Goal: Information Seeking & Learning: Find specific fact

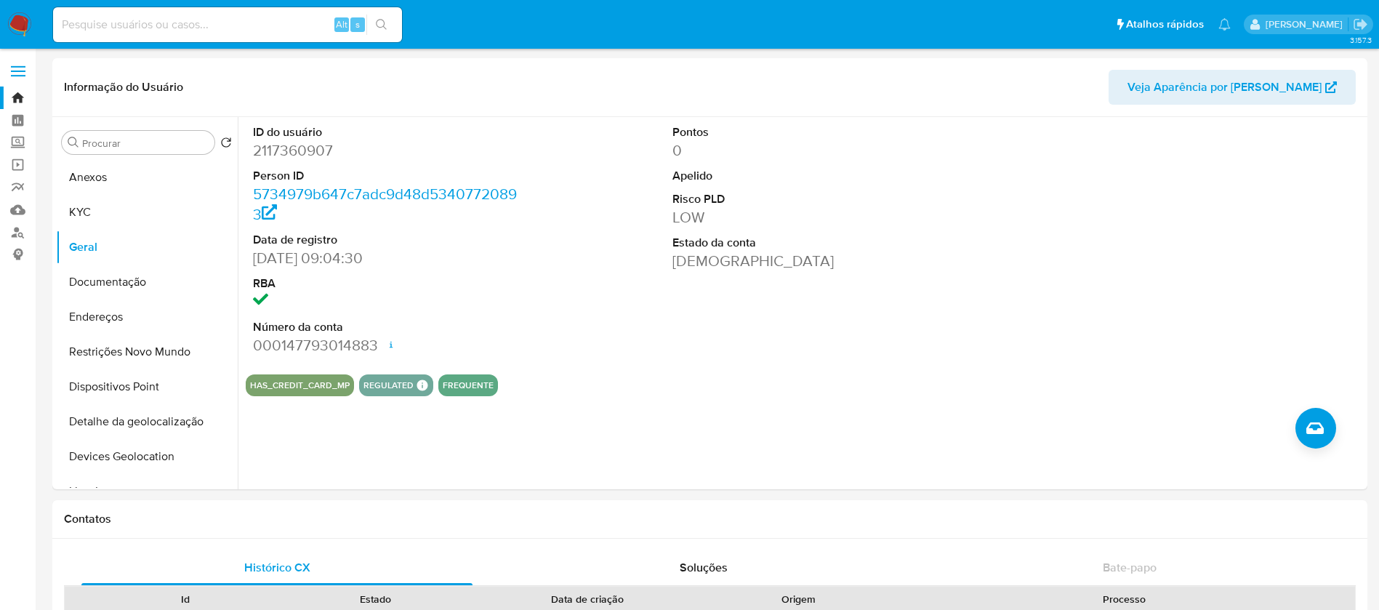
select select "10"
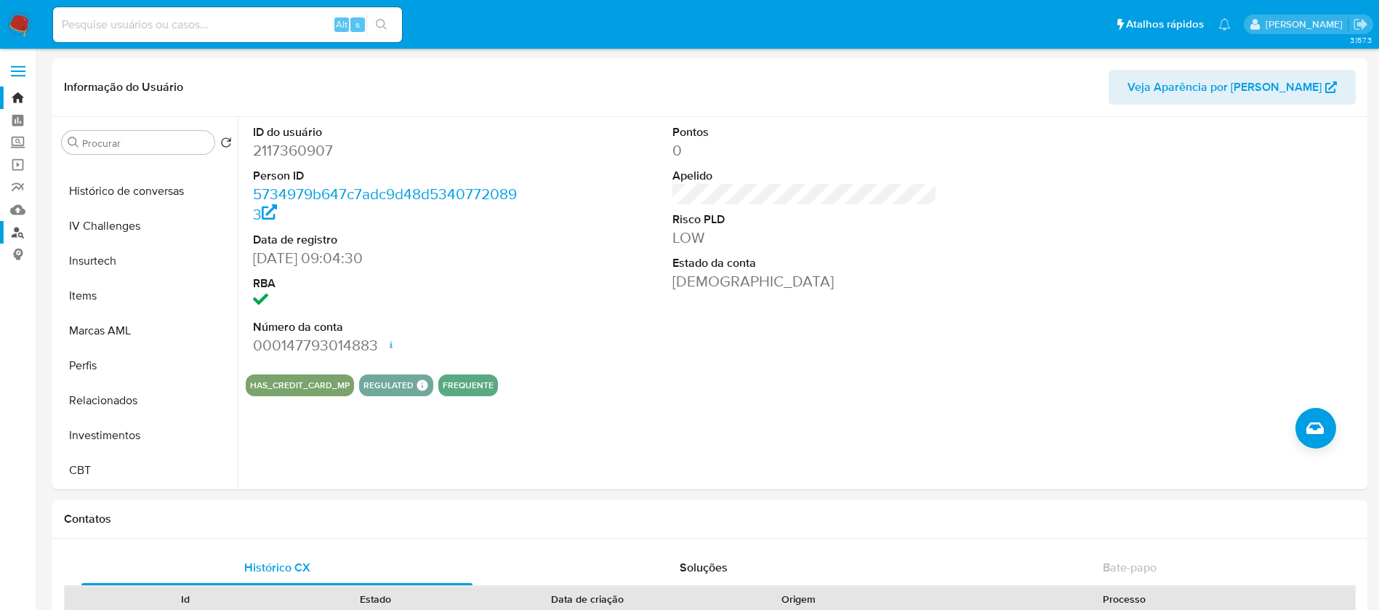
click at [20, 234] on link "Localizador de pessoas" at bounding box center [86, 232] width 173 height 23
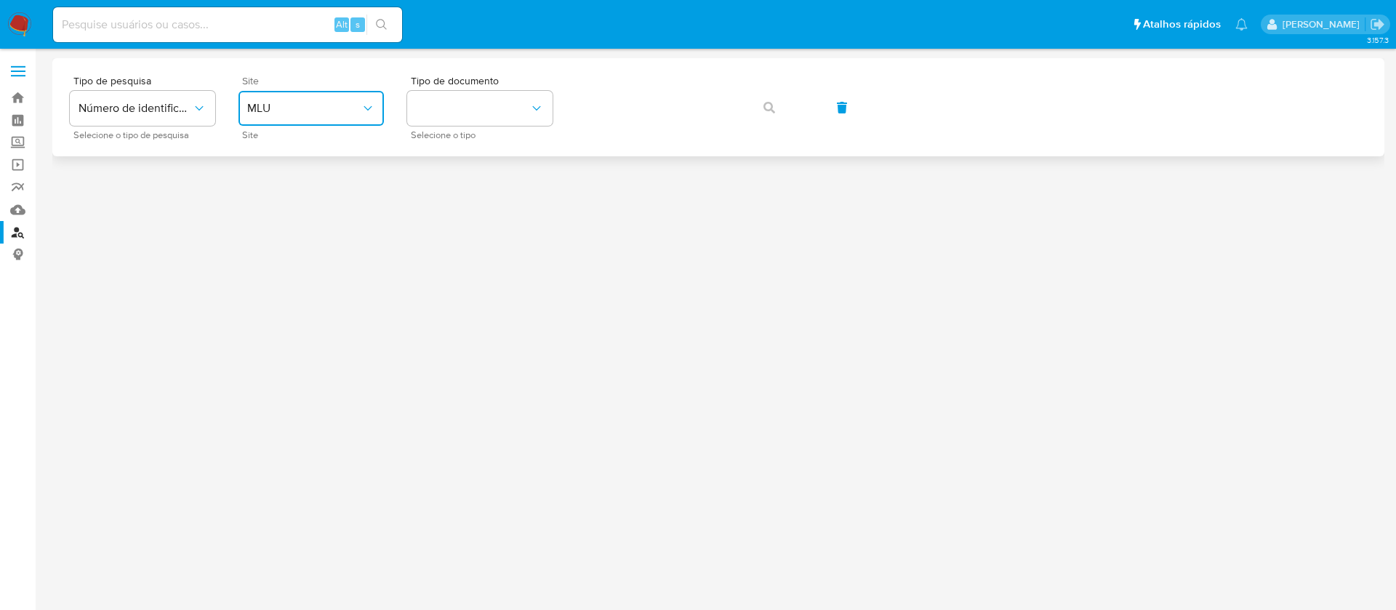
click at [361, 113] on icon "site_id" at bounding box center [368, 108] width 15 height 15
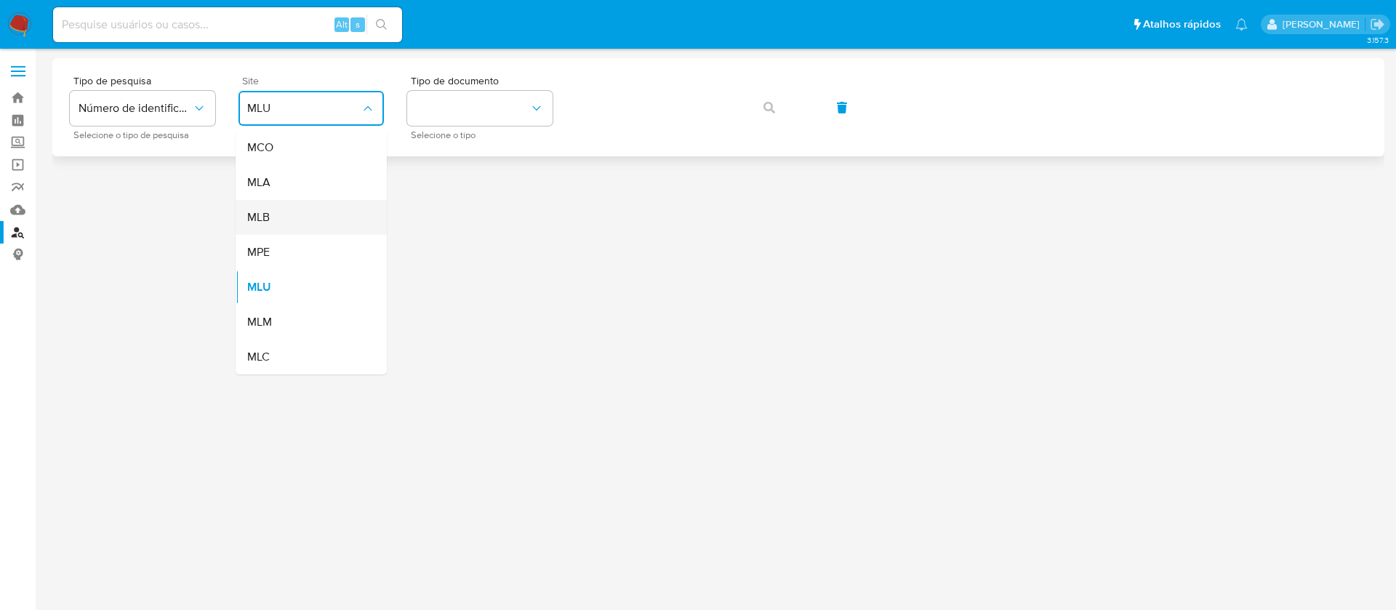
click at [270, 219] on span "MLB" at bounding box center [258, 217] width 23 height 15
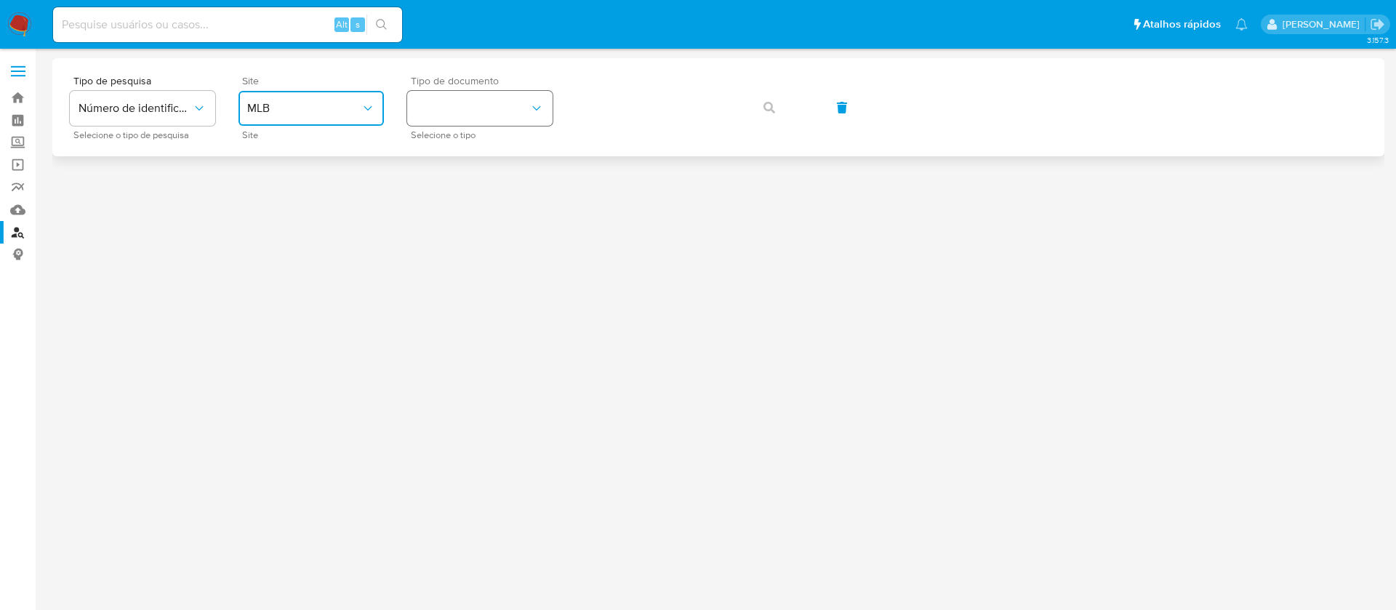
click at [495, 113] on button "identificationType" at bounding box center [479, 108] width 145 height 35
click at [448, 159] on div "CNPJ CNPJ" at bounding box center [475, 154] width 119 height 49
click at [761, 110] on button "button" at bounding box center [768, 107] width 49 height 35
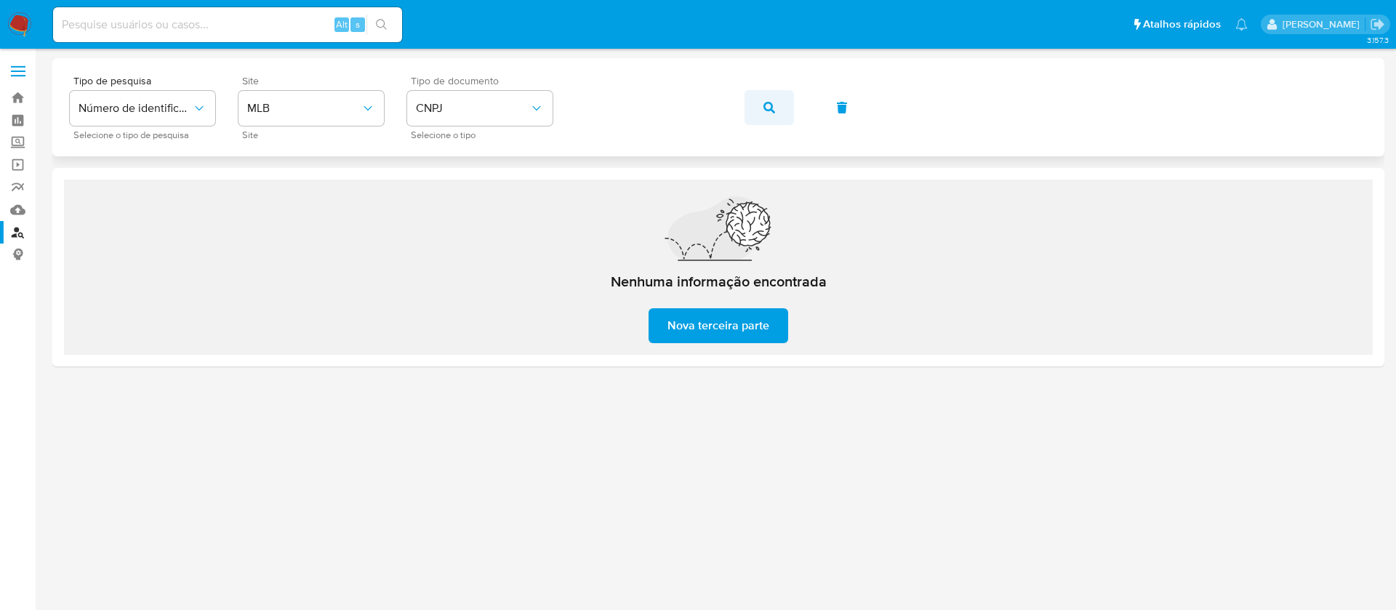
click at [769, 108] on icon "button" at bounding box center [769, 108] width 12 height 12
click at [781, 105] on button "button" at bounding box center [768, 107] width 49 height 35
click at [776, 107] on button "button" at bounding box center [768, 107] width 49 height 35
click at [767, 108] on icon "button" at bounding box center [769, 108] width 12 height 12
click at [776, 114] on button "button" at bounding box center [768, 107] width 49 height 35
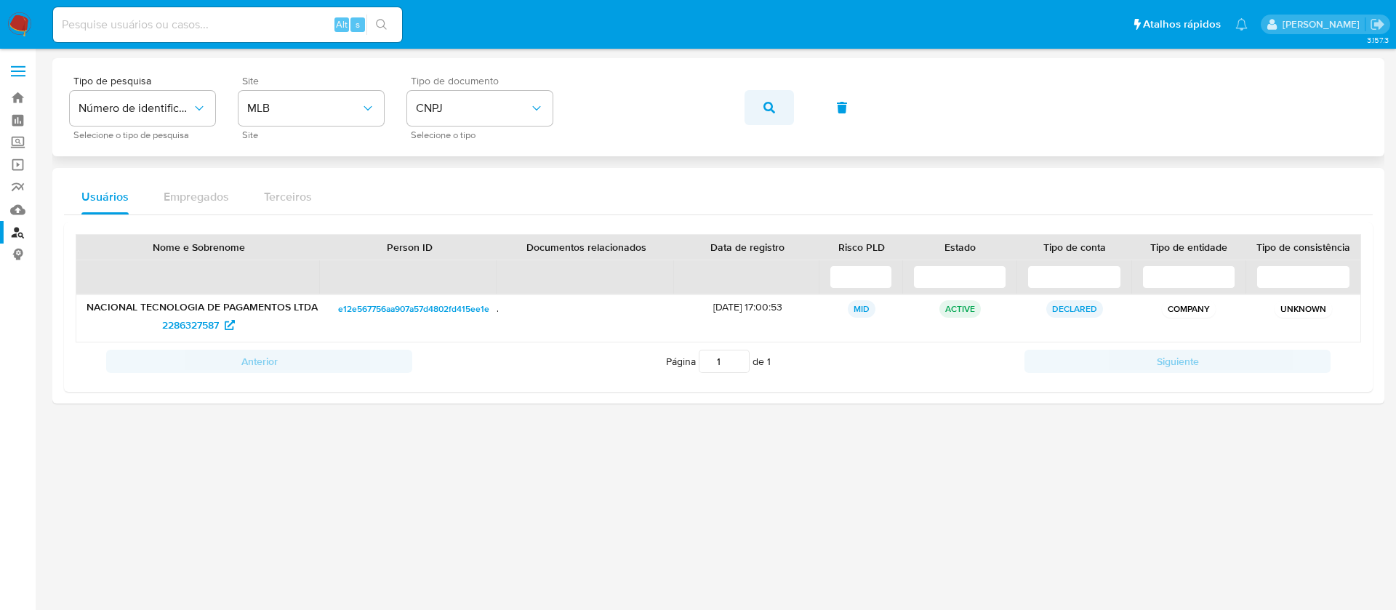
click at [761, 108] on button "button" at bounding box center [768, 107] width 49 height 35
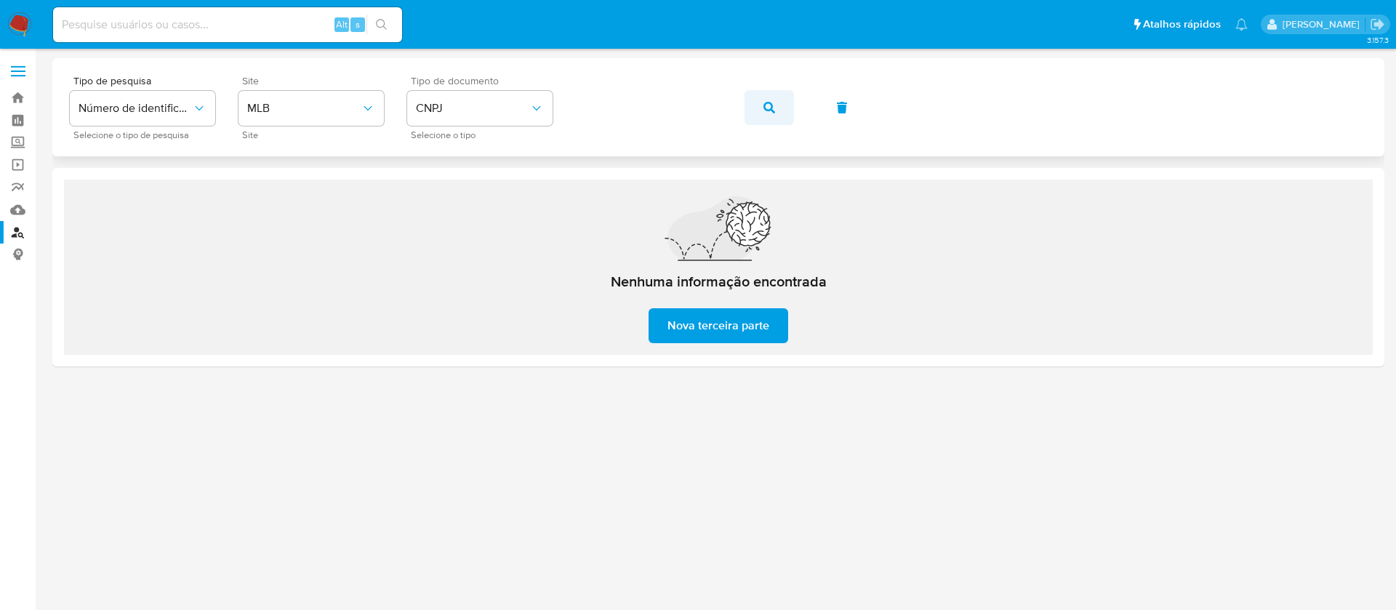
click at [759, 106] on button "button" at bounding box center [768, 107] width 49 height 35
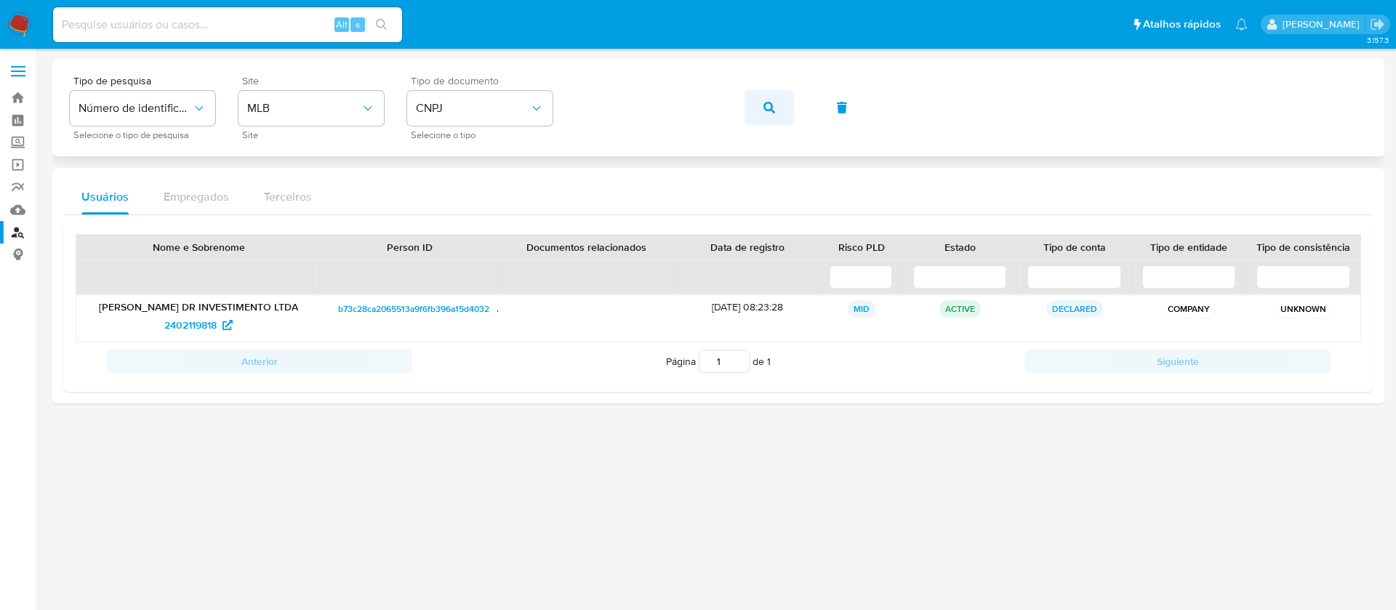
click at [772, 106] on icon "button" at bounding box center [769, 108] width 12 height 12
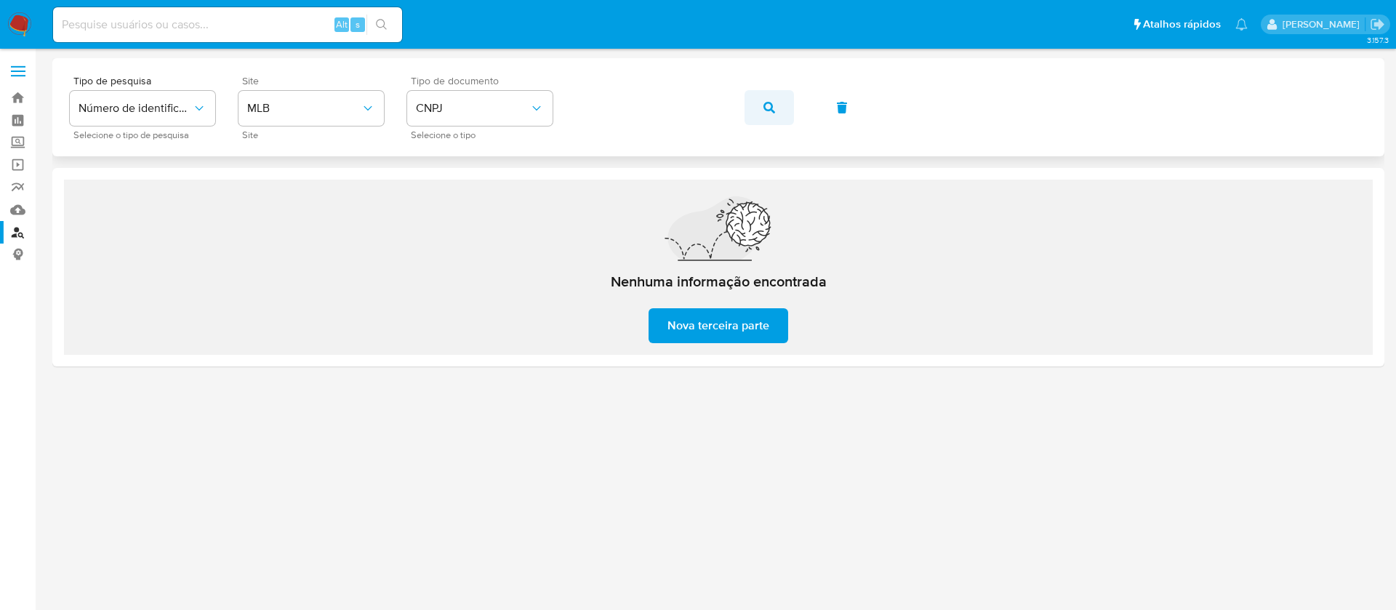
click at [762, 107] on button "button" at bounding box center [768, 107] width 49 height 35
click at [765, 111] on icon "button" at bounding box center [769, 108] width 12 height 12
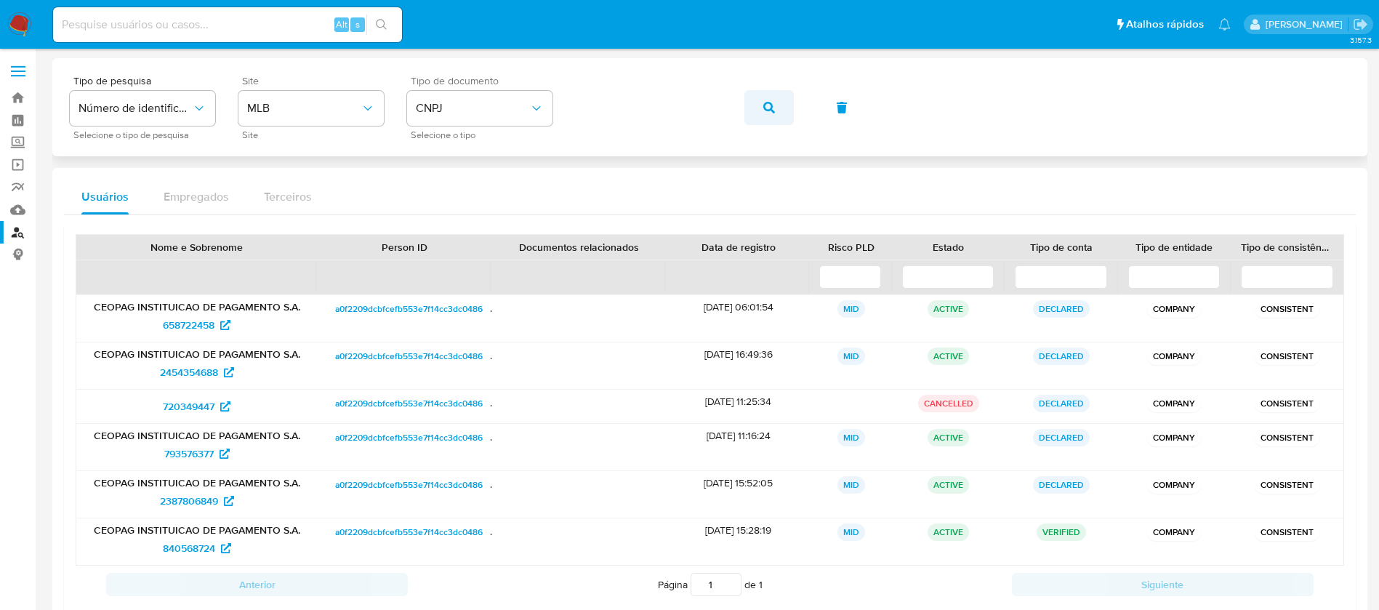
click at [769, 108] on icon "button" at bounding box center [769, 108] width 12 height 12
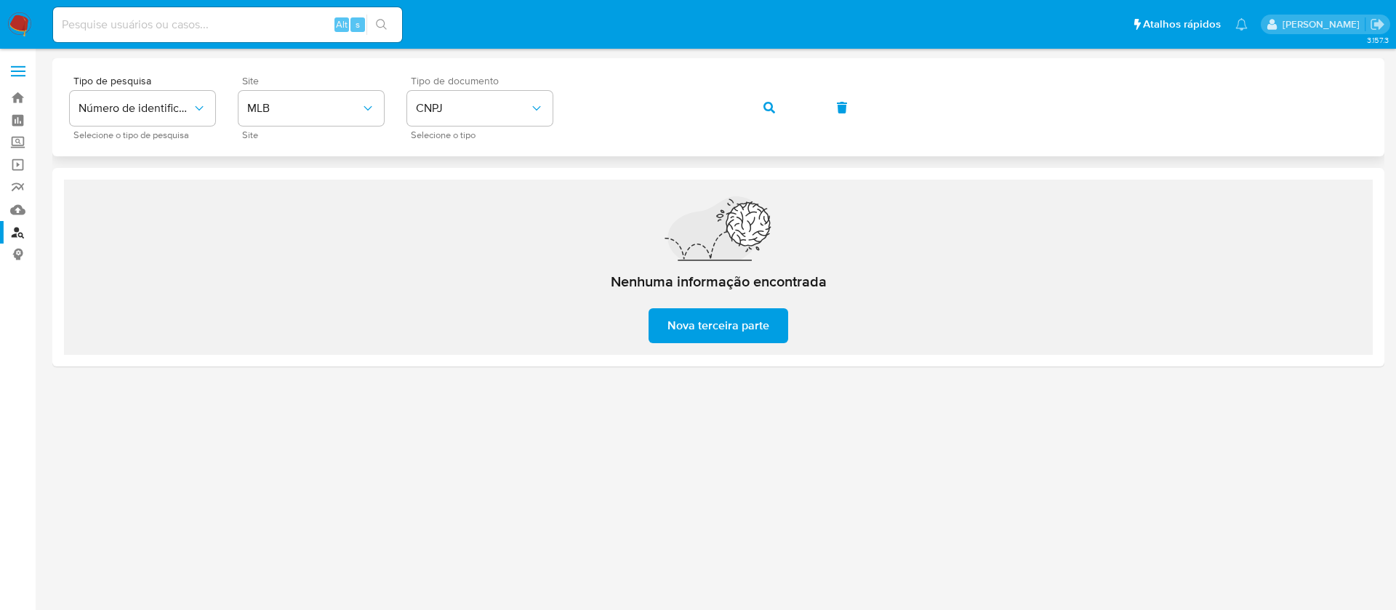
click at [771, 108] on icon "button" at bounding box center [769, 108] width 12 height 12
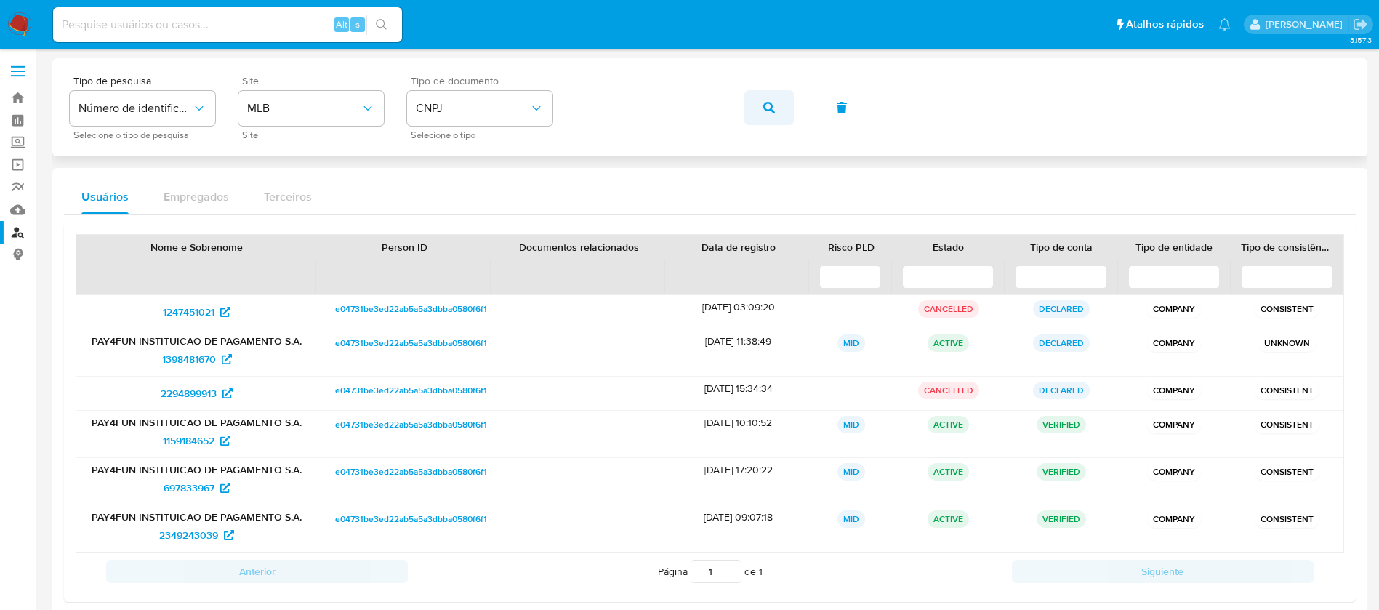
click at [774, 110] on icon "button" at bounding box center [769, 108] width 12 height 12
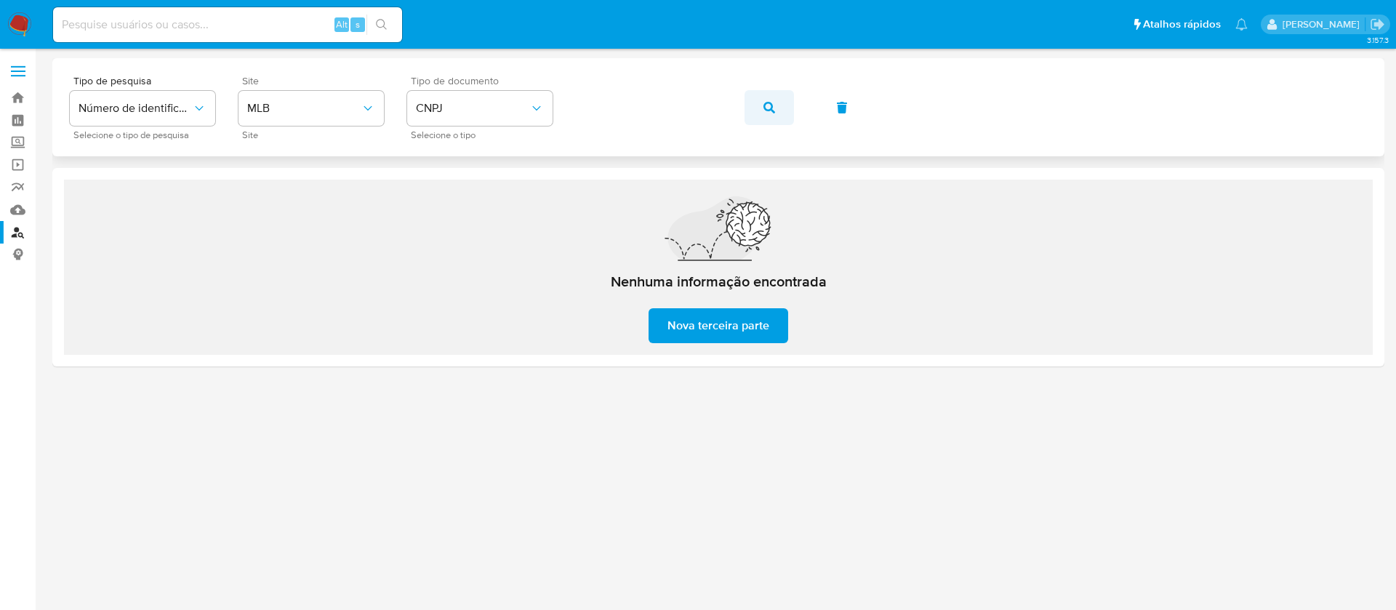
click at [757, 110] on button "button" at bounding box center [768, 107] width 49 height 35
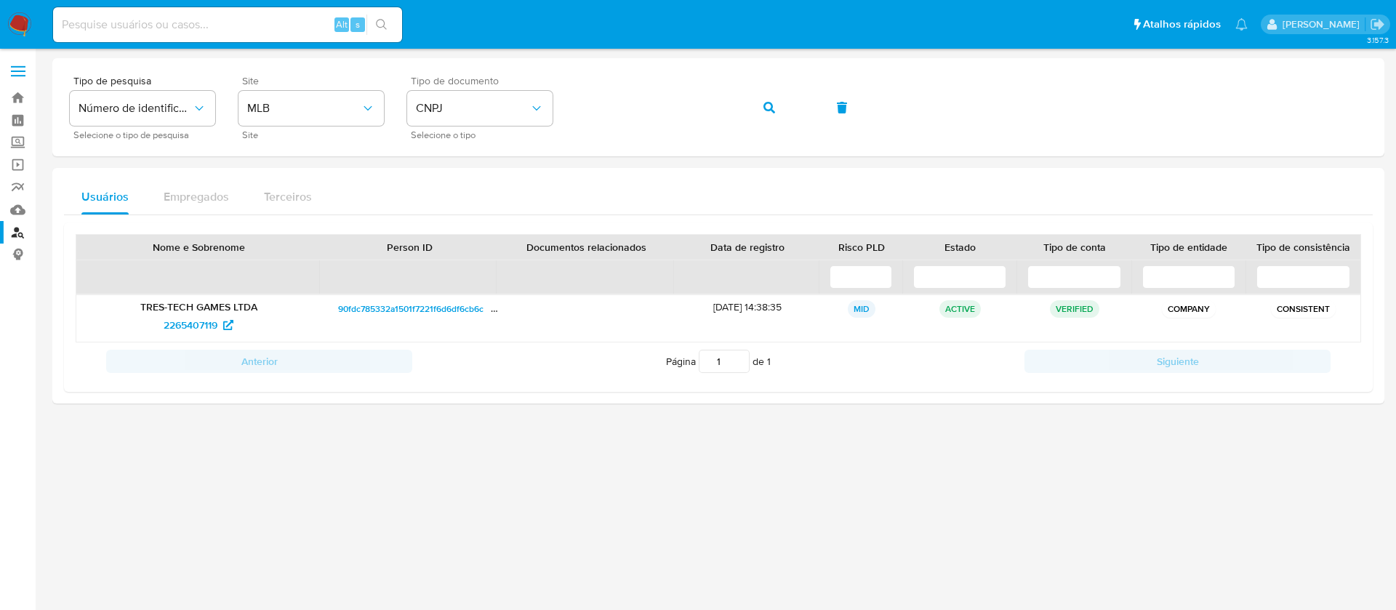
click at [469, 454] on div at bounding box center [718, 329] width 1332 height 542
click at [191, 324] on span "2265407119" at bounding box center [191, 324] width 54 height 23
click at [767, 105] on icon "button" at bounding box center [769, 108] width 12 height 12
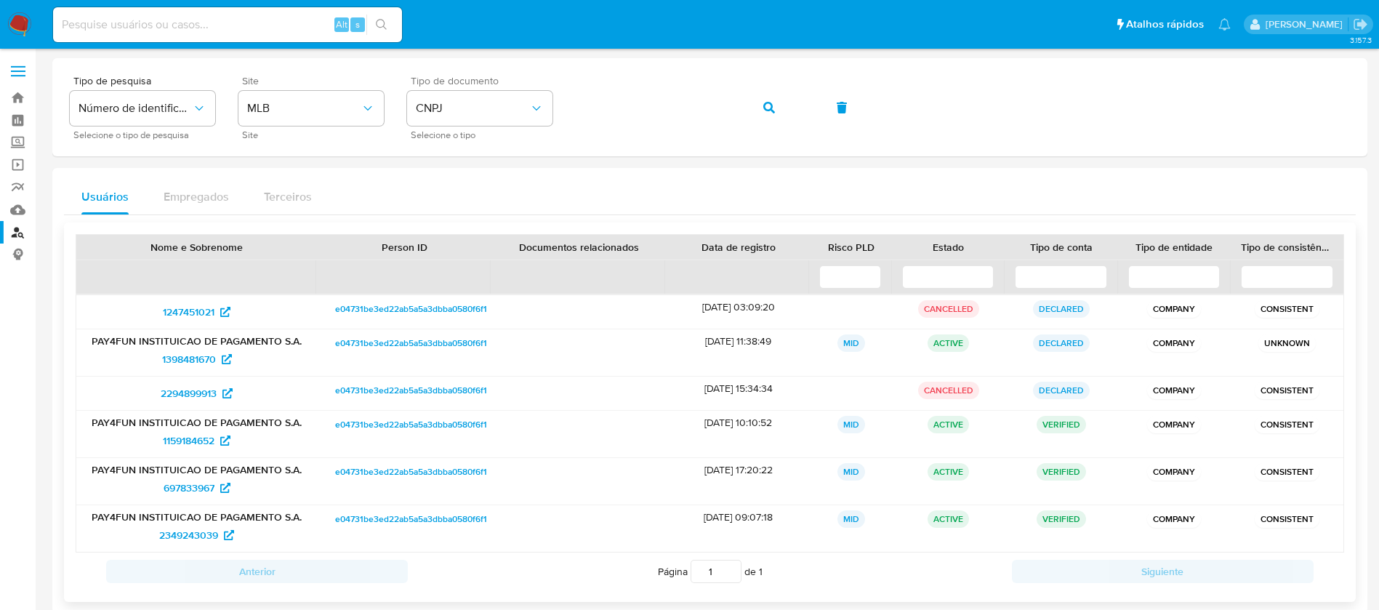
scroll to position [25, 0]
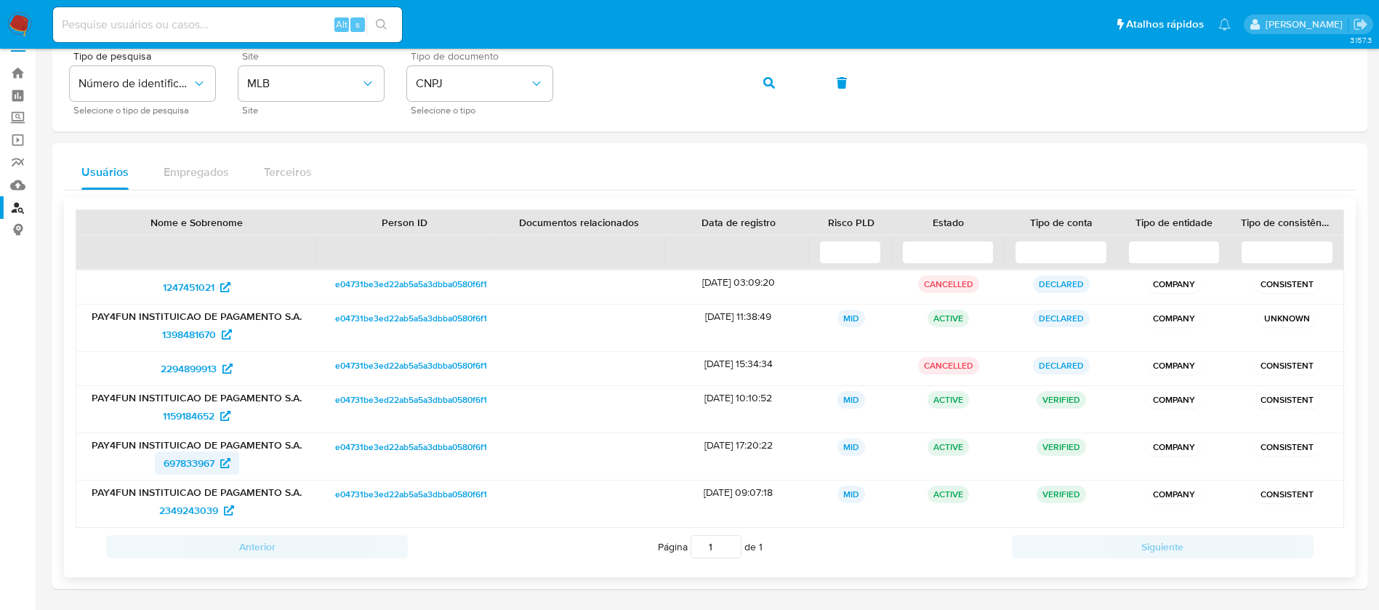
click at [172, 462] on span "697833967" at bounding box center [189, 462] width 51 height 23
click at [778, 84] on button "button" at bounding box center [768, 82] width 49 height 35
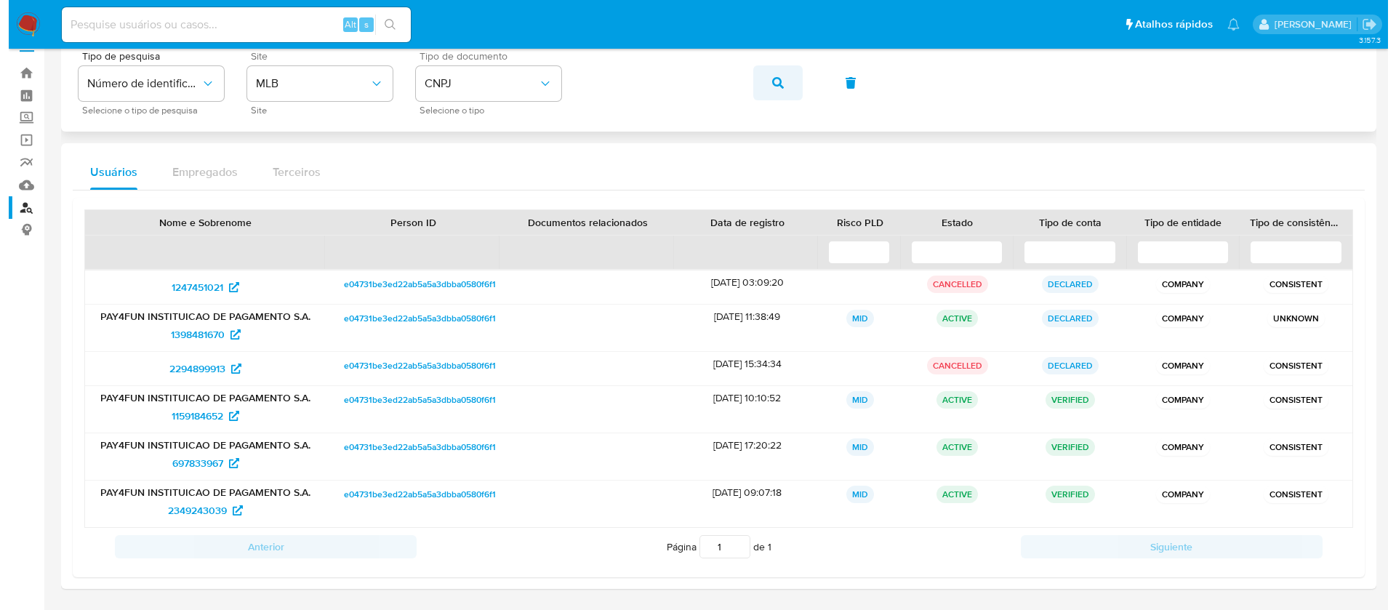
scroll to position [0, 0]
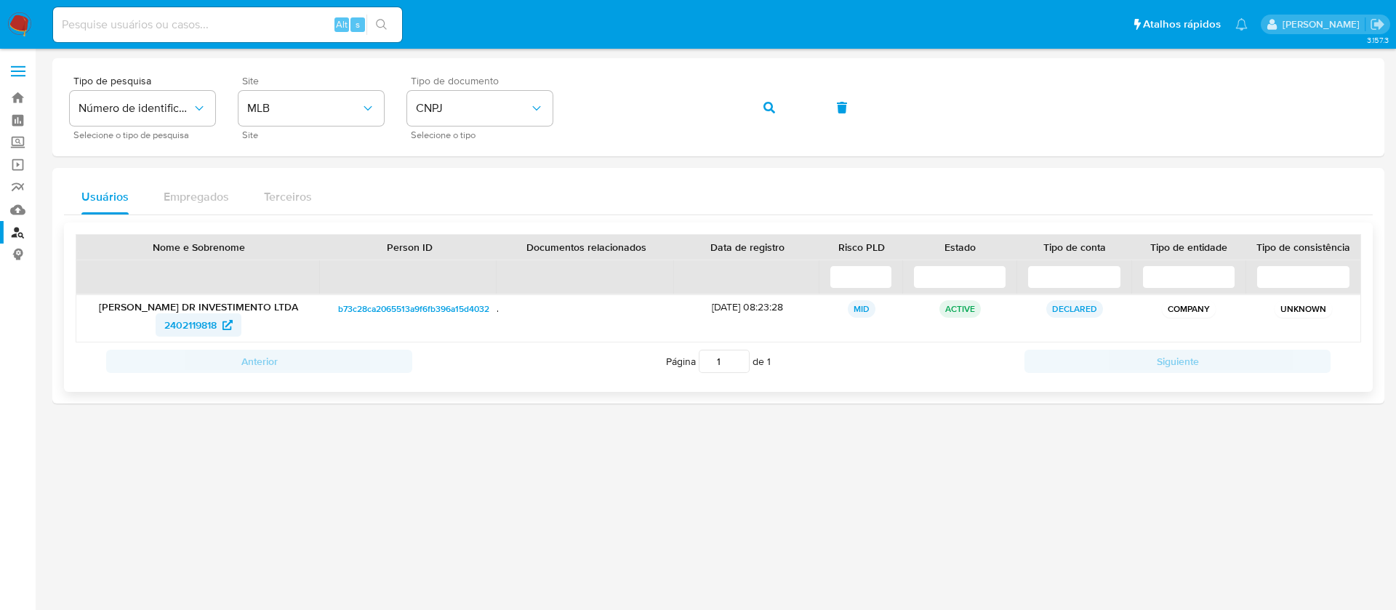
click at [177, 326] on span "2402119818" at bounding box center [190, 324] width 52 height 23
click at [770, 108] on icon "button" at bounding box center [769, 108] width 12 height 12
click at [178, 330] on span "2286327587" at bounding box center [190, 324] width 57 height 23
click at [487, 112] on span "CNPJ" at bounding box center [472, 108] width 113 height 15
click at [434, 193] on span "CPF" at bounding box center [426, 197] width 21 height 15
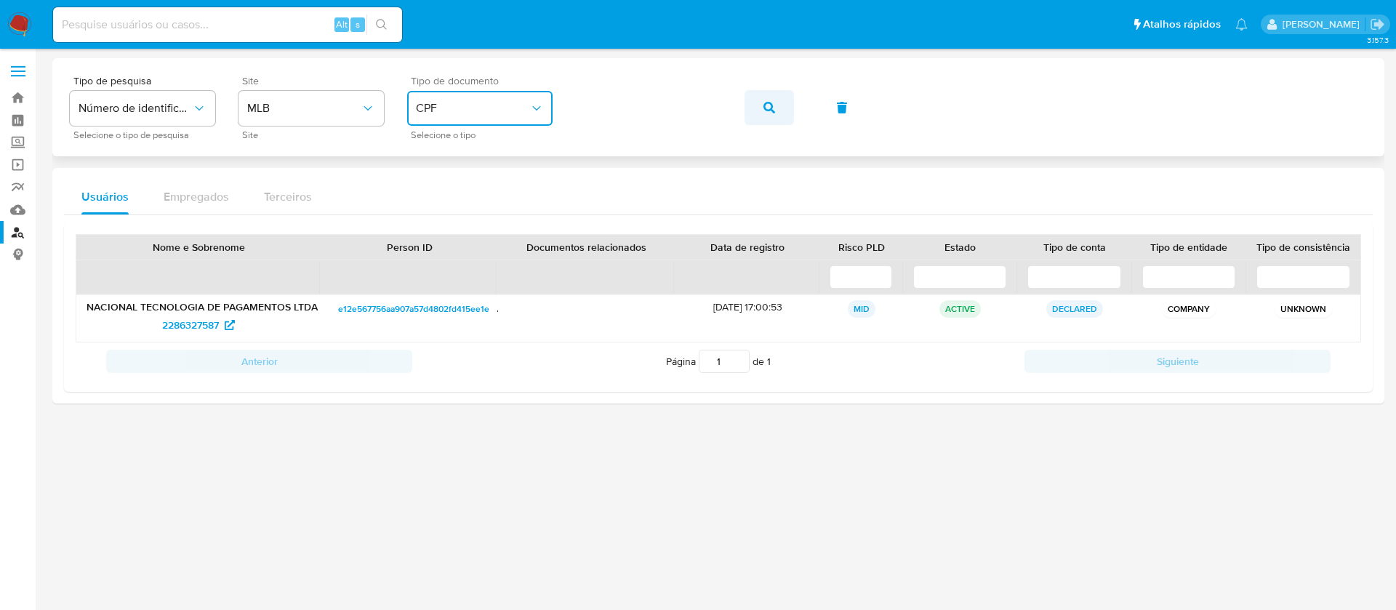
click at [757, 105] on button "button" at bounding box center [768, 107] width 49 height 35
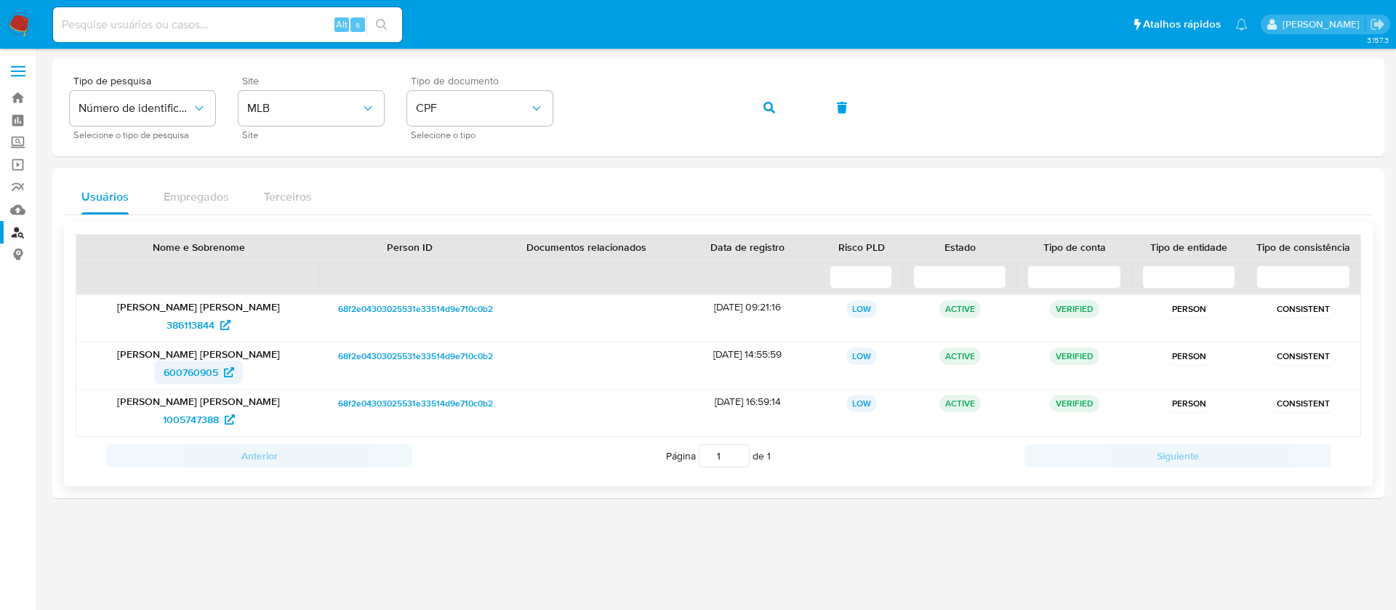
click at [185, 378] on span "600760905" at bounding box center [191, 372] width 55 height 23
click at [193, 419] on span "1005747388" at bounding box center [191, 419] width 56 height 23
click at [491, 120] on button "CPF" at bounding box center [479, 108] width 145 height 35
click at [442, 156] on div "CNPJ CNPJ" at bounding box center [429, 155] width 27 height 30
click at [757, 105] on button "button" at bounding box center [768, 107] width 49 height 35
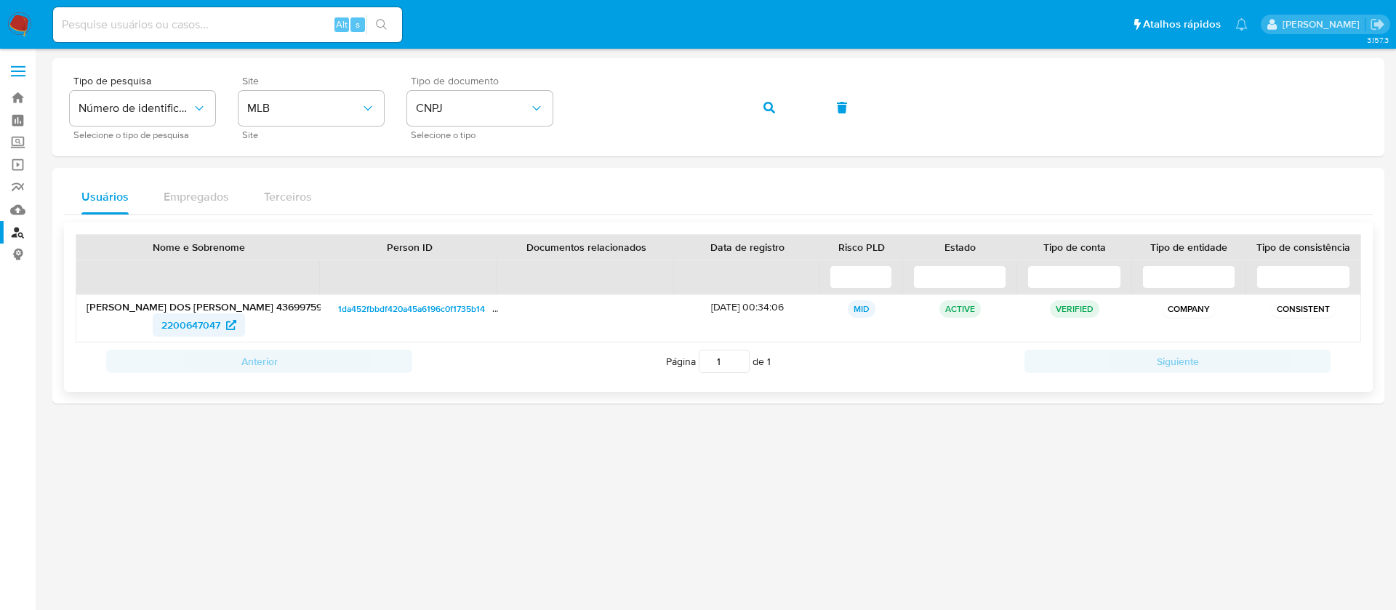
click at [186, 332] on span "2200647047" at bounding box center [190, 324] width 59 height 23
click at [753, 109] on button "button" at bounding box center [768, 107] width 49 height 35
click at [763, 108] on button "button" at bounding box center [768, 107] width 49 height 35
click at [765, 105] on icon "button" at bounding box center [769, 108] width 12 height 12
click at [192, 326] on span "2477645869" at bounding box center [190, 324] width 57 height 23
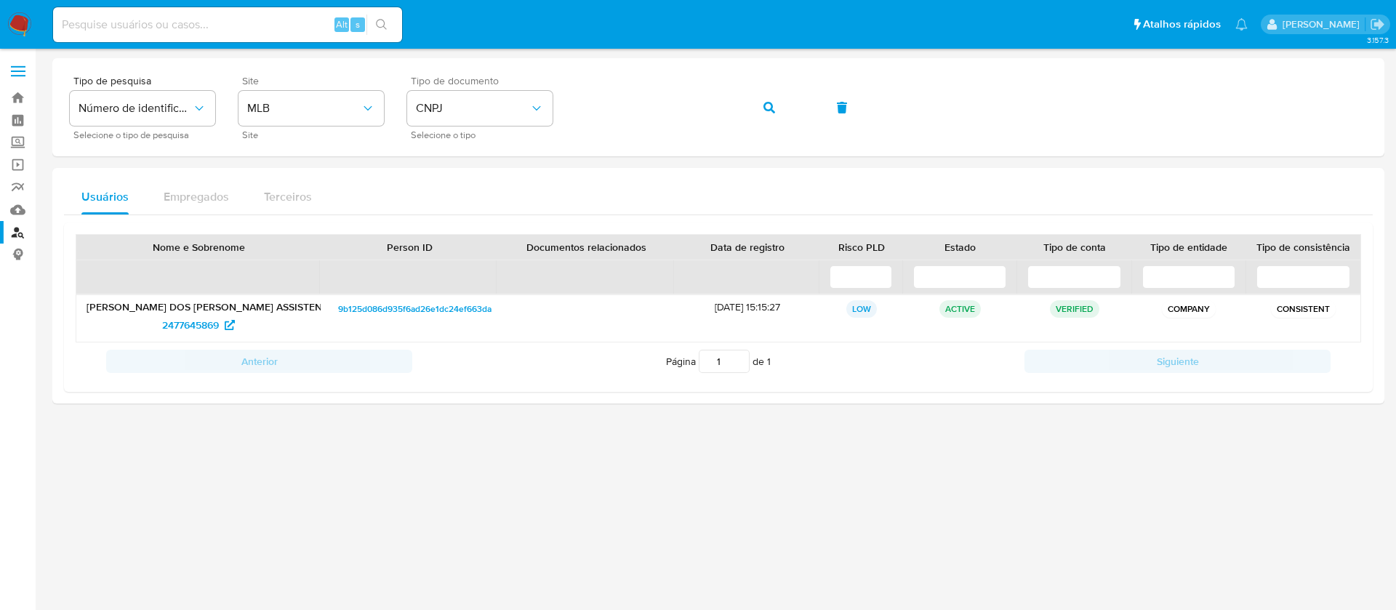
click at [7, 22] on img at bounding box center [19, 24] width 25 height 25
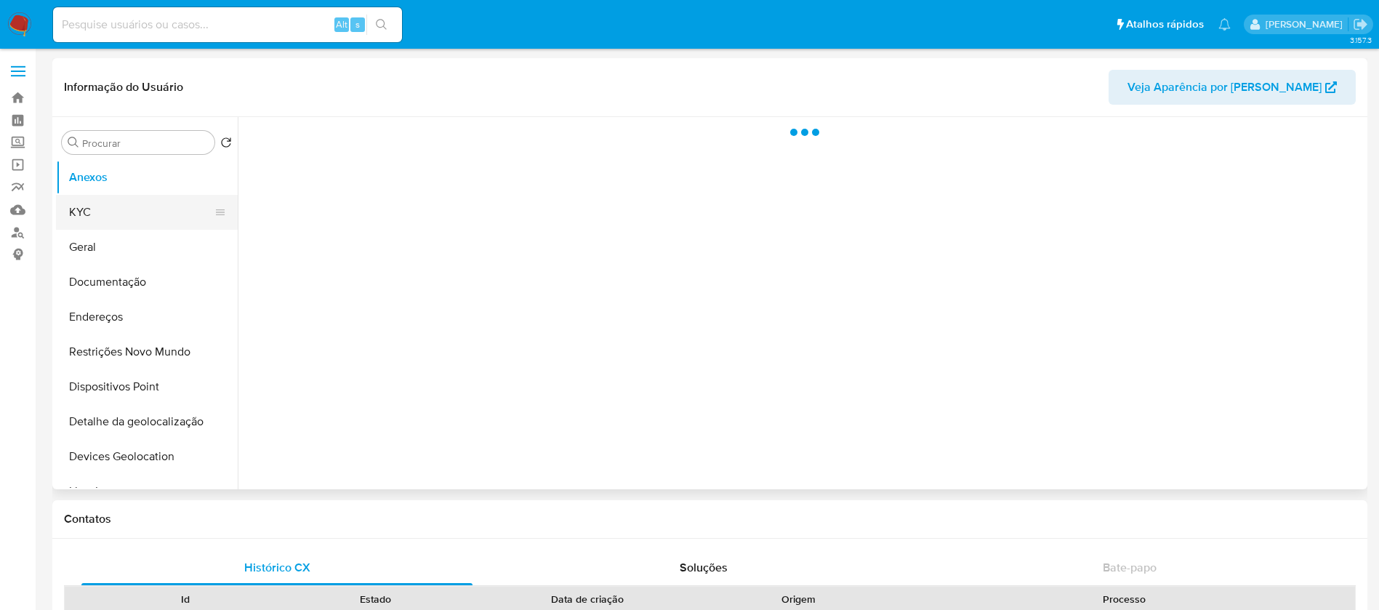
click at [97, 219] on button "KYC" at bounding box center [141, 212] width 170 height 35
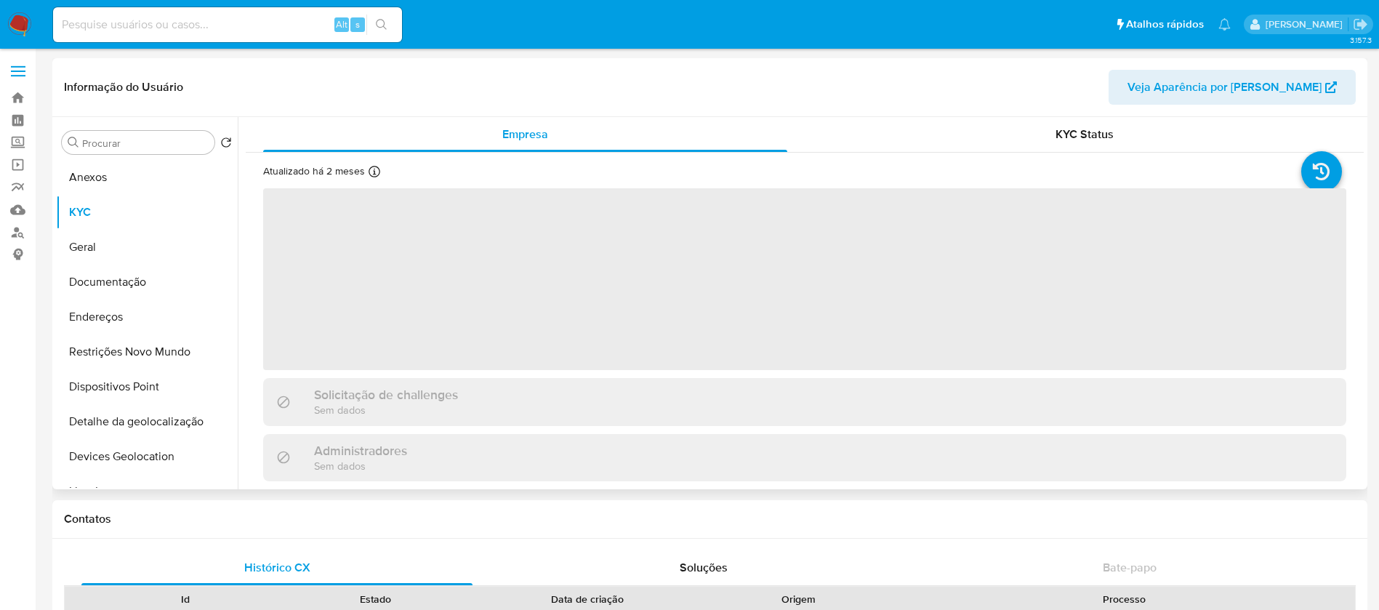
select select "10"
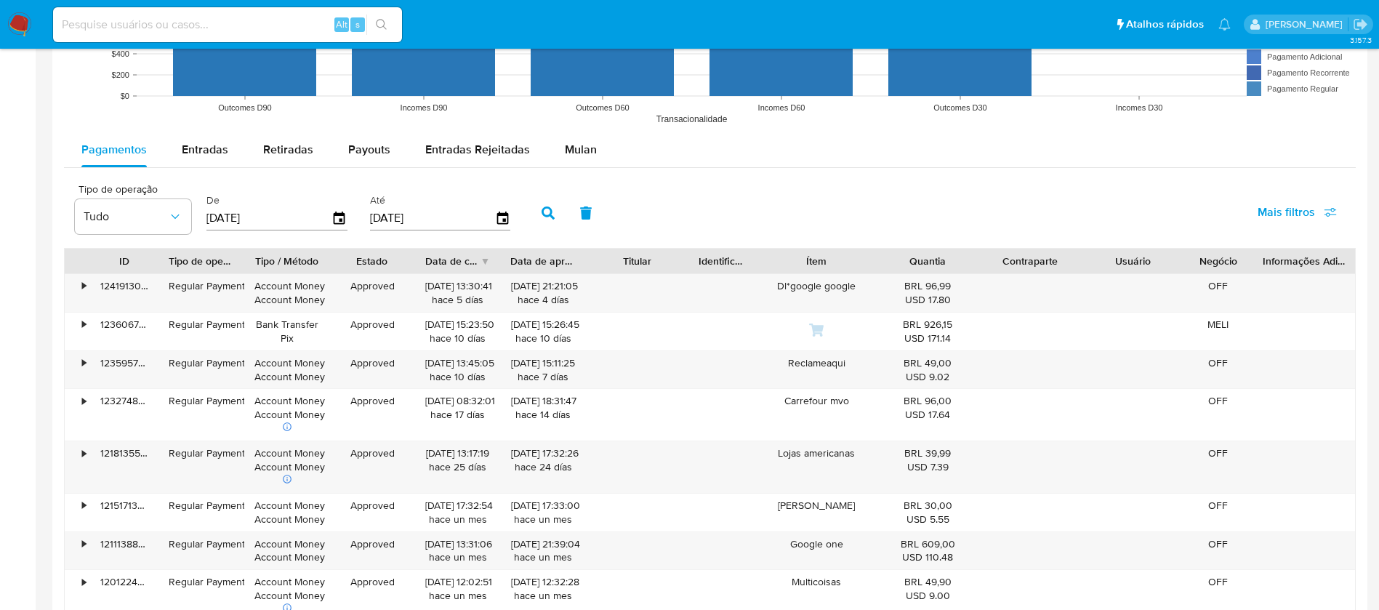
scroll to position [1308, 0]
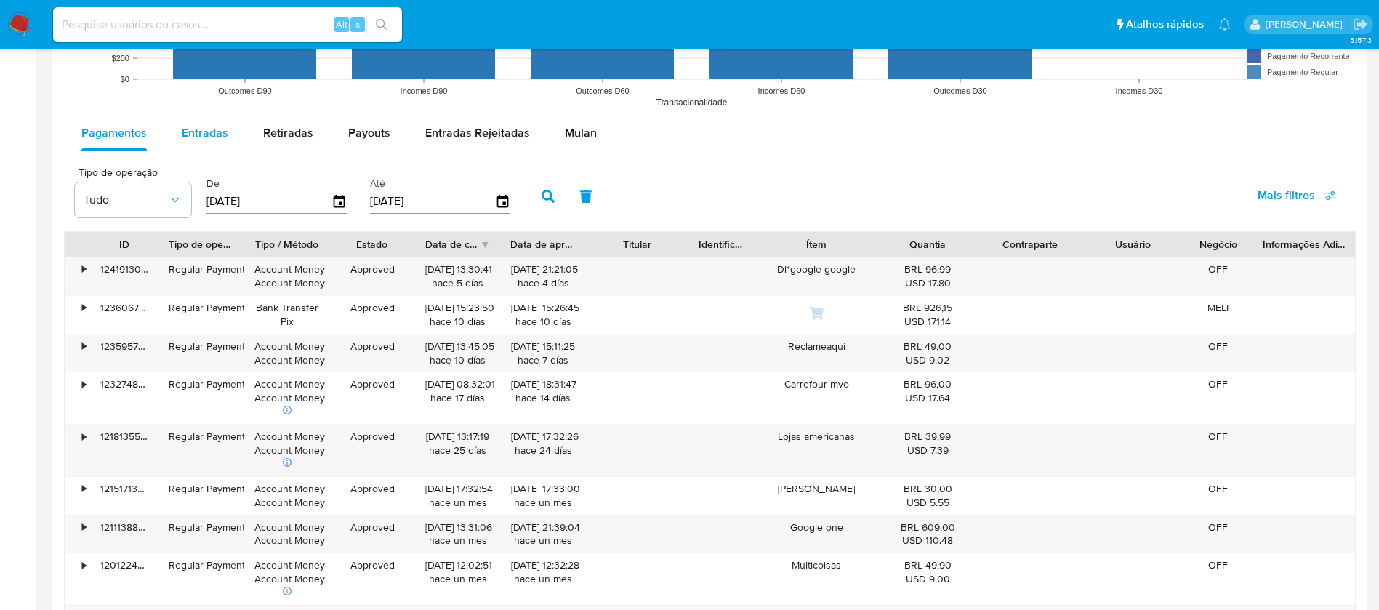
click at [220, 140] on span "Entradas" at bounding box center [205, 132] width 47 height 17
select select "10"
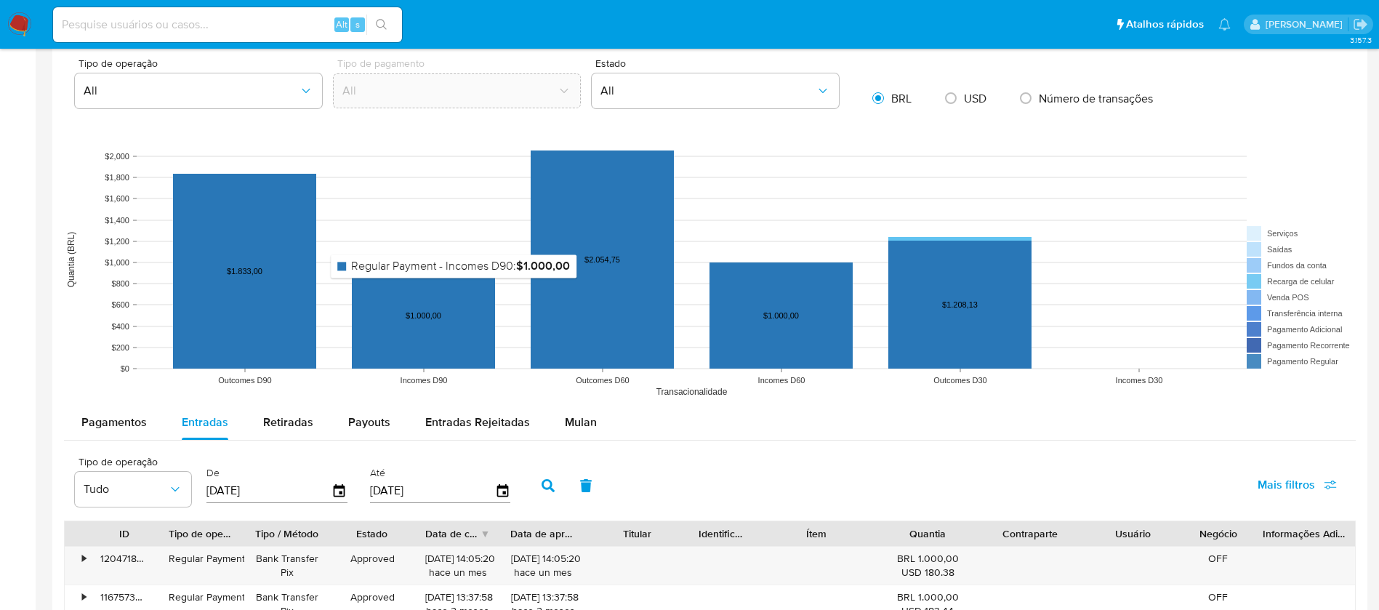
scroll to position [1162, 0]
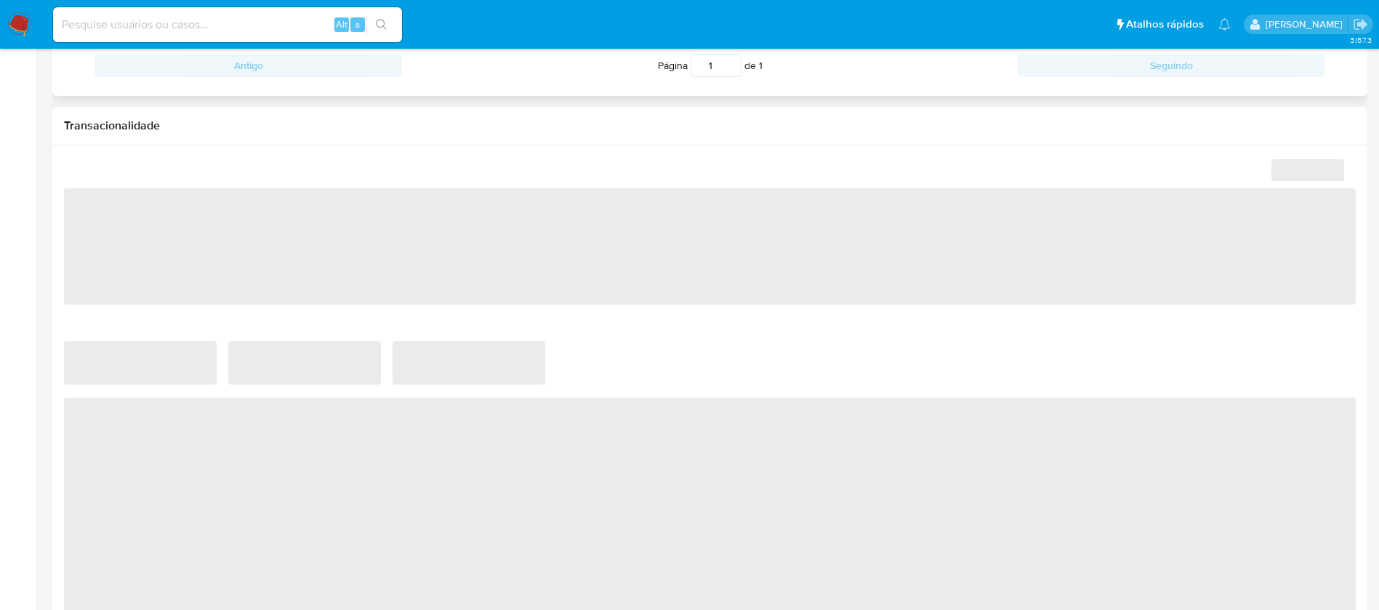
scroll to position [582, 0]
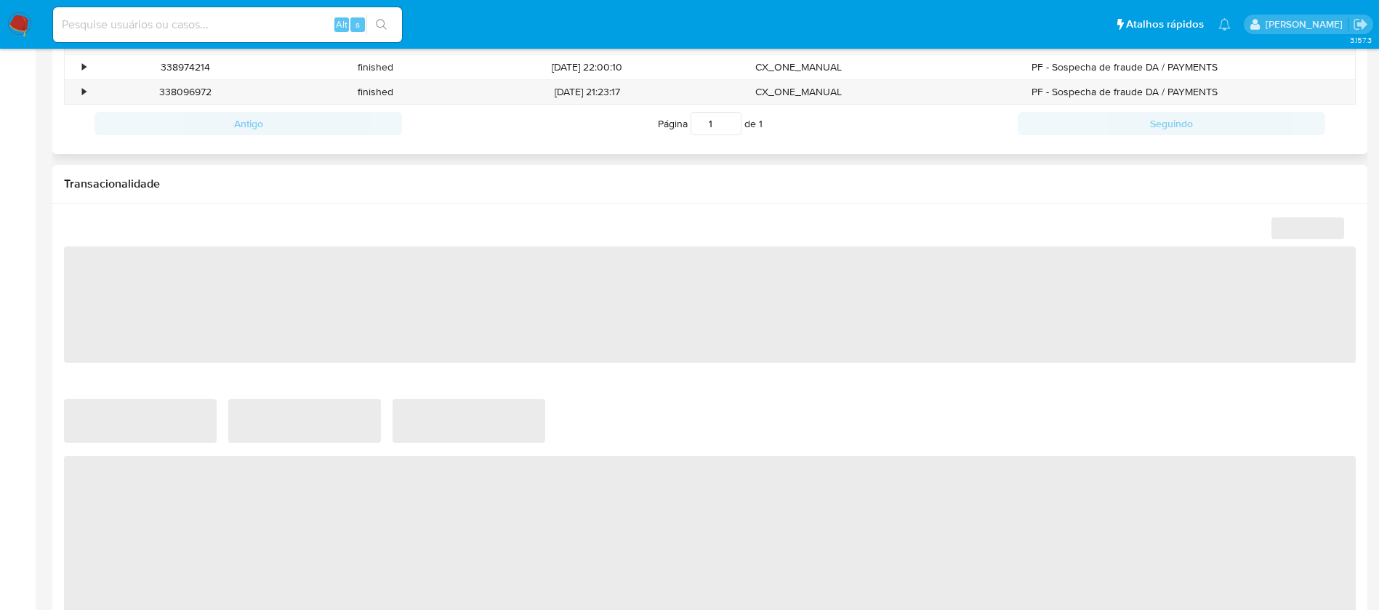
select select "10"
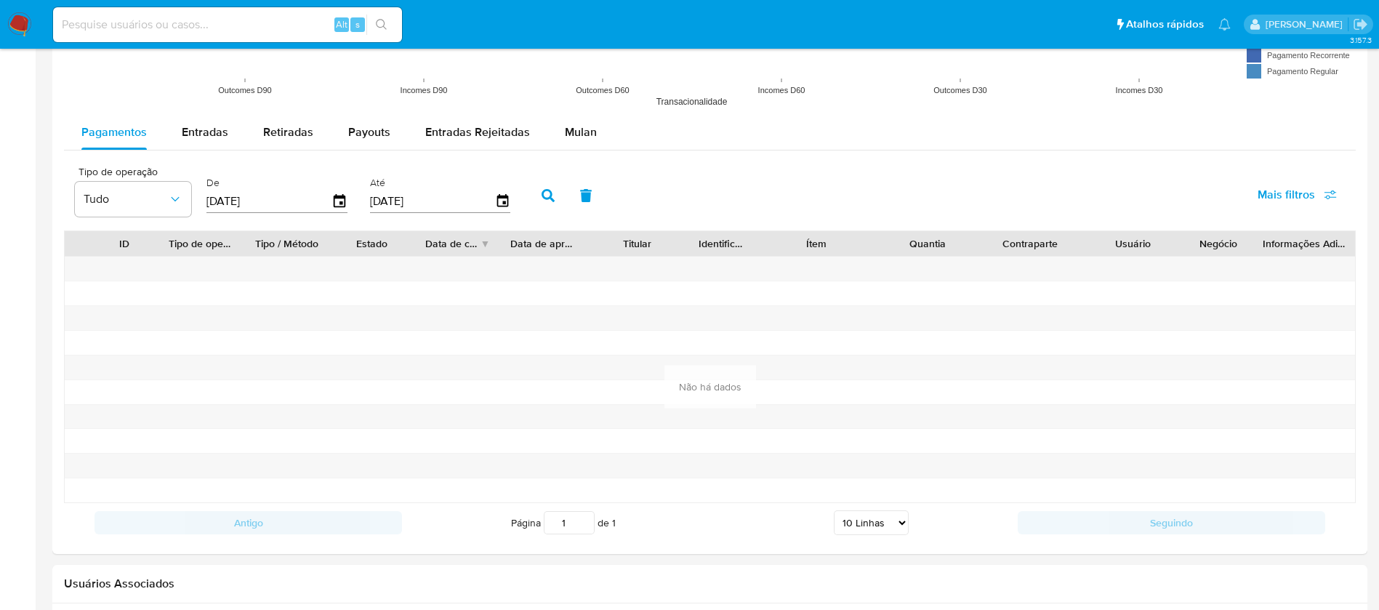
scroll to position [1308, 0]
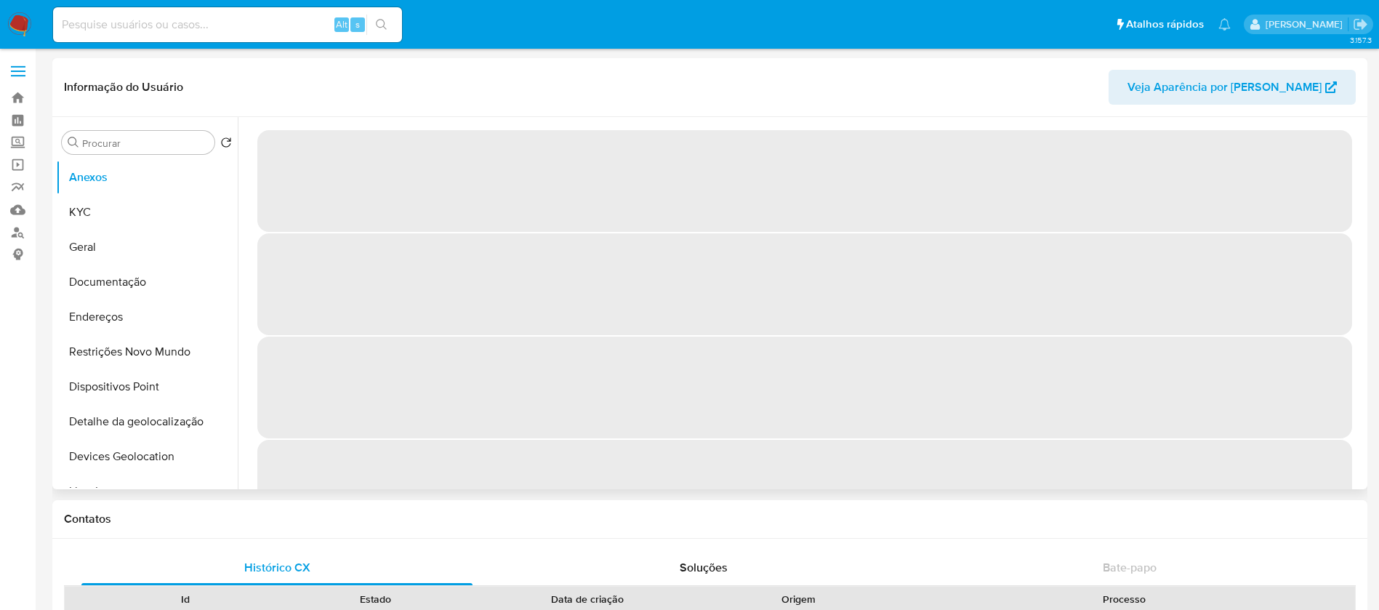
select select "10"
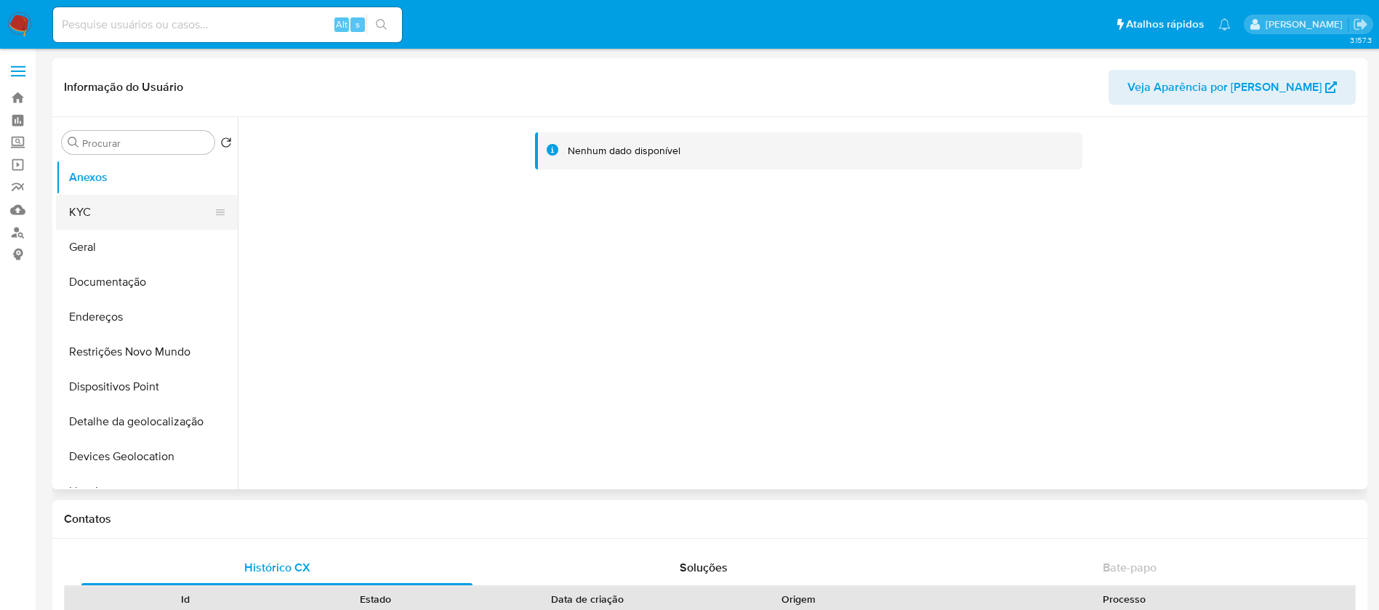
click at [71, 200] on button "KYC" at bounding box center [141, 212] width 170 height 35
click at [86, 201] on button "KYC" at bounding box center [141, 212] width 170 height 35
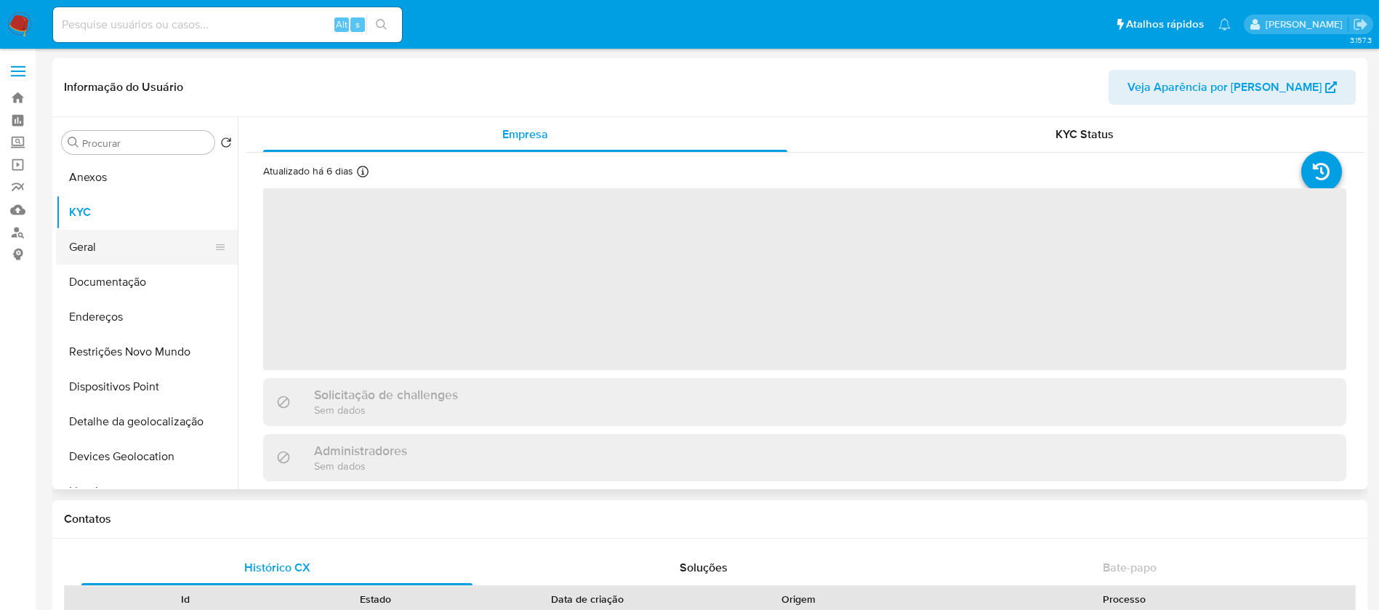
select select "10"
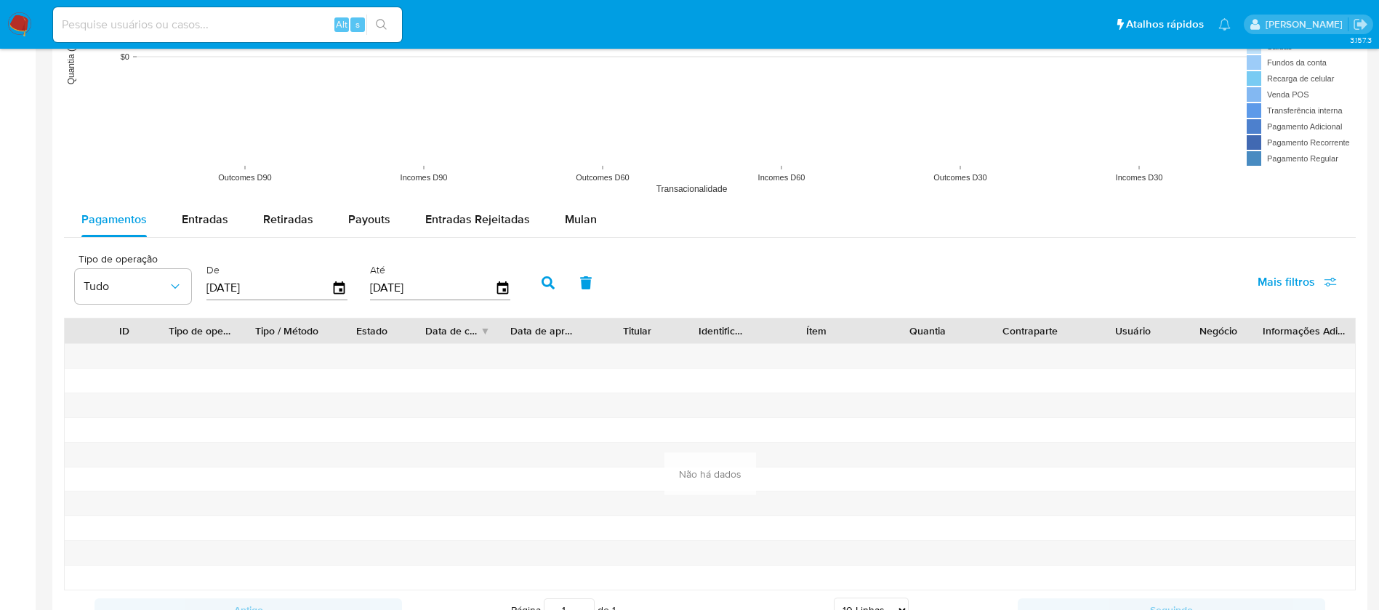
scroll to position [1186, 0]
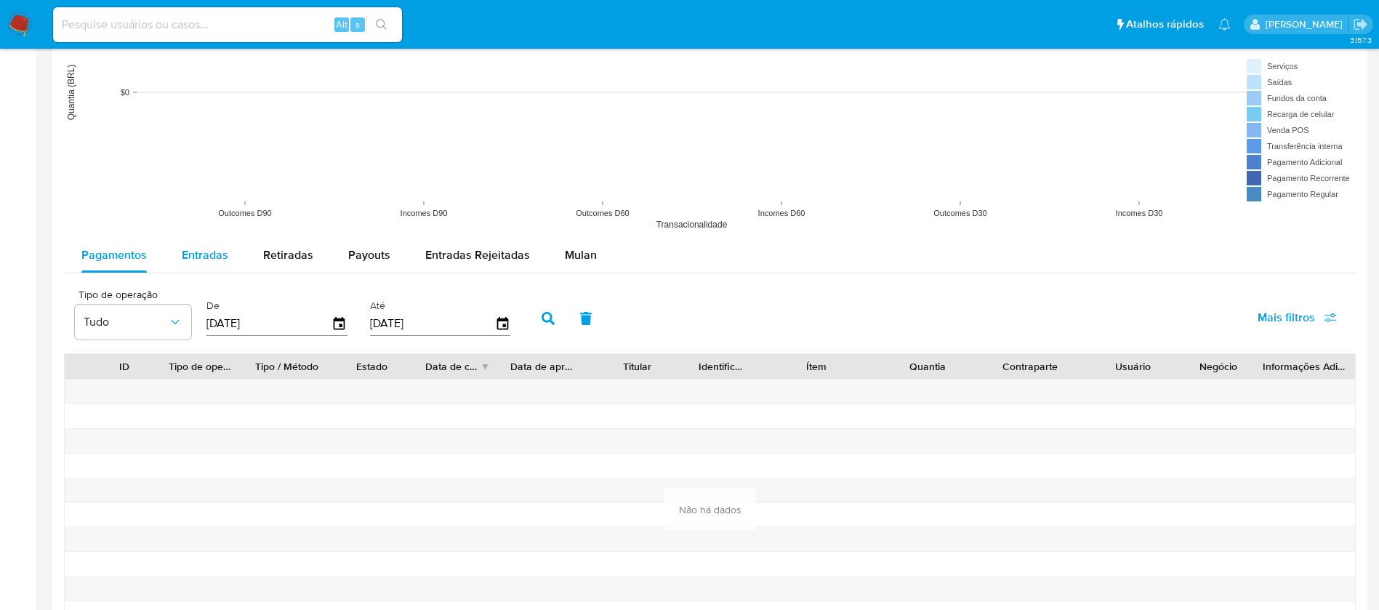
click at [209, 258] on span "Entradas" at bounding box center [205, 254] width 47 height 17
select select "10"
click at [291, 258] on span "Retiradas" at bounding box center [288, 254] width 50 height 17
select select "10"
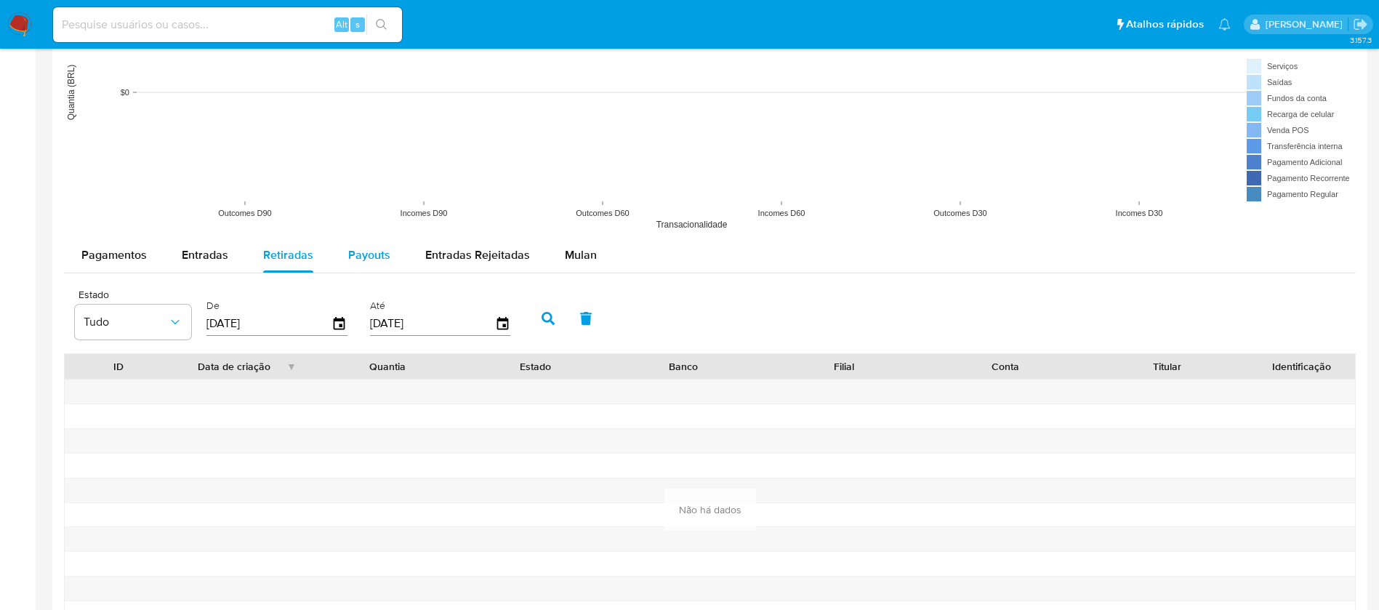
click at [366, 258] on span "Payouts" at bounding box center [369, 254] width 42 height 17
select select "10"
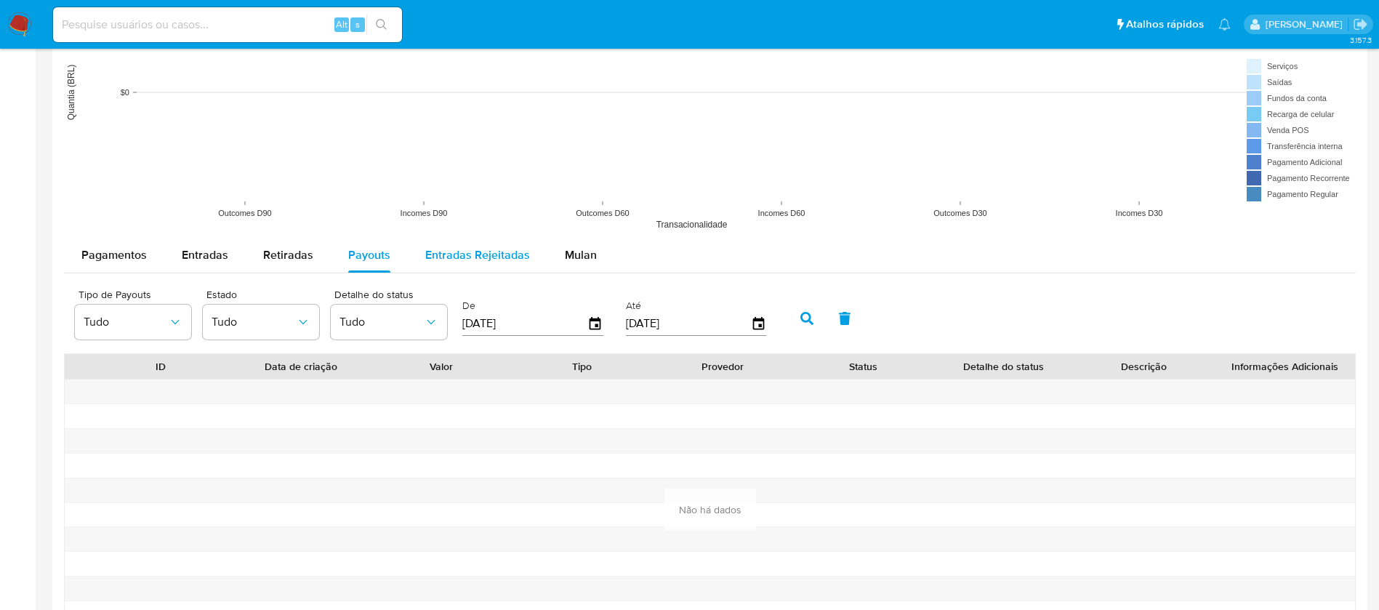
click at [426, 257] on span "Entradas Rejeitadas" at bounding box center [477, 254] width 105 height 17
select select "10"
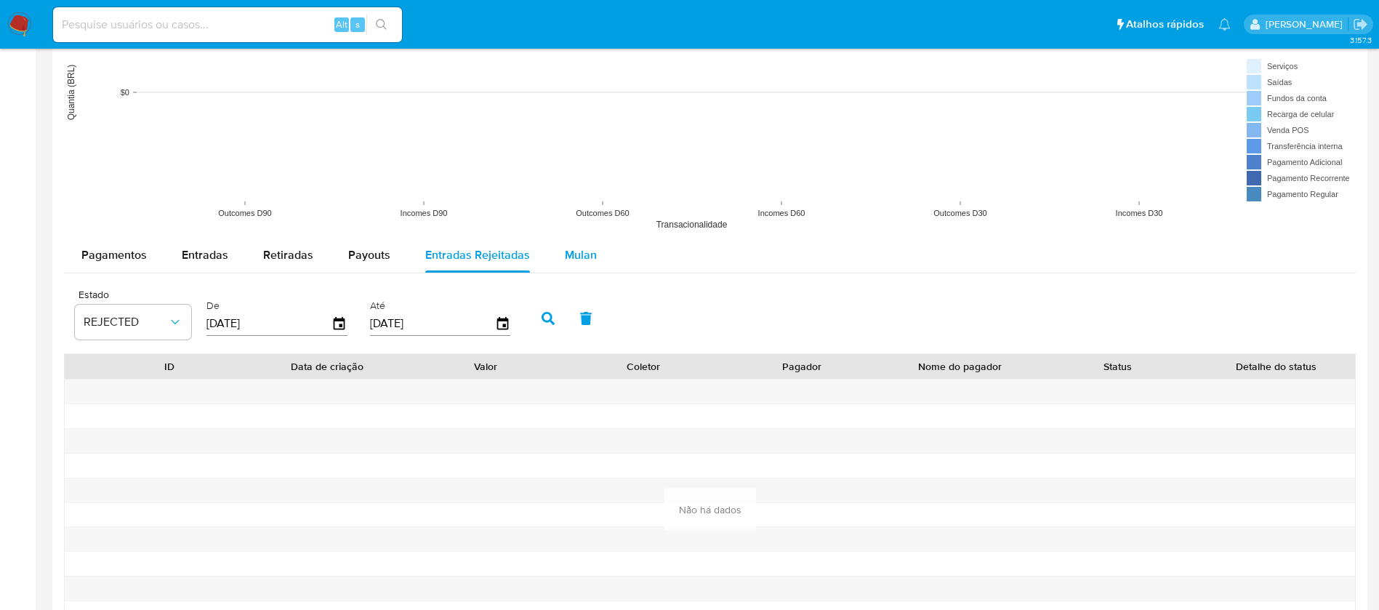
click at [557, 254] on button "Mulan" at bounding box center [580, 255] width 67 height 35
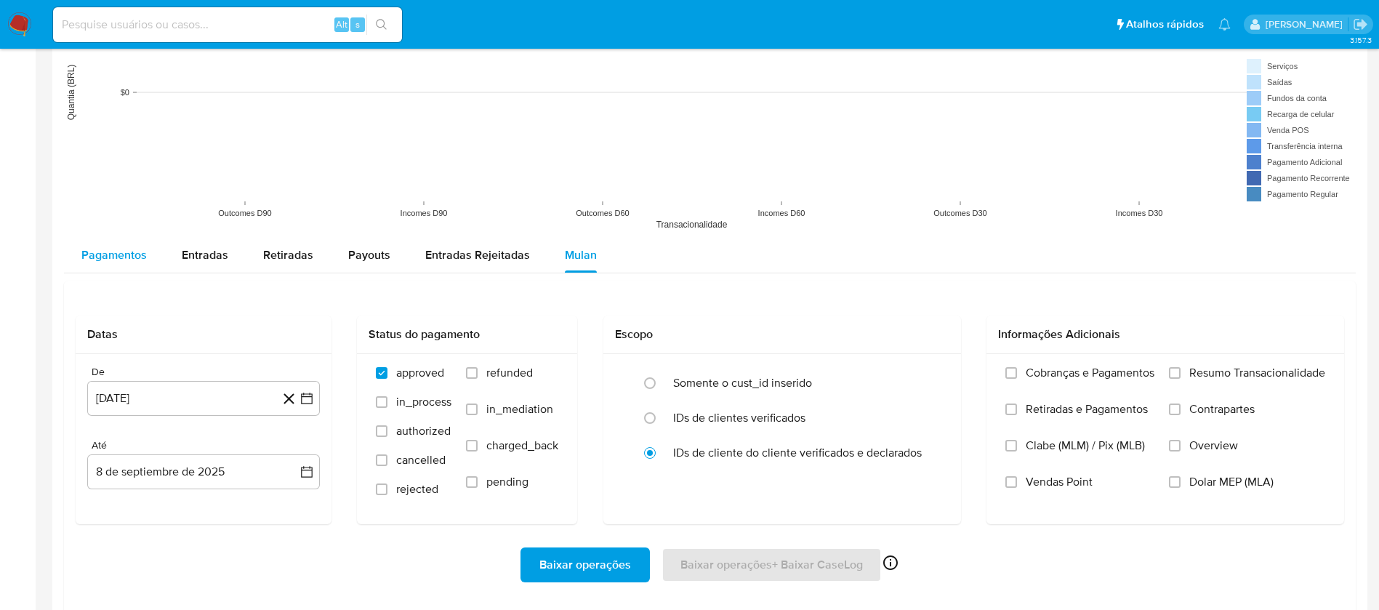
click at [135, 254] on span "Pagamentos" at bounding box center [113, 254] width 65 height 17
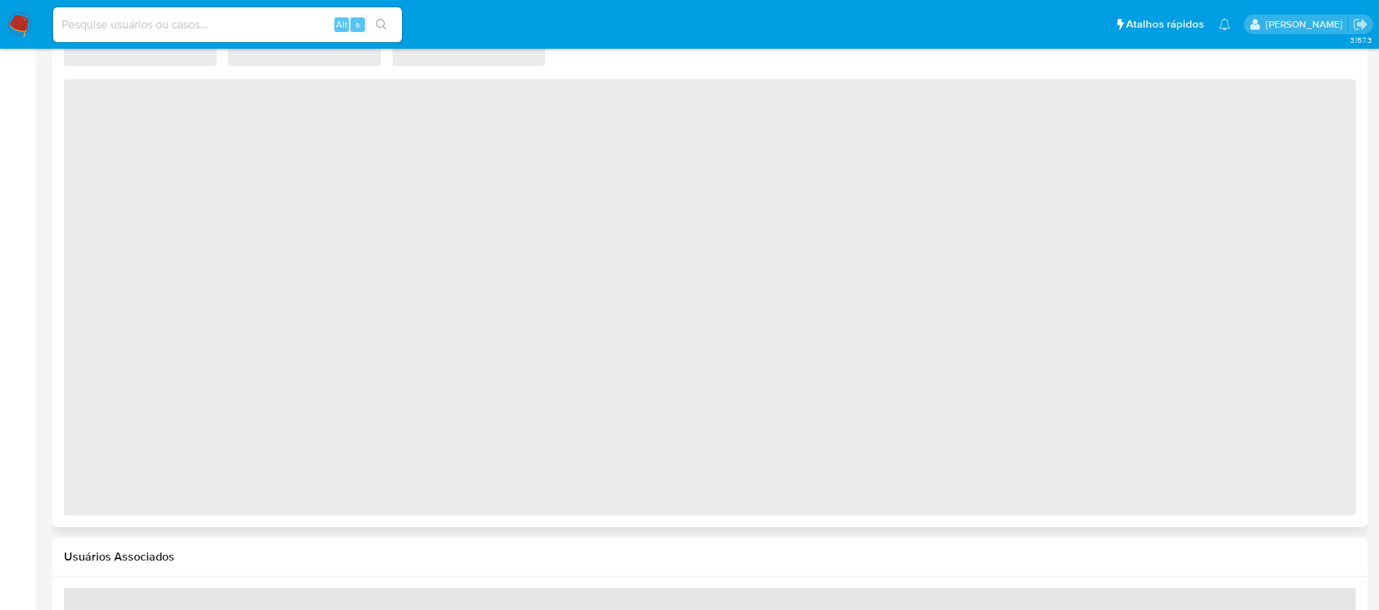
select select "10"
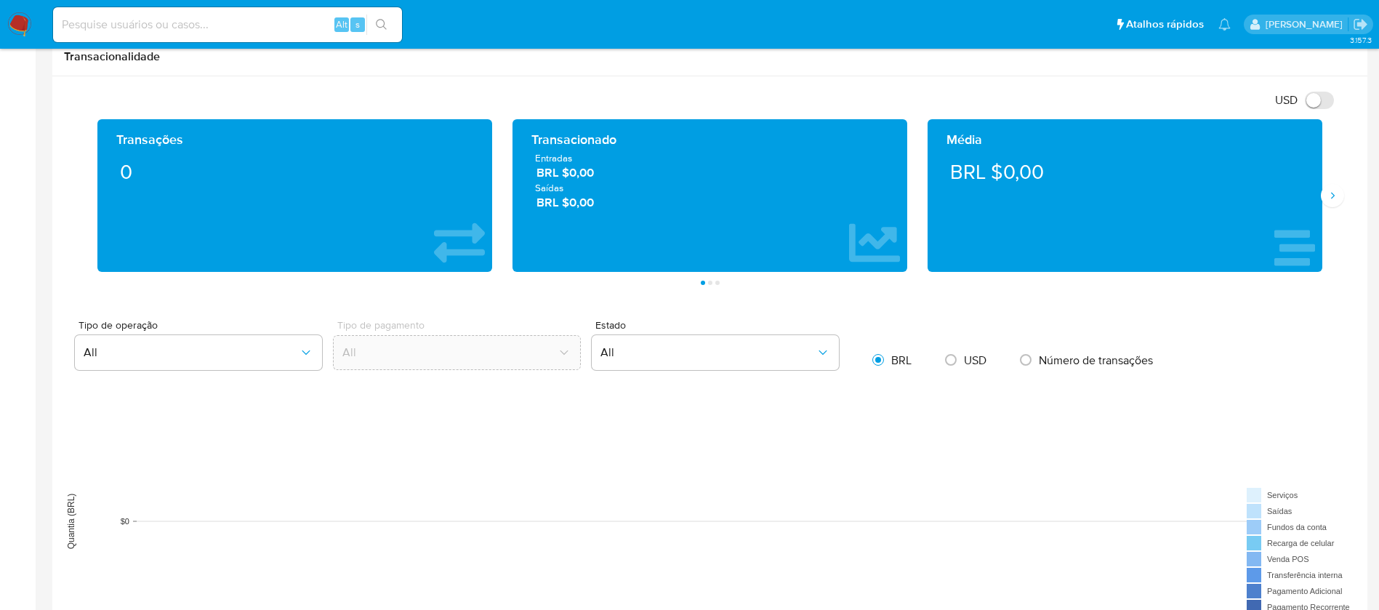
scroll to position [727, 0]
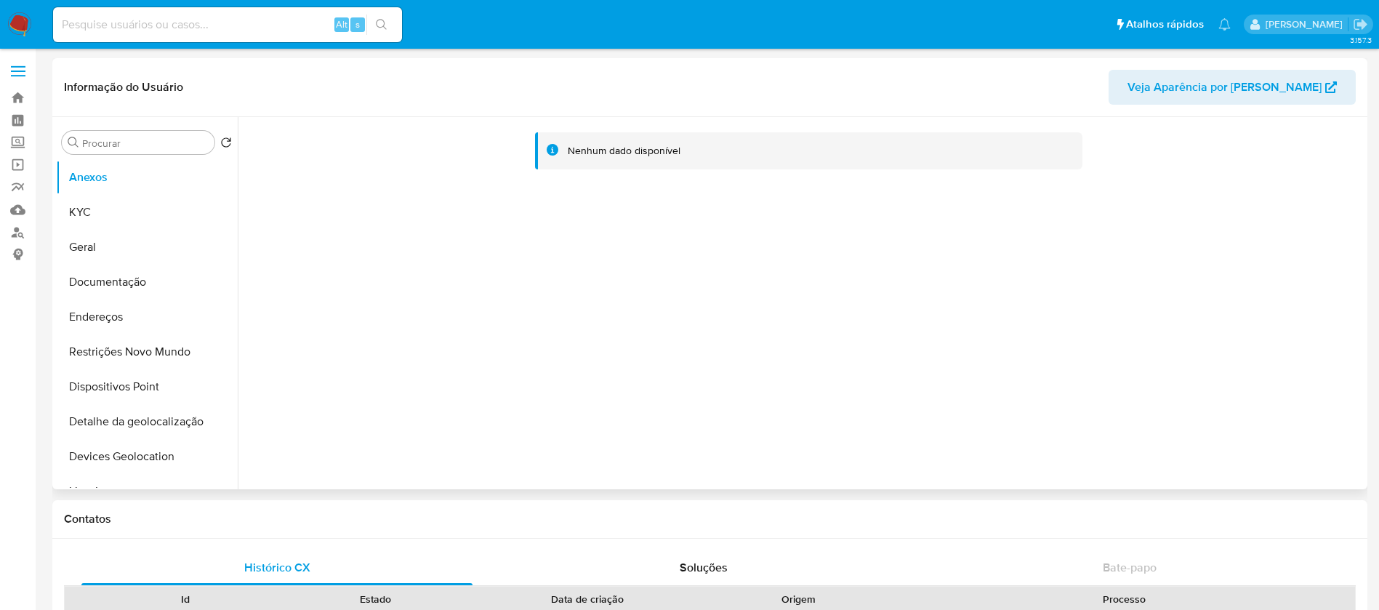
select select "10"
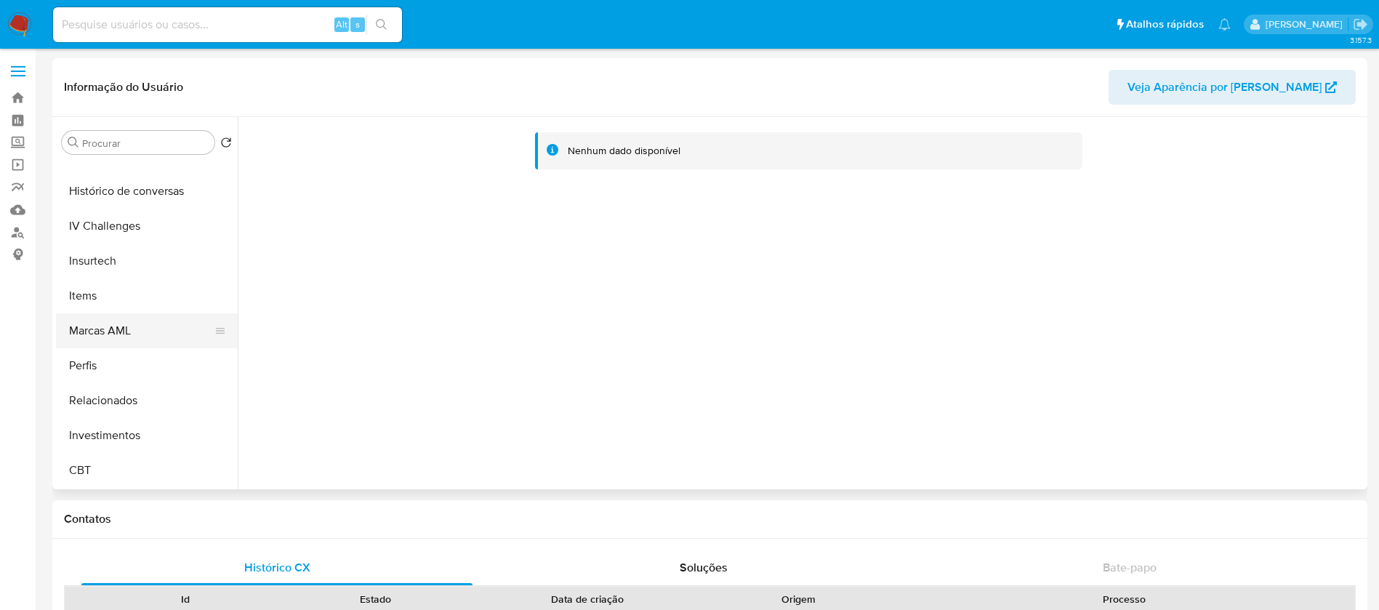
scroll to position [539, 0]
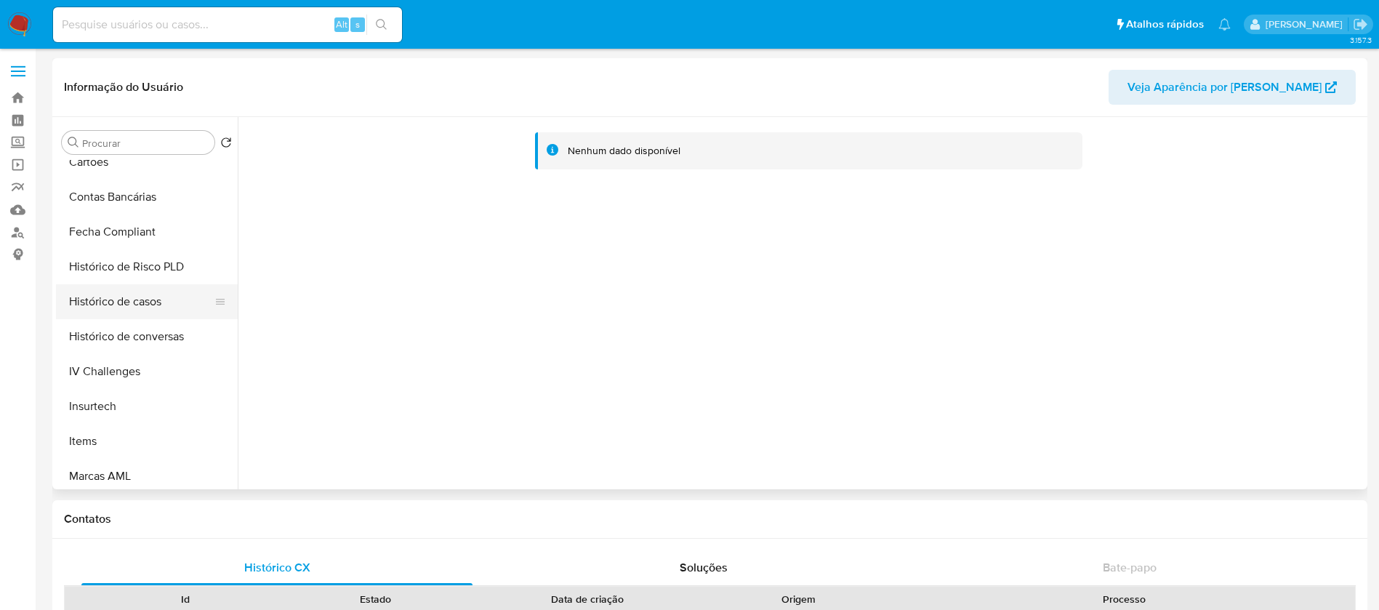
click at [108, 302] on button "Histórico de casos" at bounding box center [141, 301] width 170 height 35
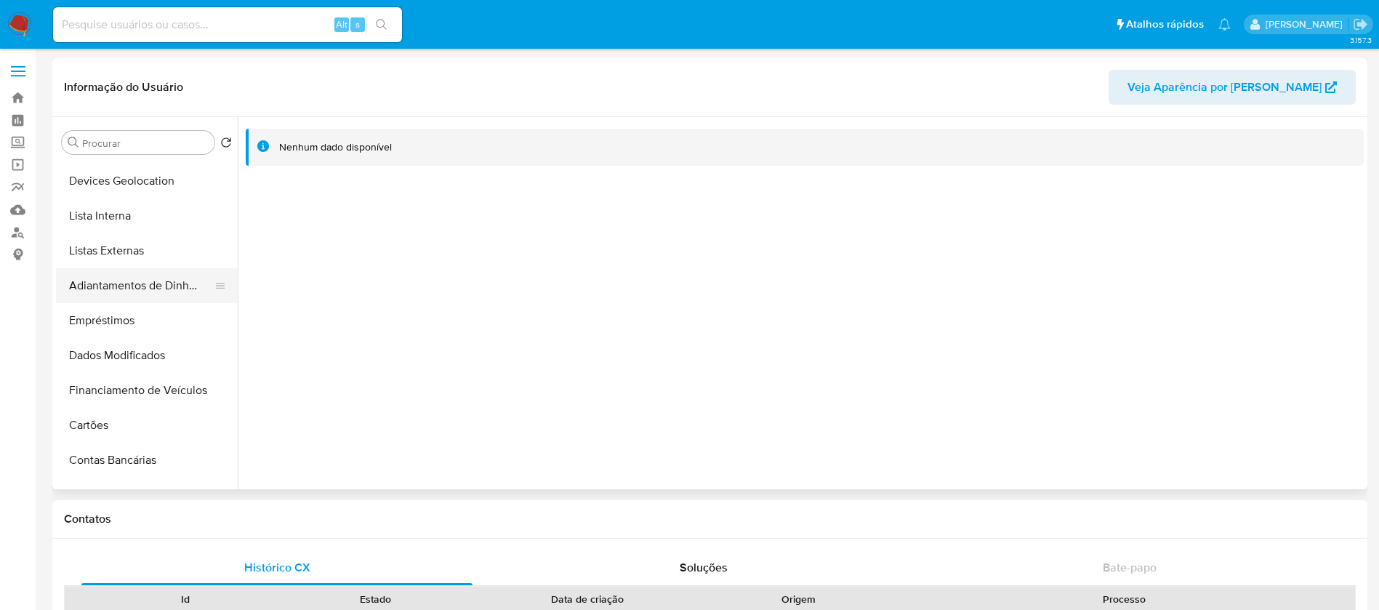
scroll to position [0, 0]
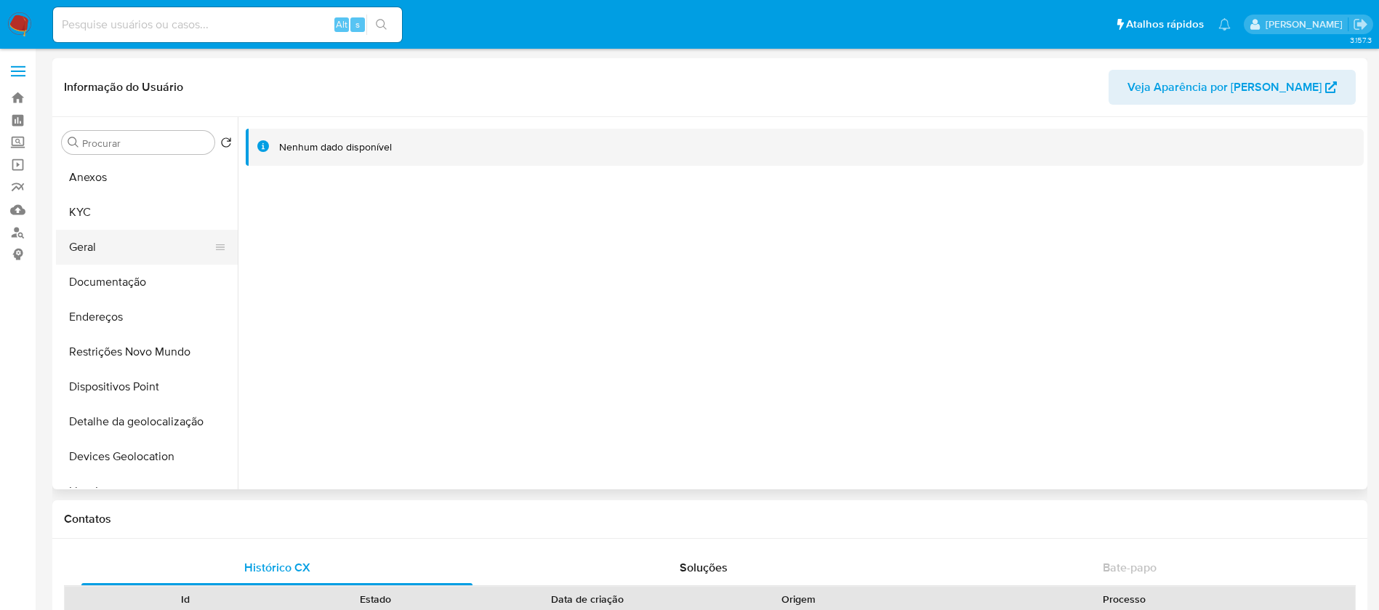
click at [100, 257] on button "Geral" at bounding box center [141, 247] width 170 height 35
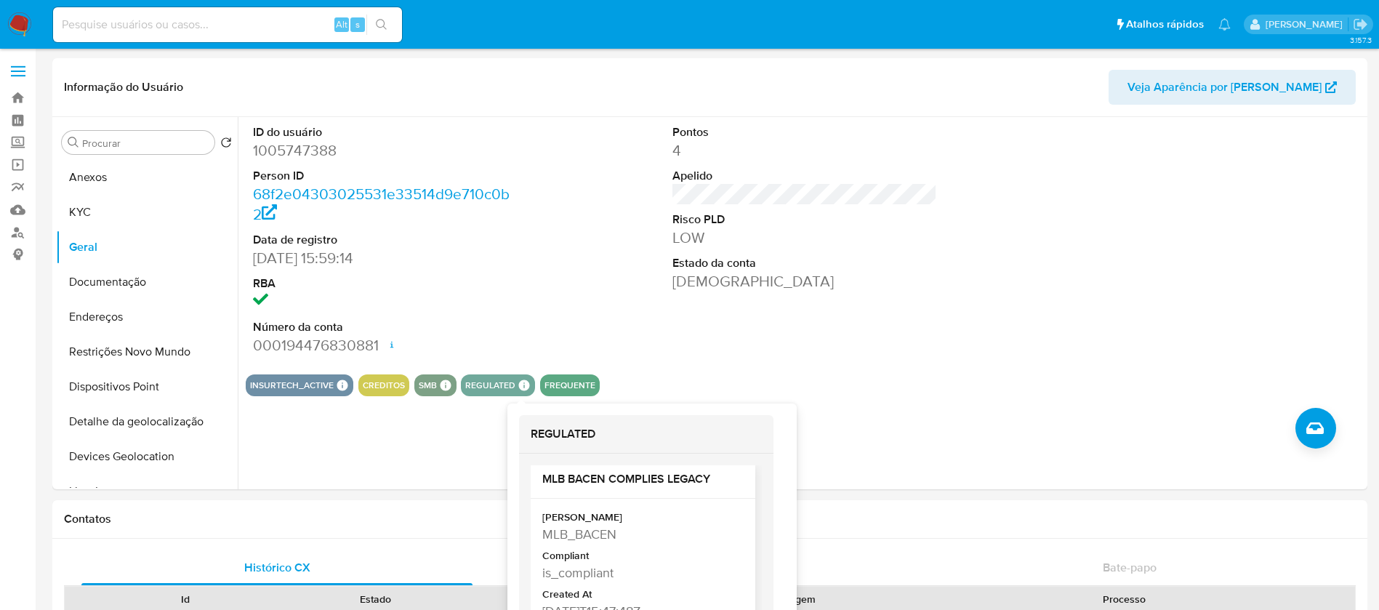
scroll to position [12, 0]
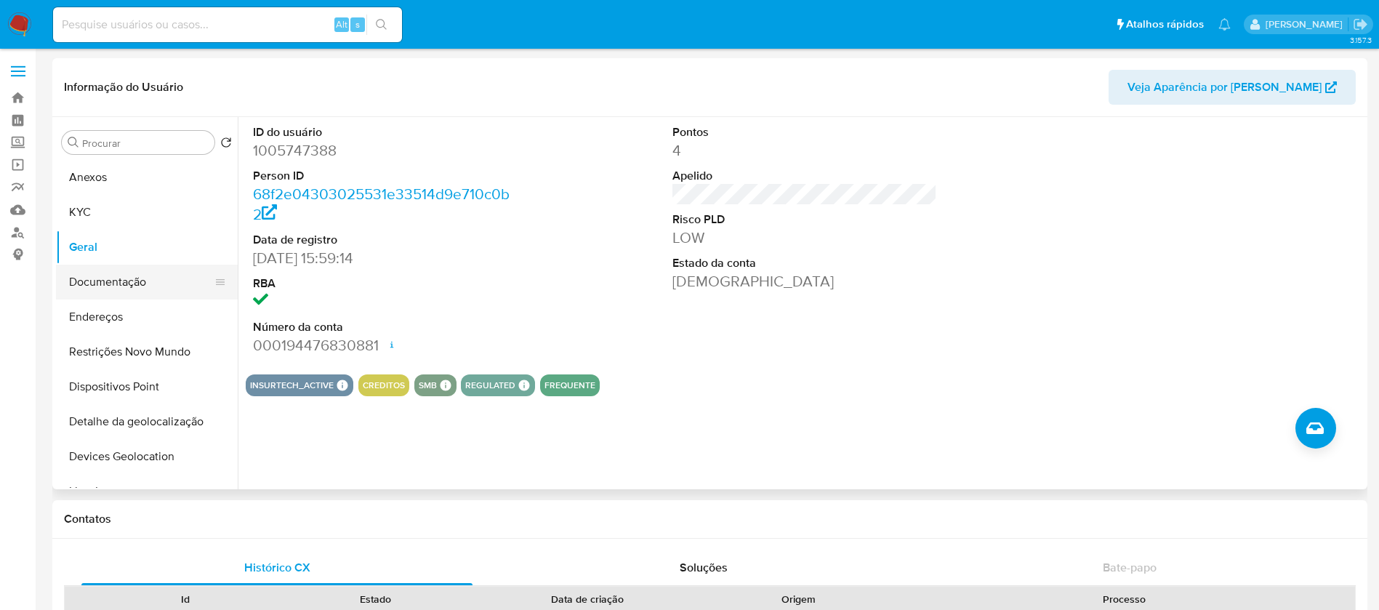
click at [108, 291] on button "Documentação" at bounding box center [141, 282] width 170 height 35
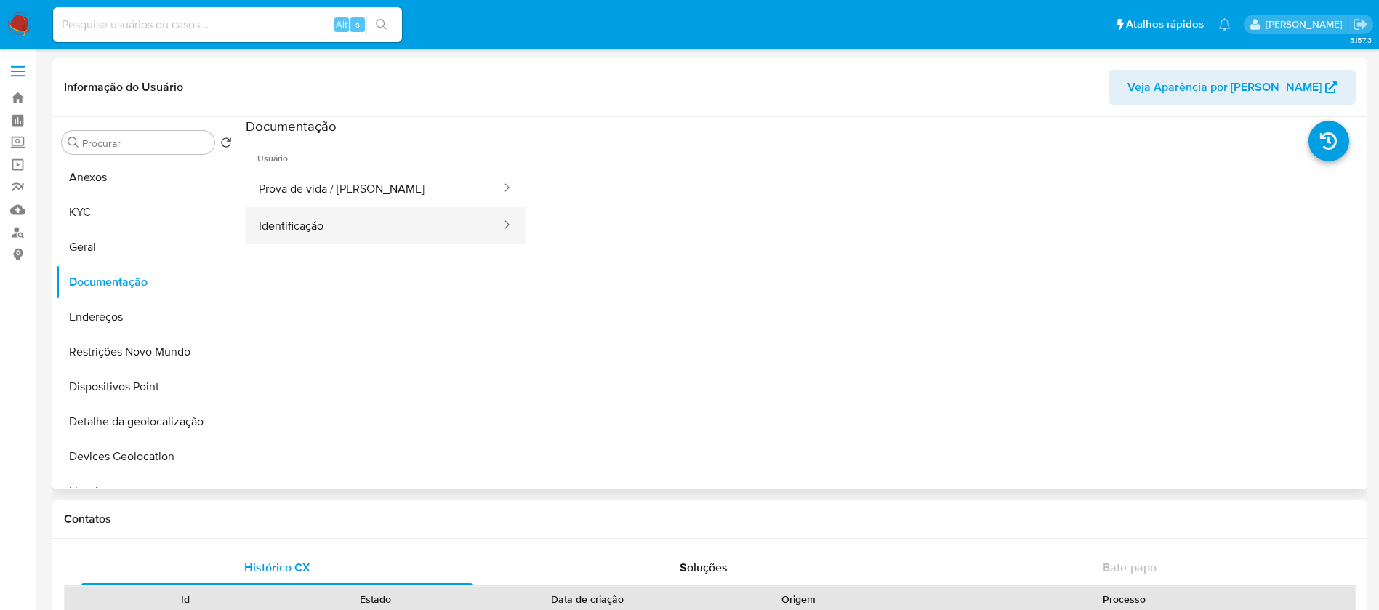
click at [316, 225] on button "Identificação" at bounding box center [374, 225] width 257 height 37
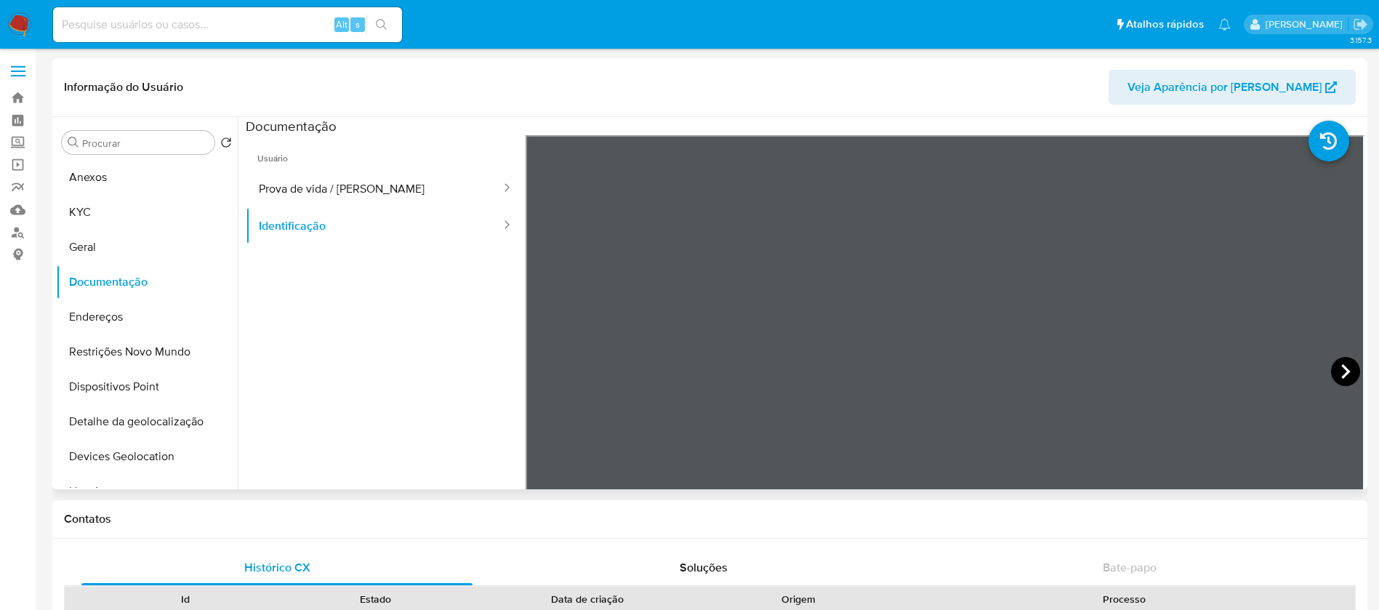
click at [1331, 370] on icon at bounding box center [1345, 371] width 29 height 29
click at [316, 194] on button "Prova de vida / Selfie" at bounding box center [374, 188] width 257 height 37
click at [149, 32] on input at bounding box center [227, 24] width 349 height 19
paste input "2348054866"
type input "2348054866"
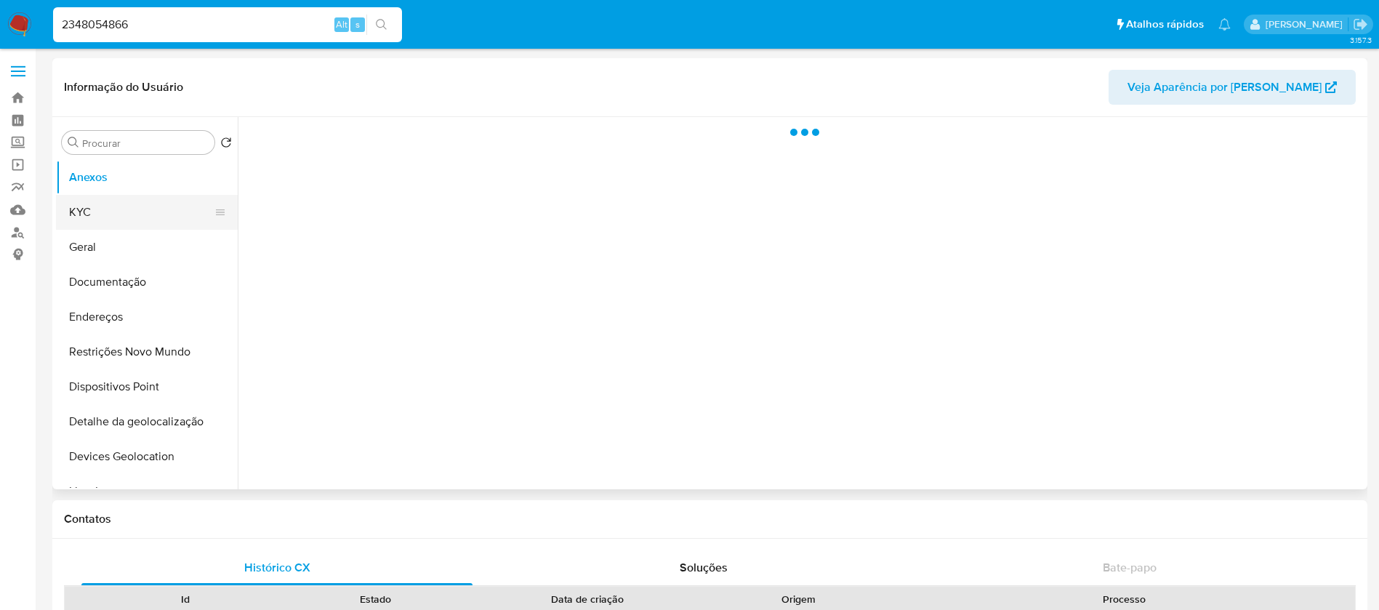
click at [117, 227] on button "KYC" at bounding box center [141, 212] width 170 height 35
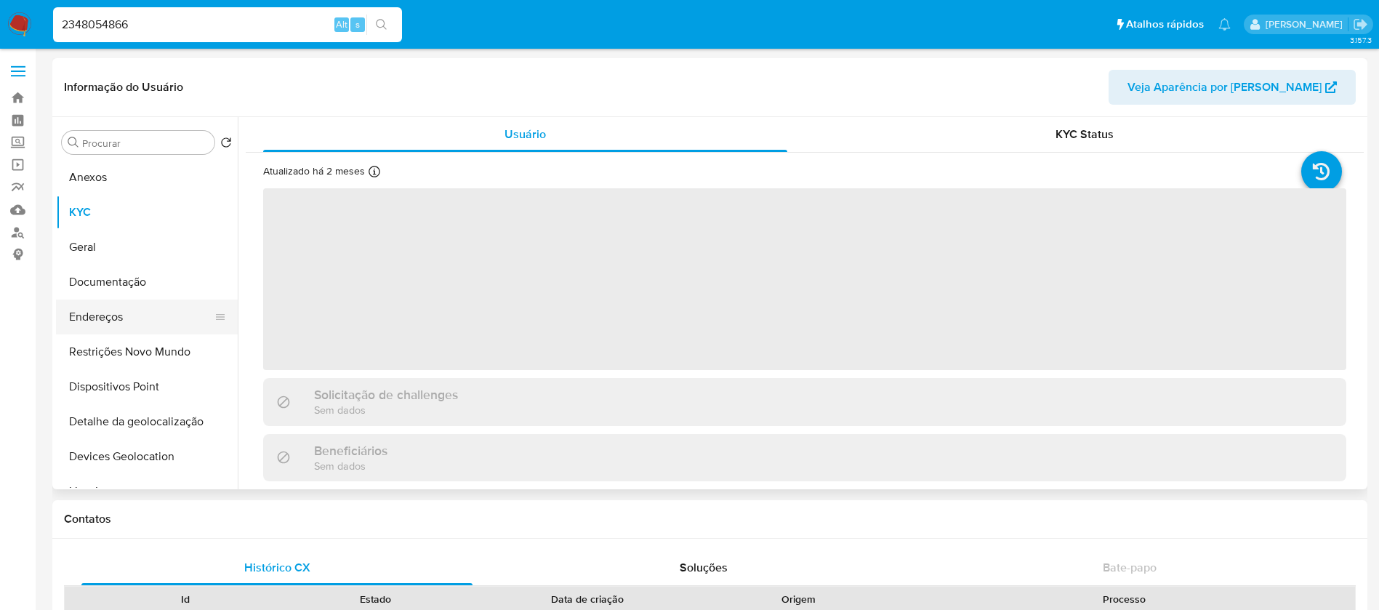
select select "10"
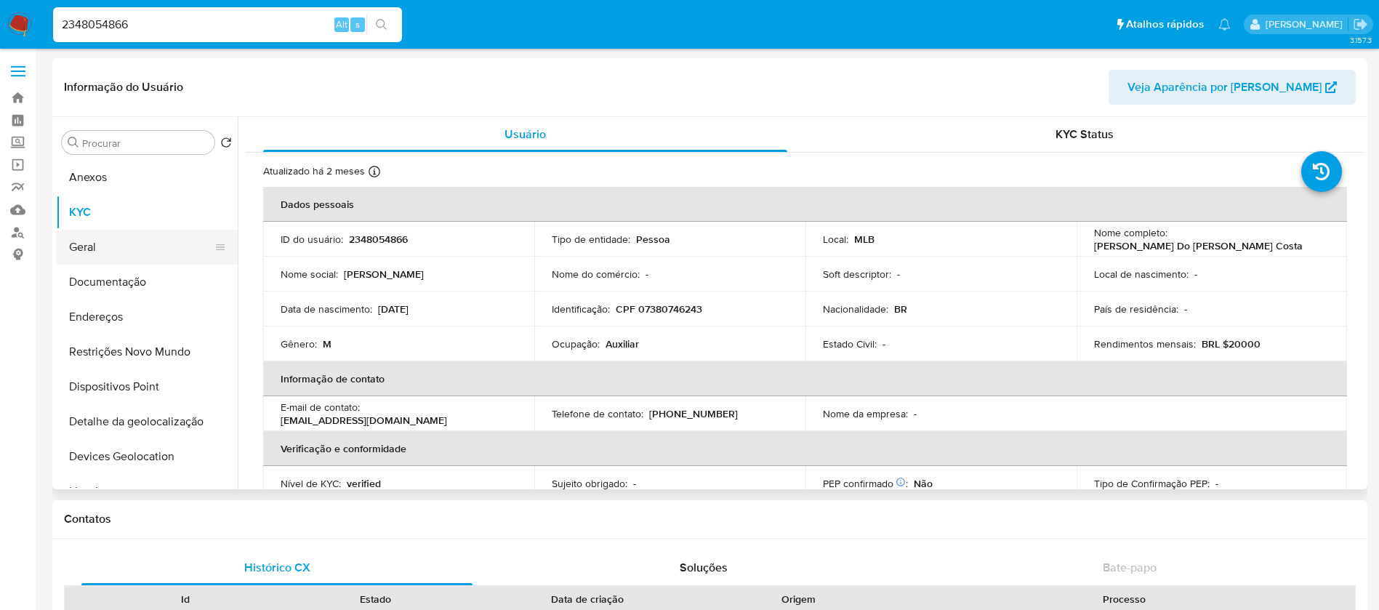
click at [94, 255] on button "Geral" at bounding box center [141, 247] width 170 height 35
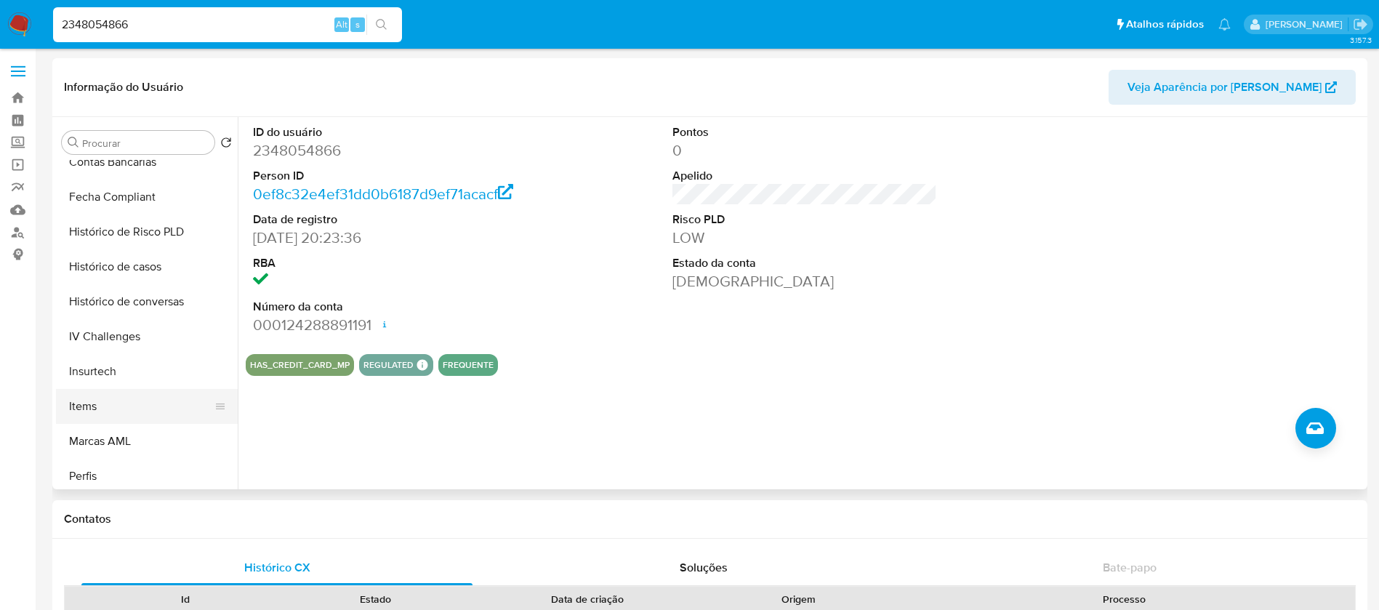
scroll to position [539, 0]
click at [104, 298] on button "Histórico de casos" at bounding box center [141, 301] width 170 height 35
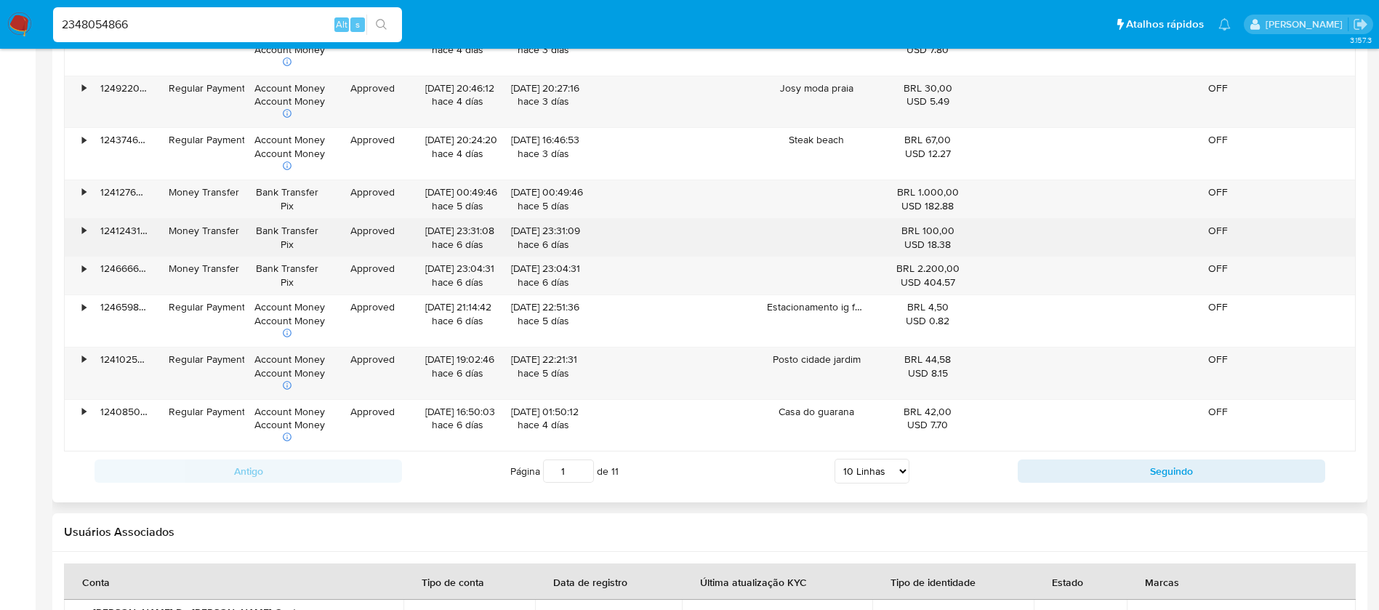
scroll to position [1697, 0]
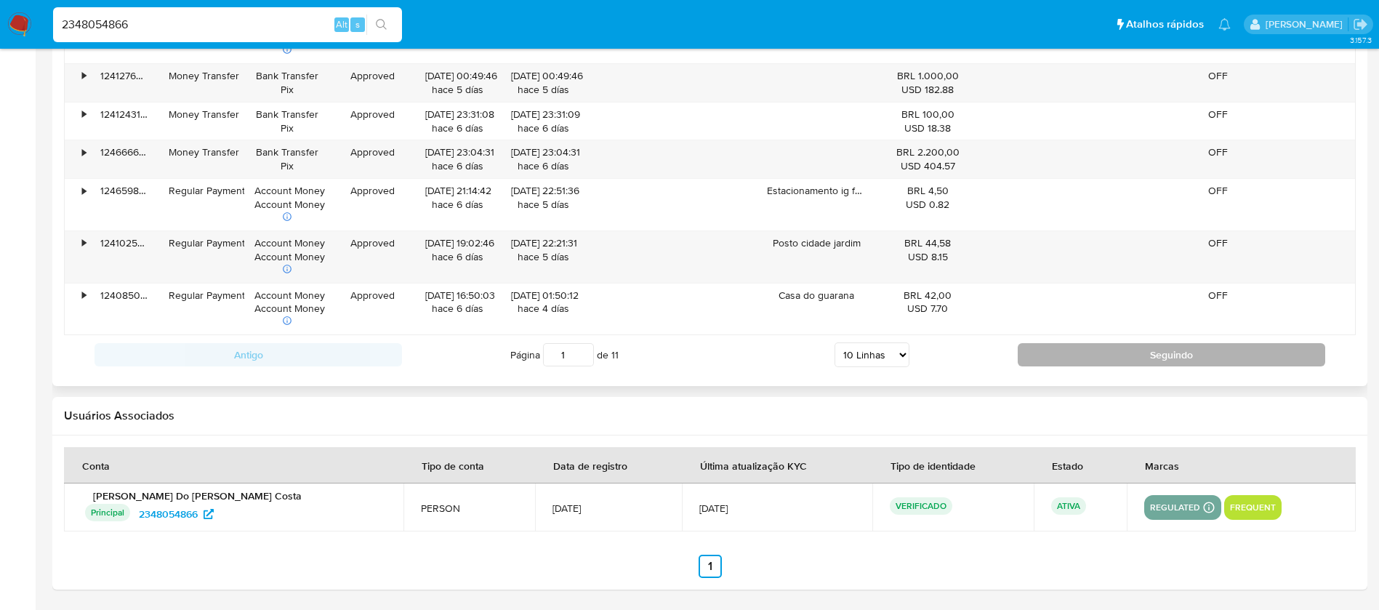
click at [1051, 351] on button "Seguindo" at bounding box center [1171, 354] width 307 height 23
type input "2"
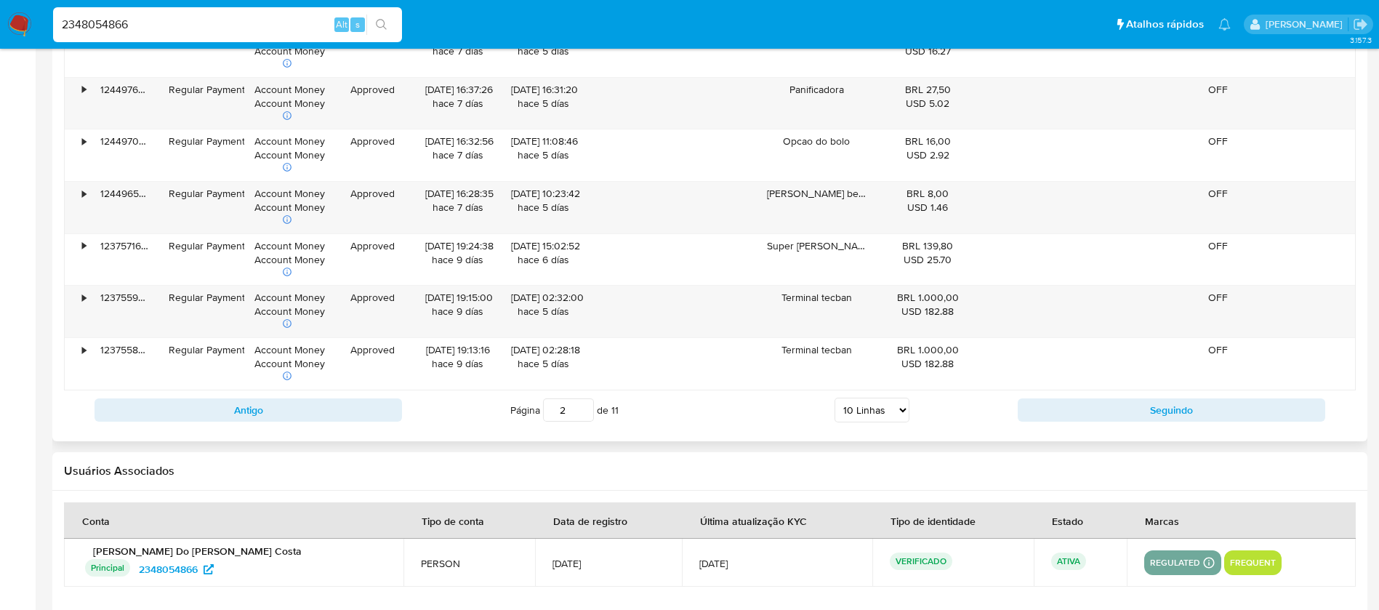
click at [891, 409] on select "5 Linhas 10 Linhas 20 Linhas 25 Linhas 50 Linhas 100 Linhas" at bounding box center [871, 410] width 75 height 25
select select "20"
click at [834, 398] on select "5 Linhas 10 Linhas 20 Linhas 25 Linhas 50 Linhas 100 Linhas" at bounding box center [871, 410] width 75 height 25
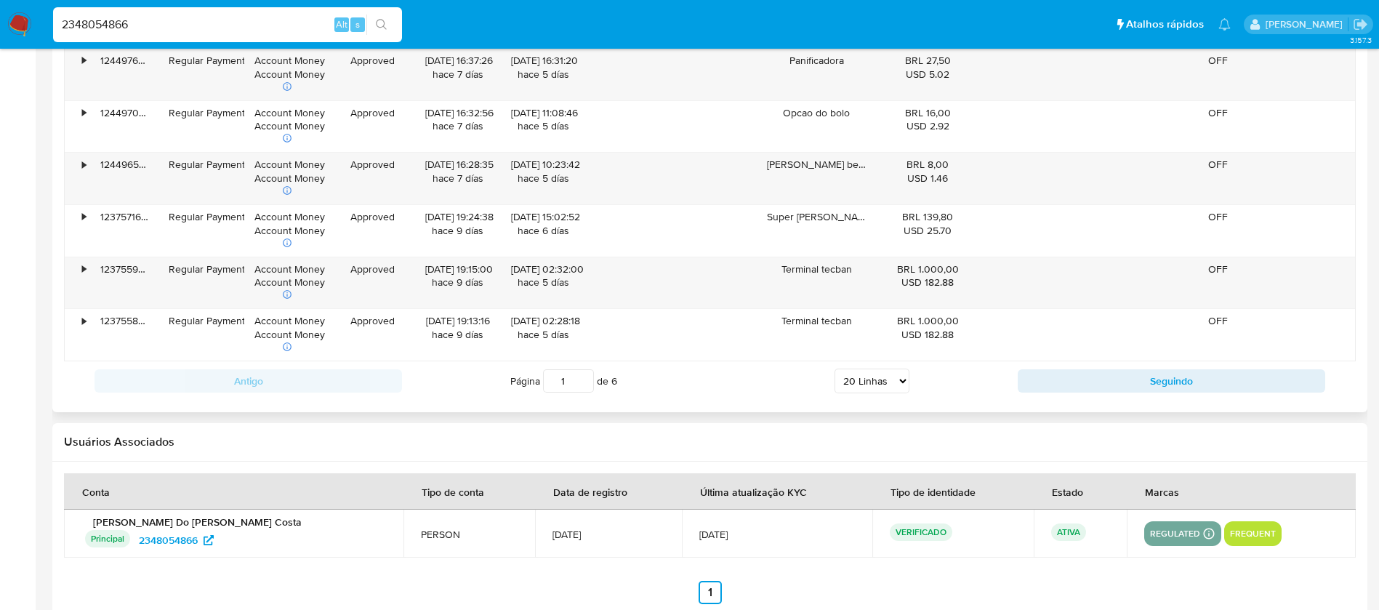
scroll to position [2218, 0]
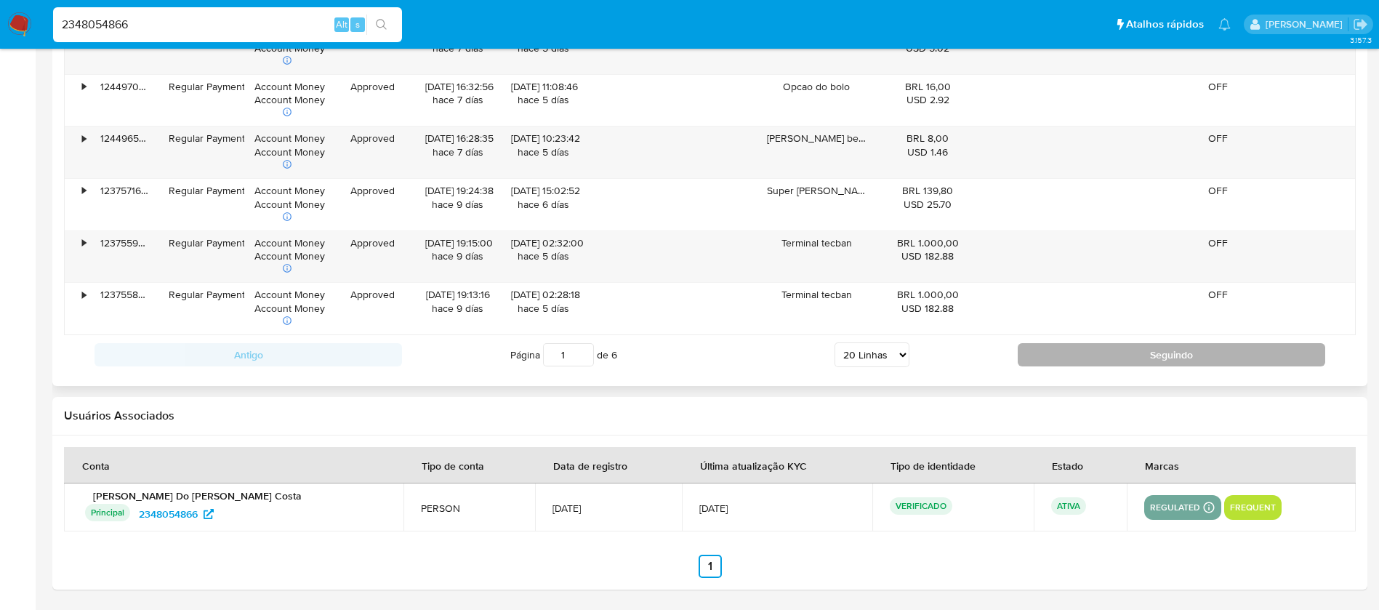
click at [1114, 360] on button "Seguindo" at bounding box center [1171, 354] width 307 height 23
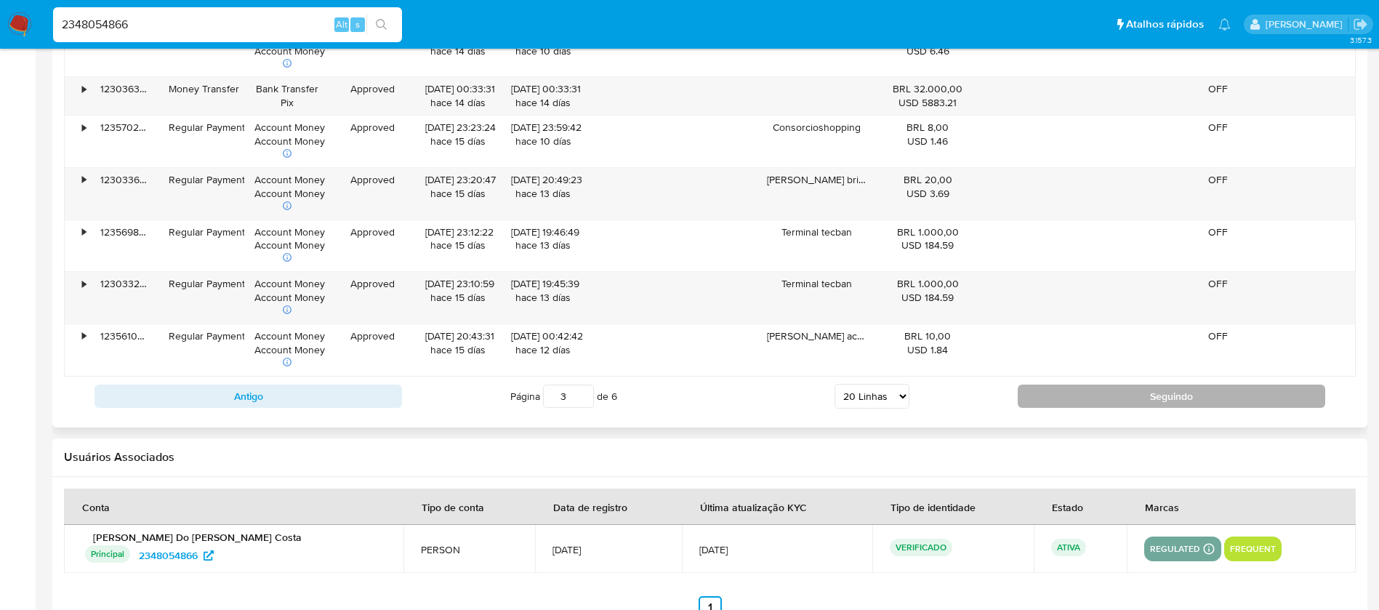
click at [1081, 397] on button "Seguindo" at bounding box center [1171, 396] width 307 height 23
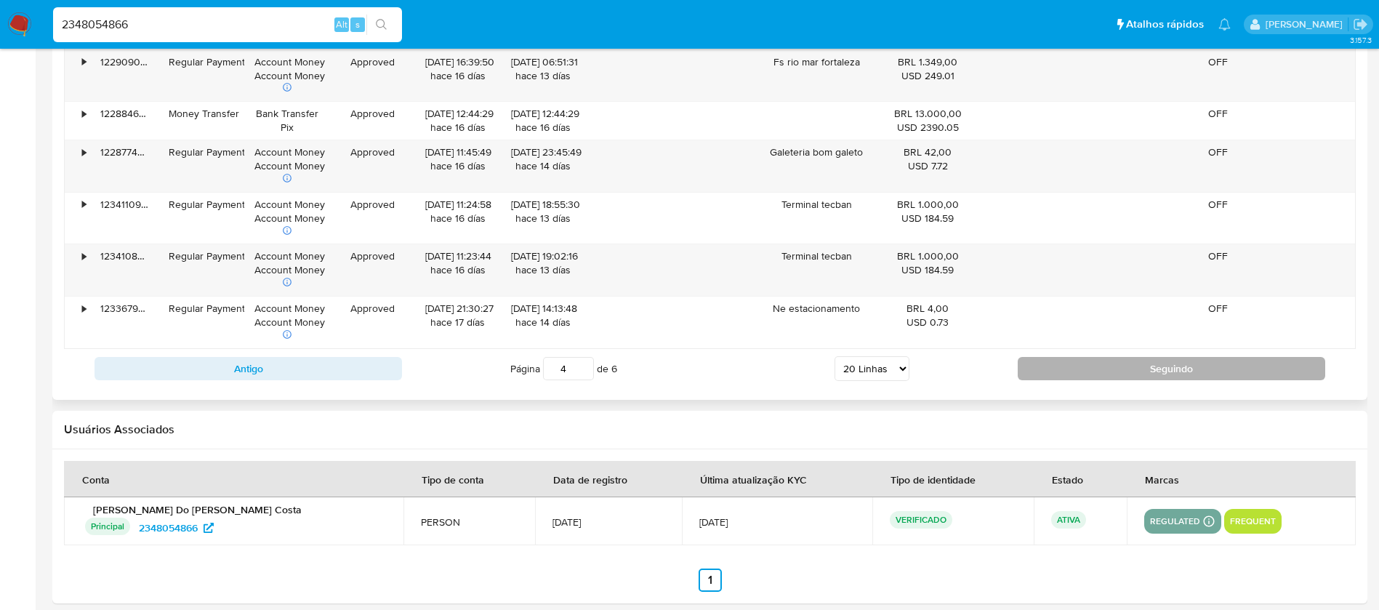
click at [1083, 371] on button "Seguindo" at bounding box center [1171, 368] width 307 height 23
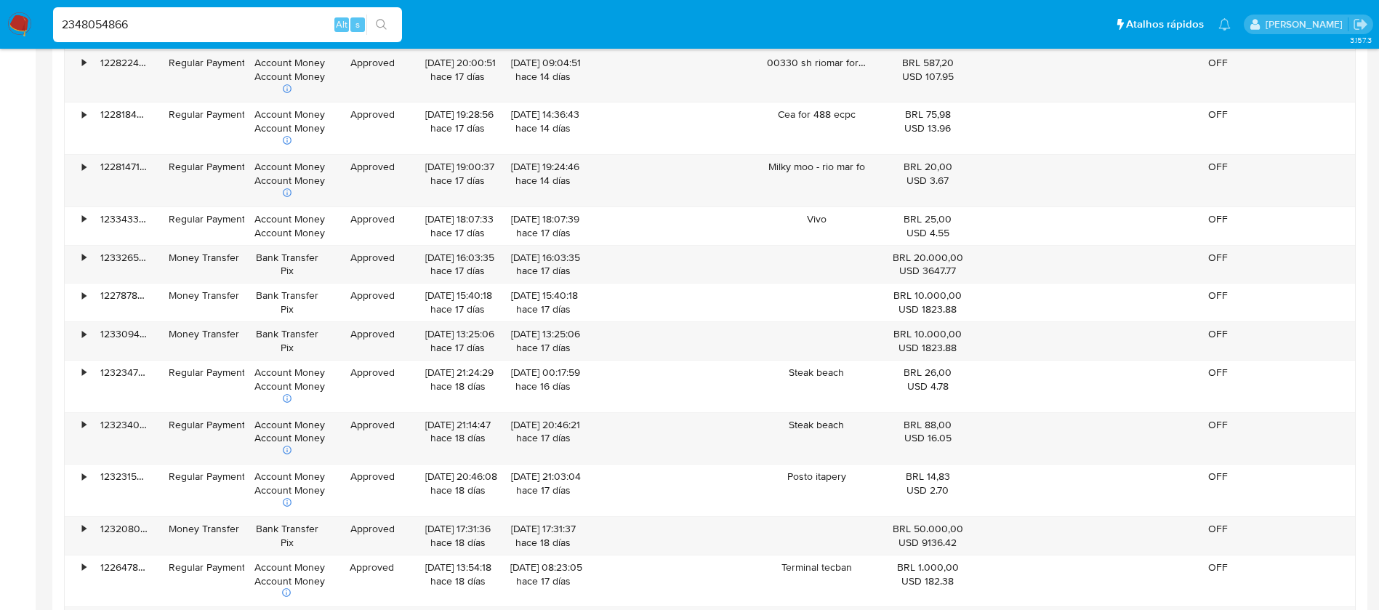
scroll to position [2204, 0]
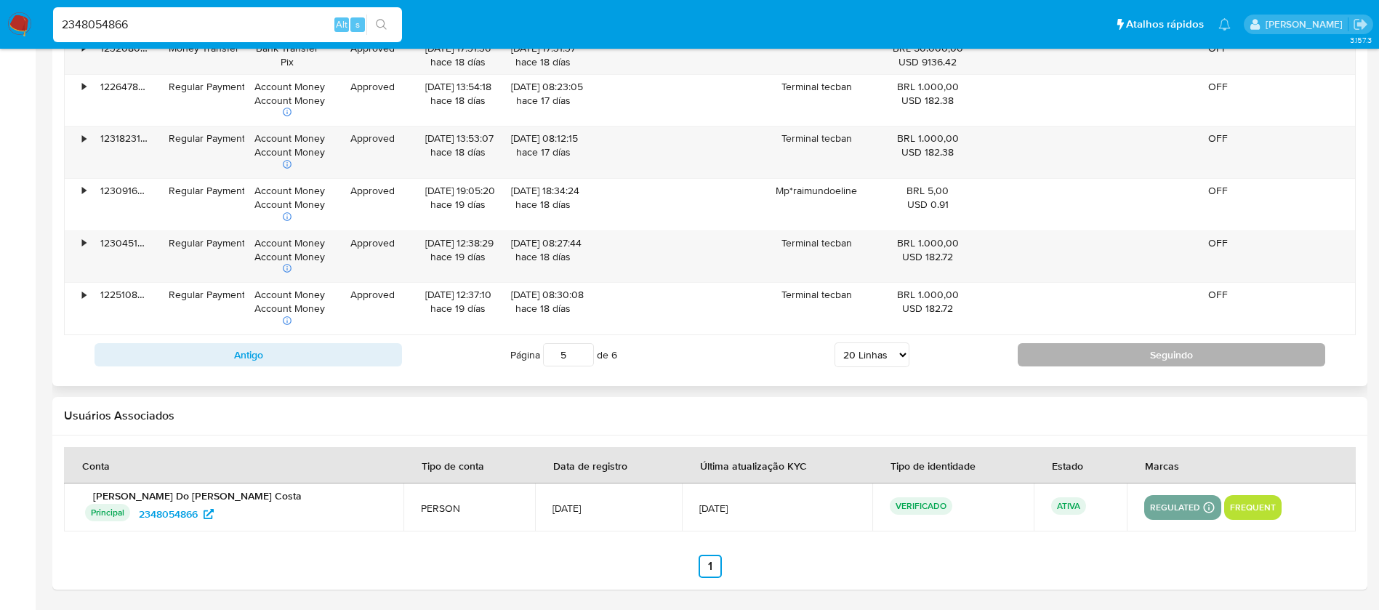
click at [1083, 371] on div "Antigo Página 5 de 6 5 Linhas 10 Linhas 20 Linhas 25 Linhas 50 Linhas 100 Linha…" at bounding box center [710, 354] width 1292 height 39
click at [1082, 360] on button "Seguindo" at bounding box center [1171, 354] width 307 height 23
type input "6"
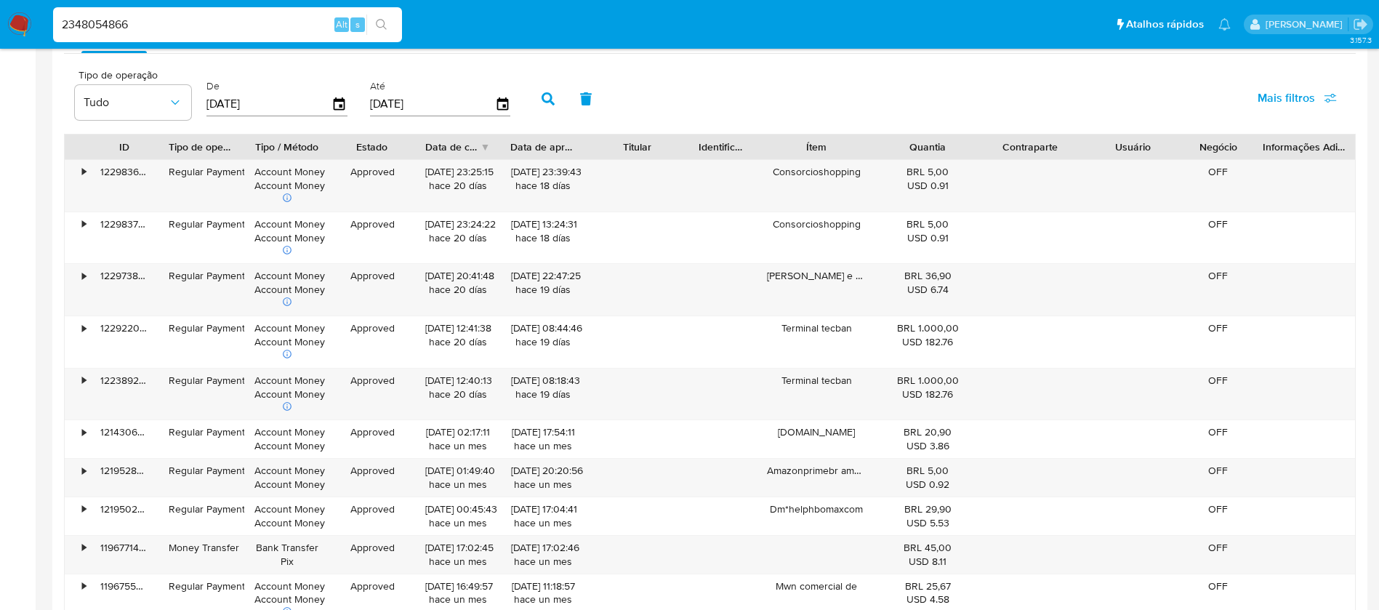
scroll to position [1260, 0]
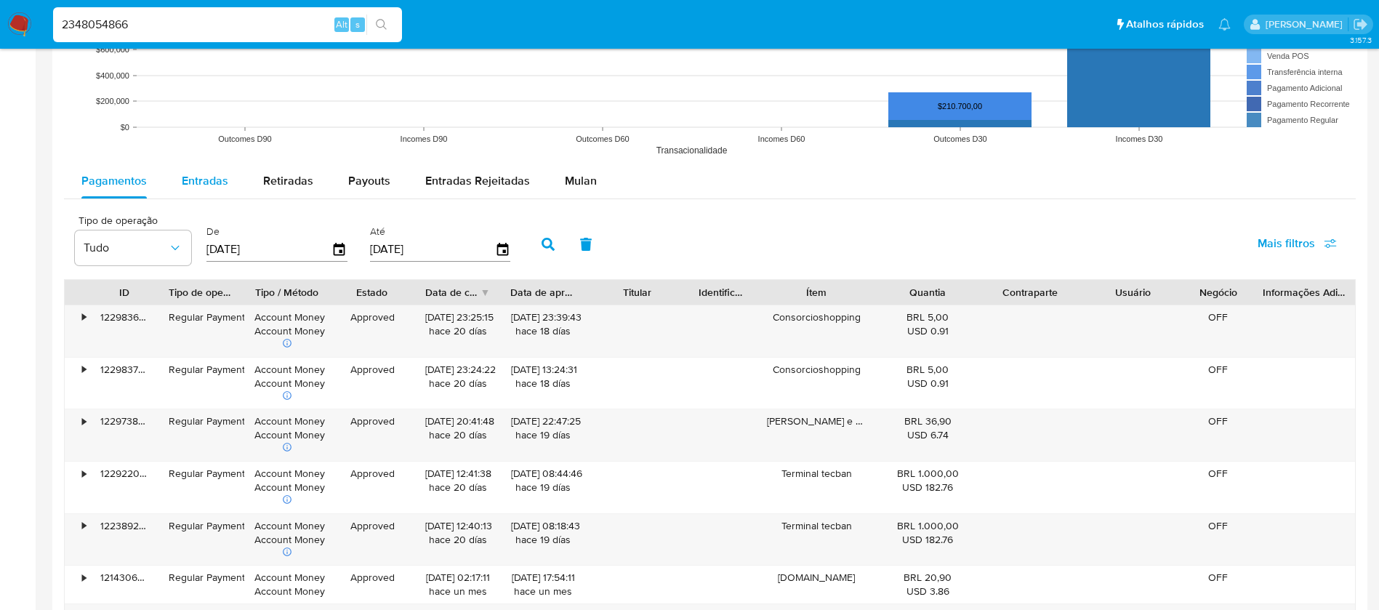
click at [194, 185] on span "Entradas" at bounding box center [205, 180] width 47 height 17
select select "10"
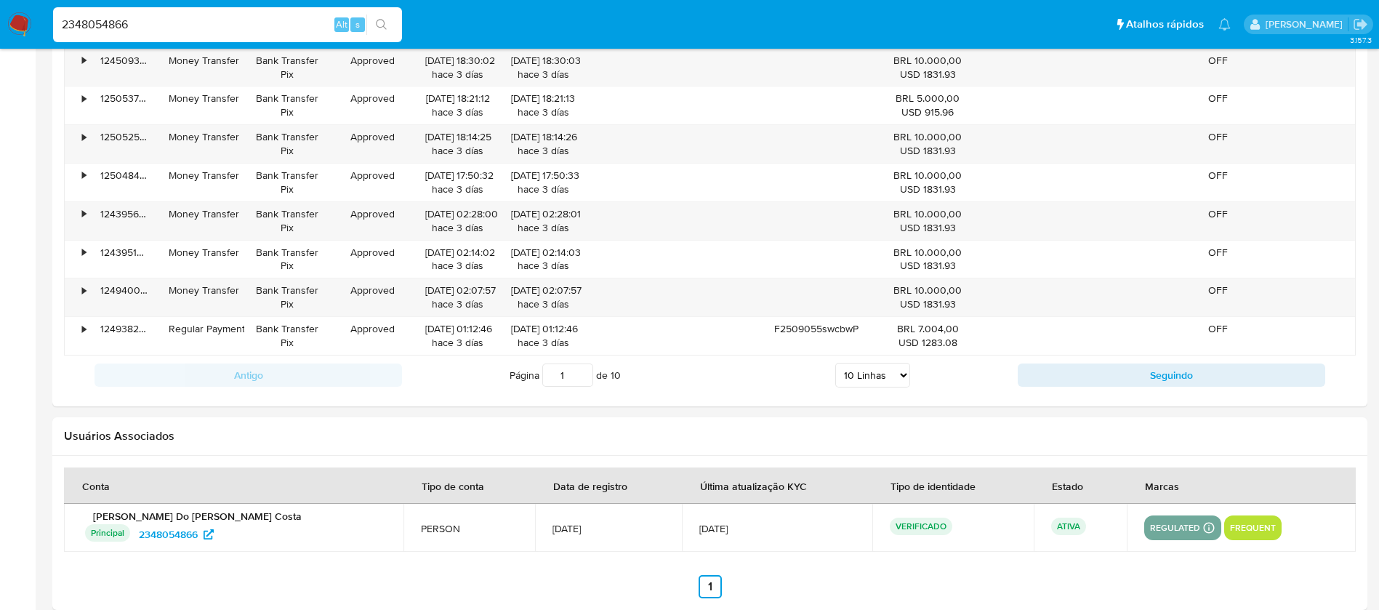
scroll to position [1614, 0]
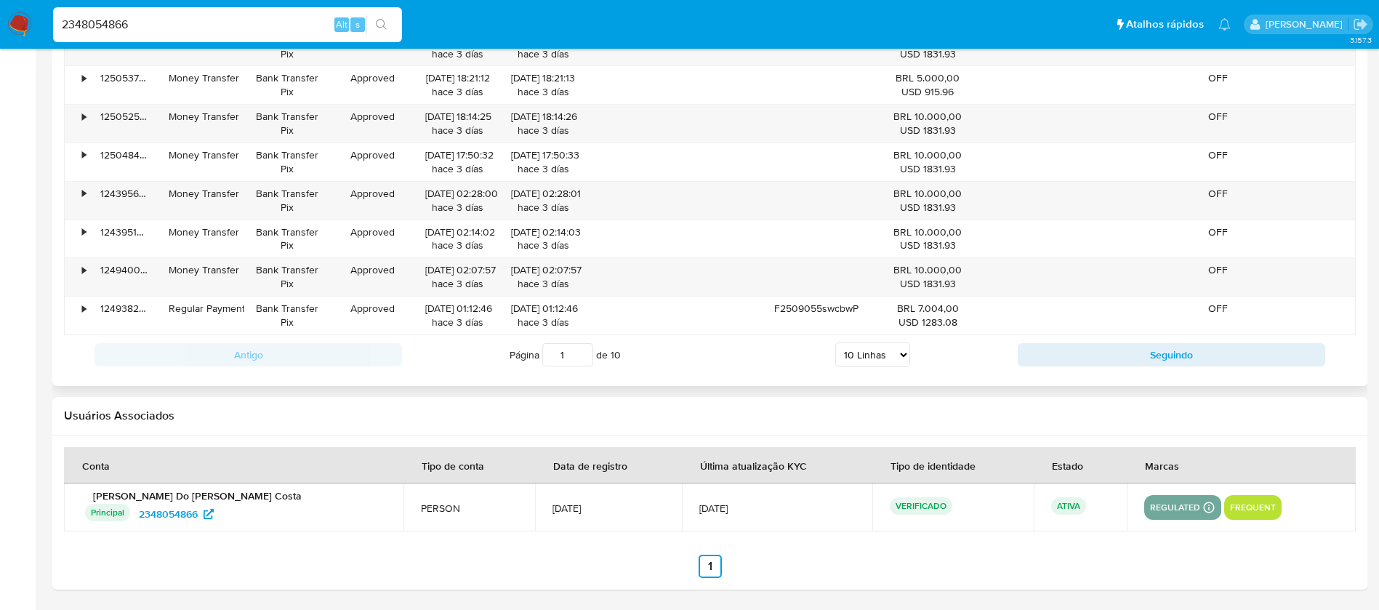
click at [561, 353] on input "1" at bounding box center [567, 354] width 51 height 23
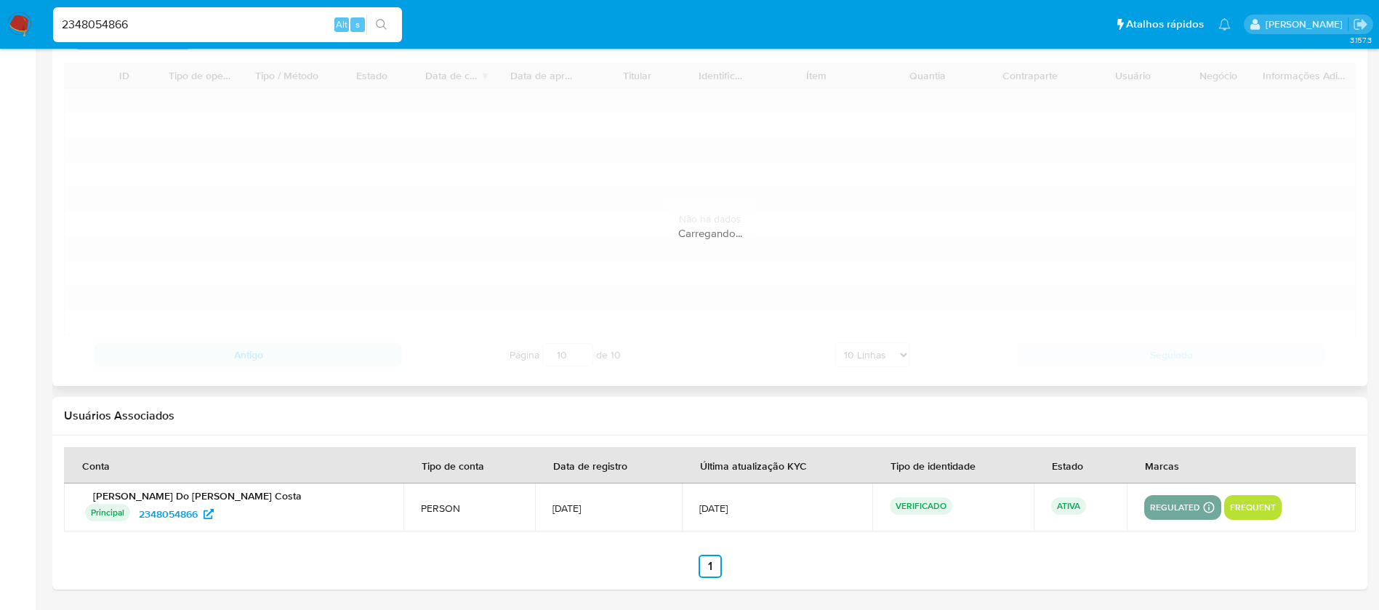
scroll to position [1384, 0]
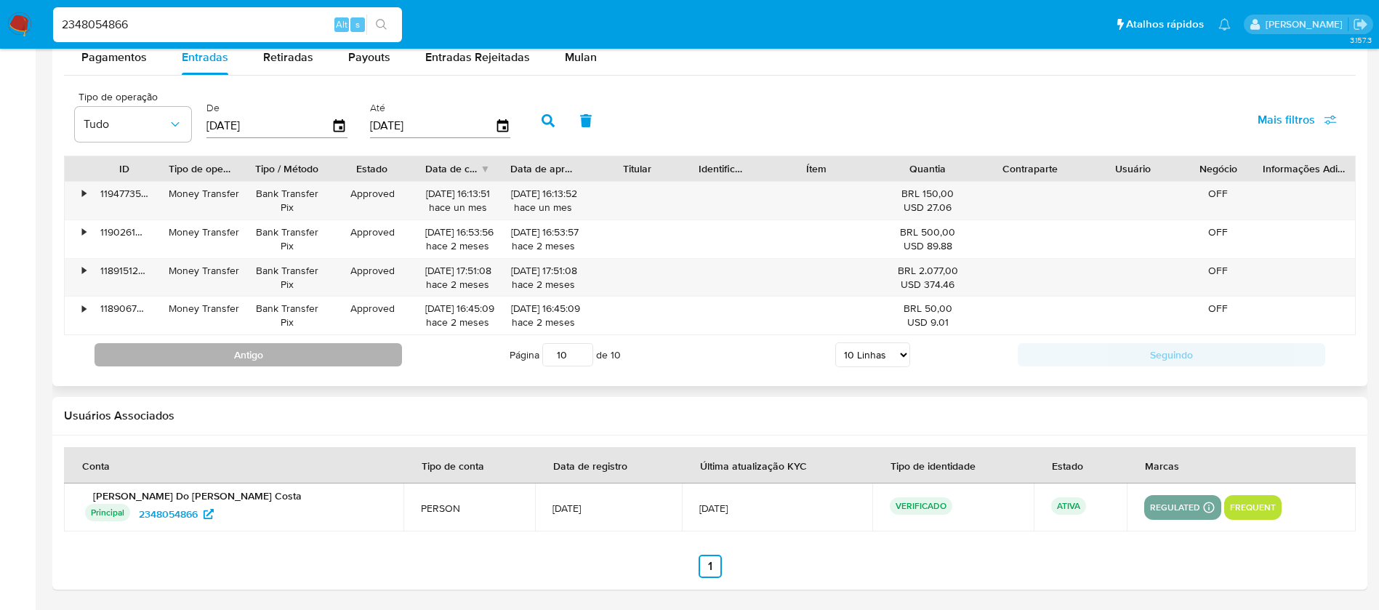
click at [295, 361] on button "Antigo" at bounding box center [247, 354] width 307 height 23
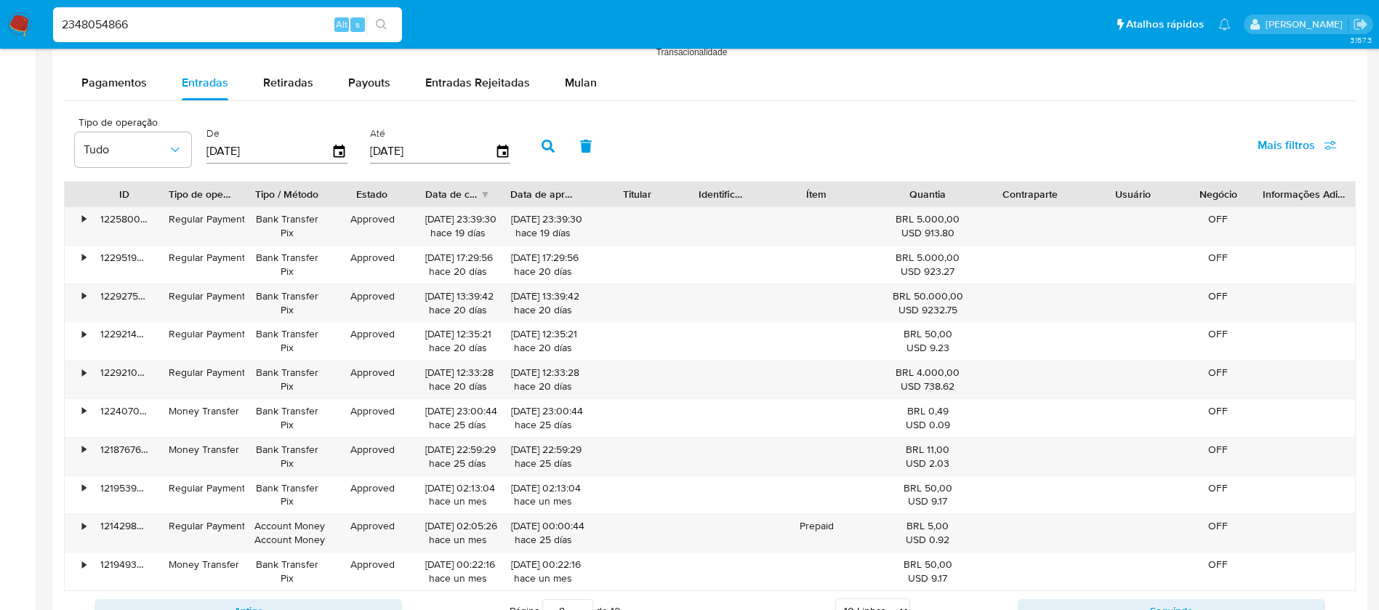
scroll to position [1324, 0]
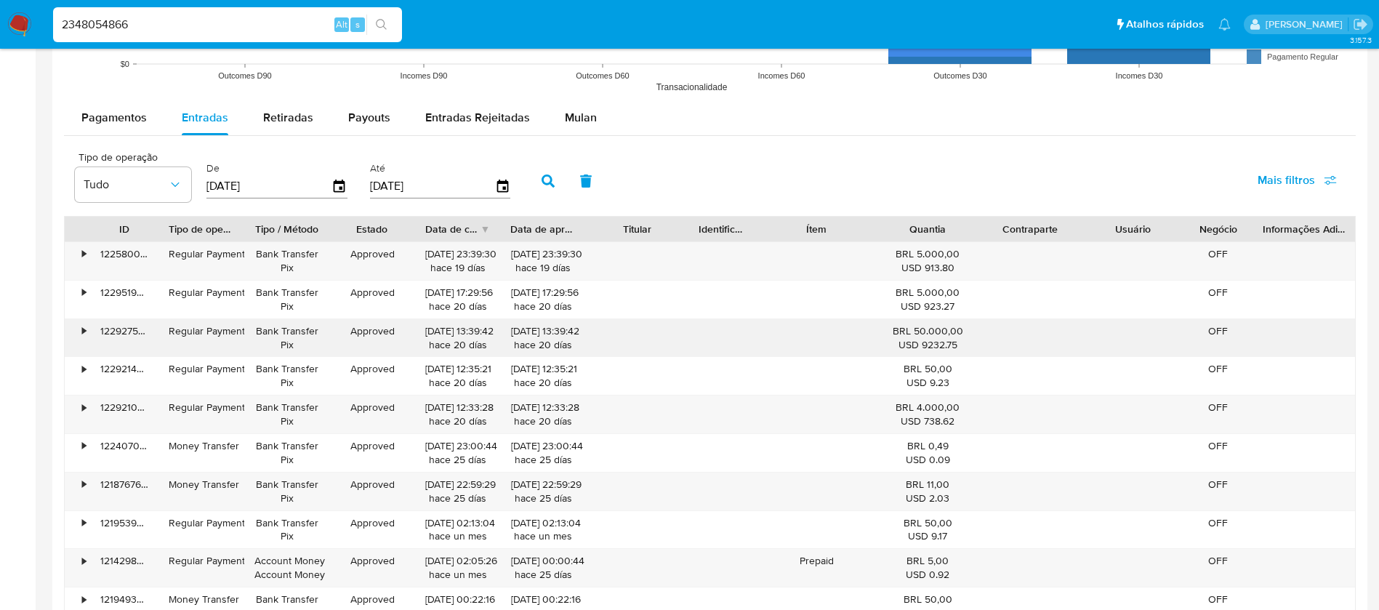
click at [86, 329] on div "•" at bounding box center [84, 331] width 4 height 14
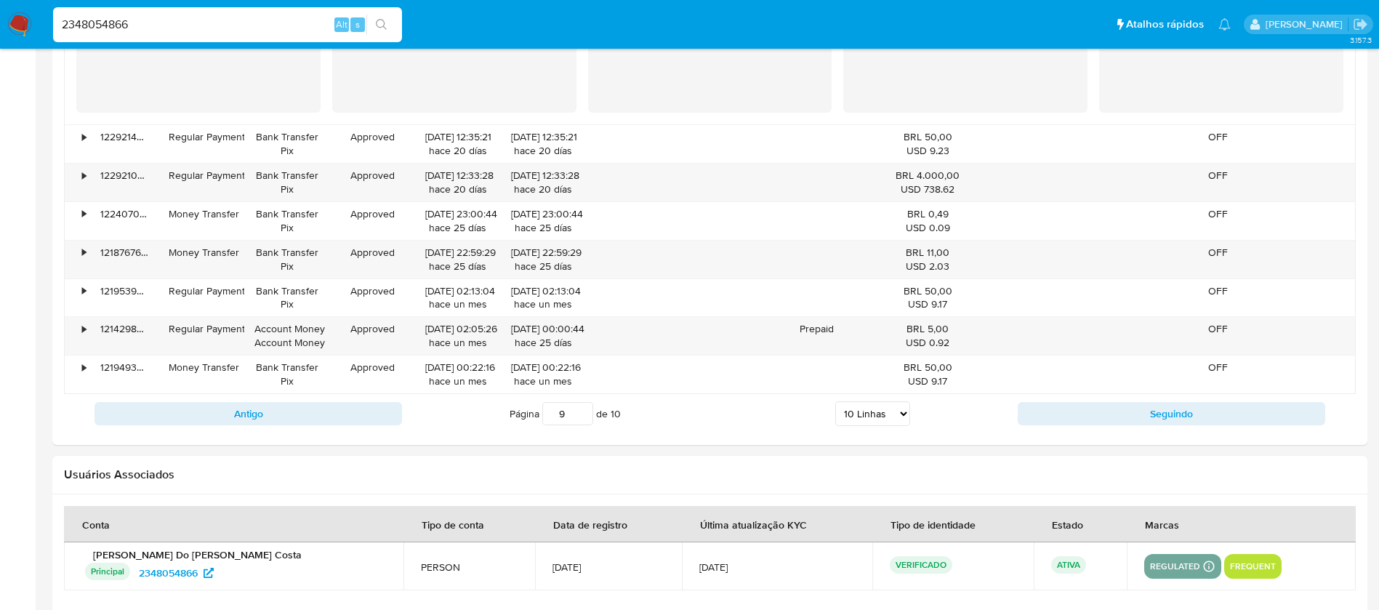
scroll to position [1905, 0]
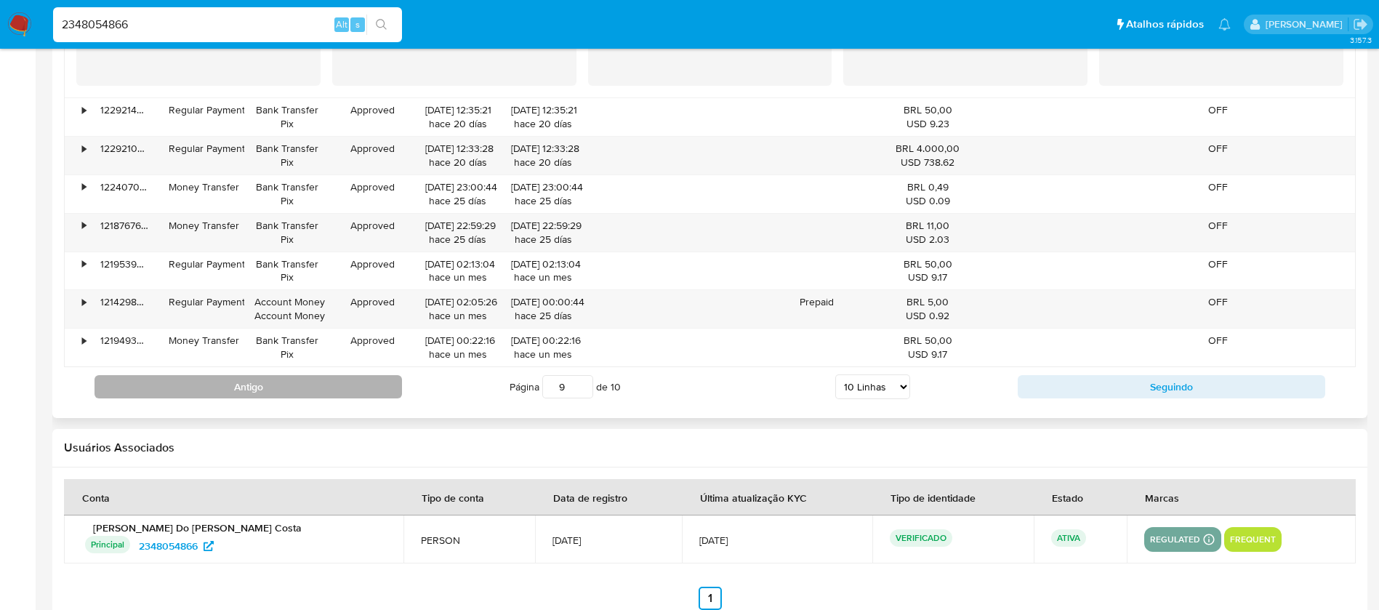
click at [280, 393] on button "Antigo" at bounding box center [247, 386] width 307 height 23
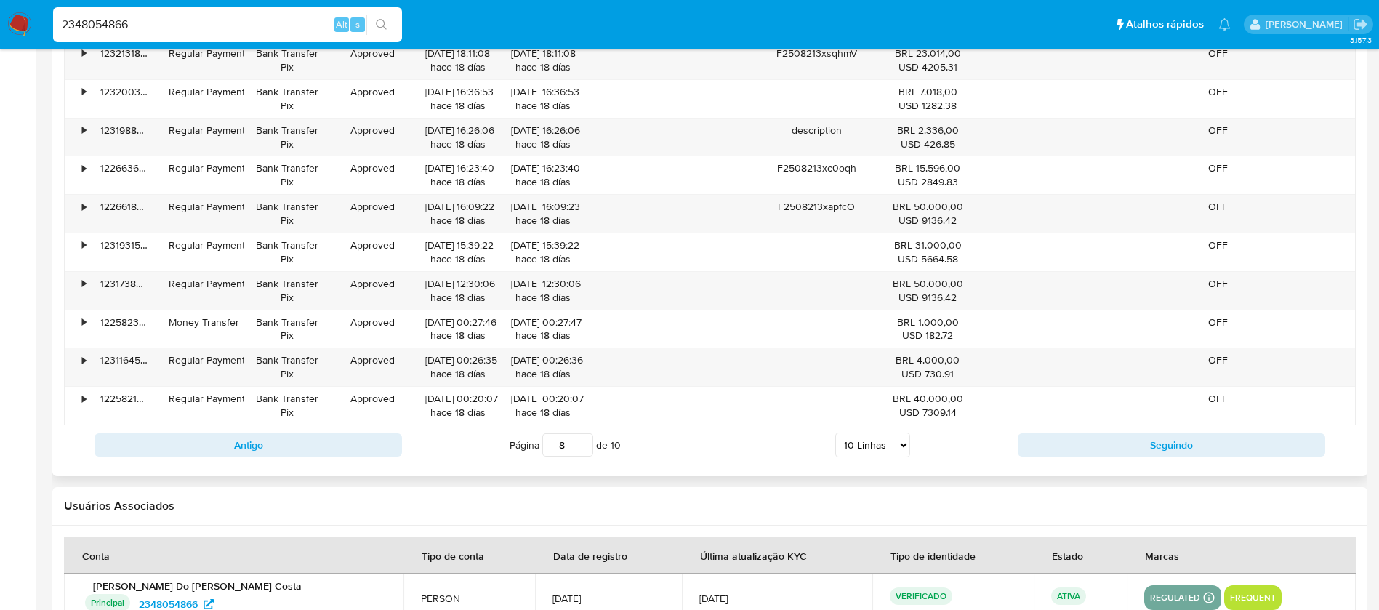
scroll to position [1469, 0]
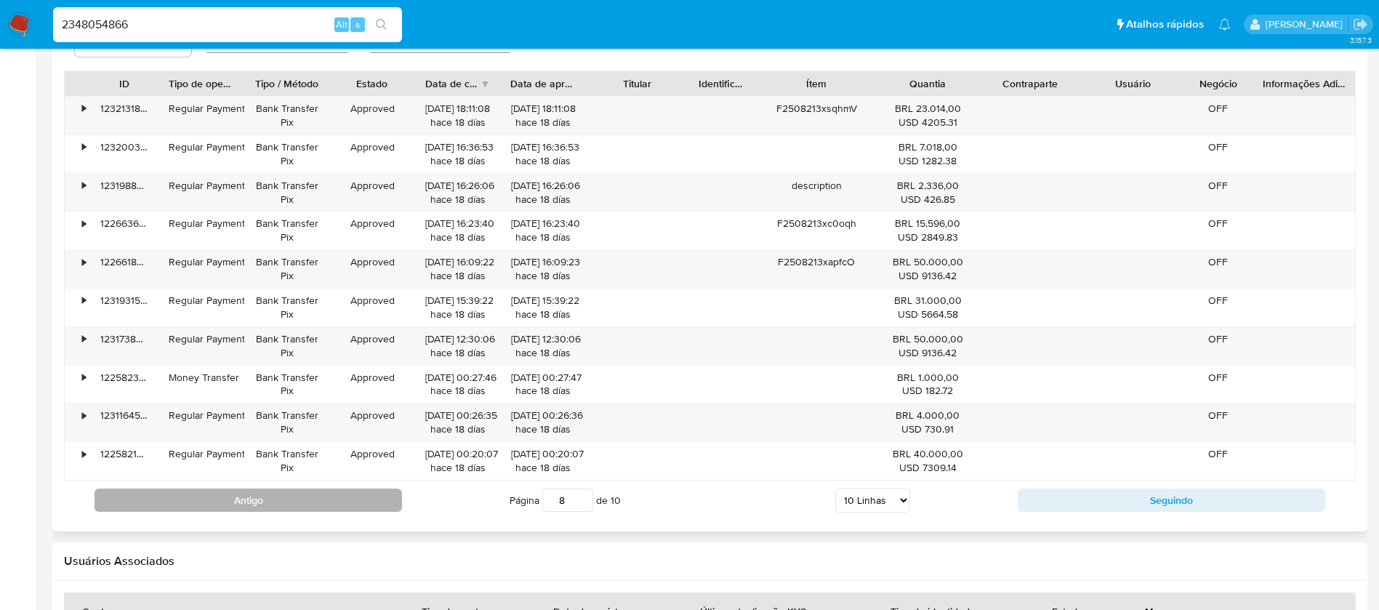
click at [211, 495] on button "Antigo" at bounding box center [247, 499] width 307 height 23
click at [305, 510] on button "Antigo" at bounding box center [247, 499] width 307 height 23
click at [284, 504] on button "Antigo" at bounding box center [247, 499] width 307 height 23
click at [278, 505] on button "Antigo" at bounding box center [247, 499] width 307 height 23
click at [296, 509] on button "Antigo" at bounding box center [247, 499] width 307 height 23
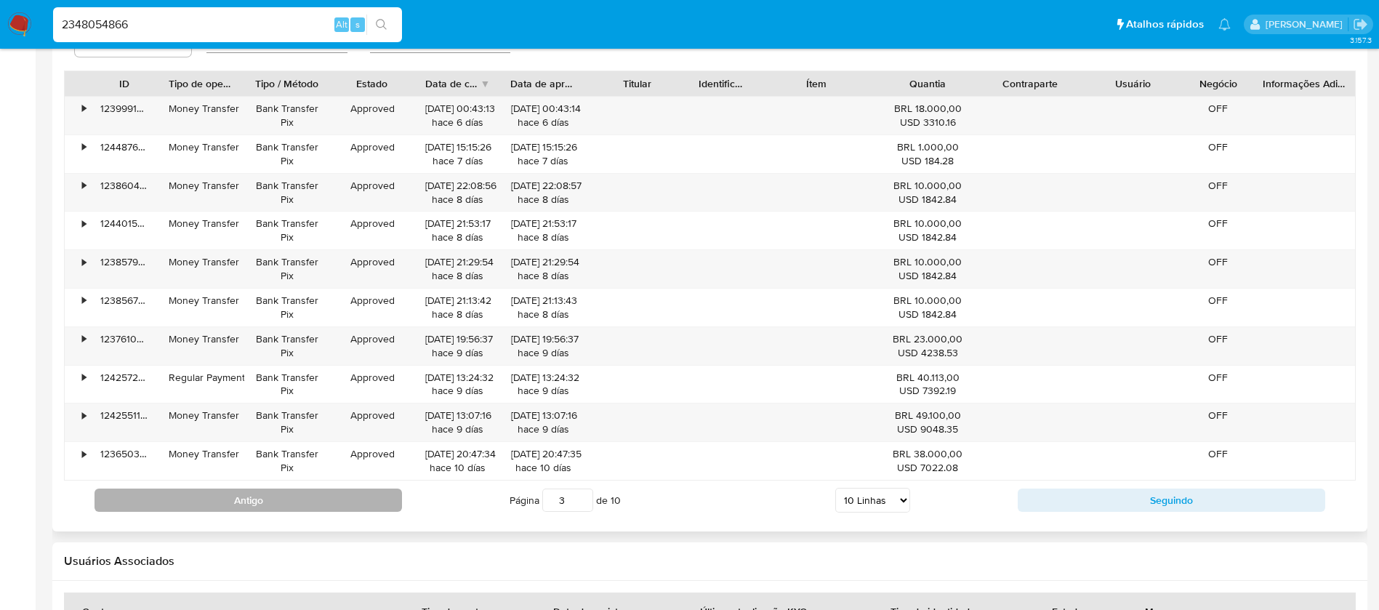
click at [296, 510] on button "Antigo" at bounding box center [247, 499] width 307 height 23
type input "1"
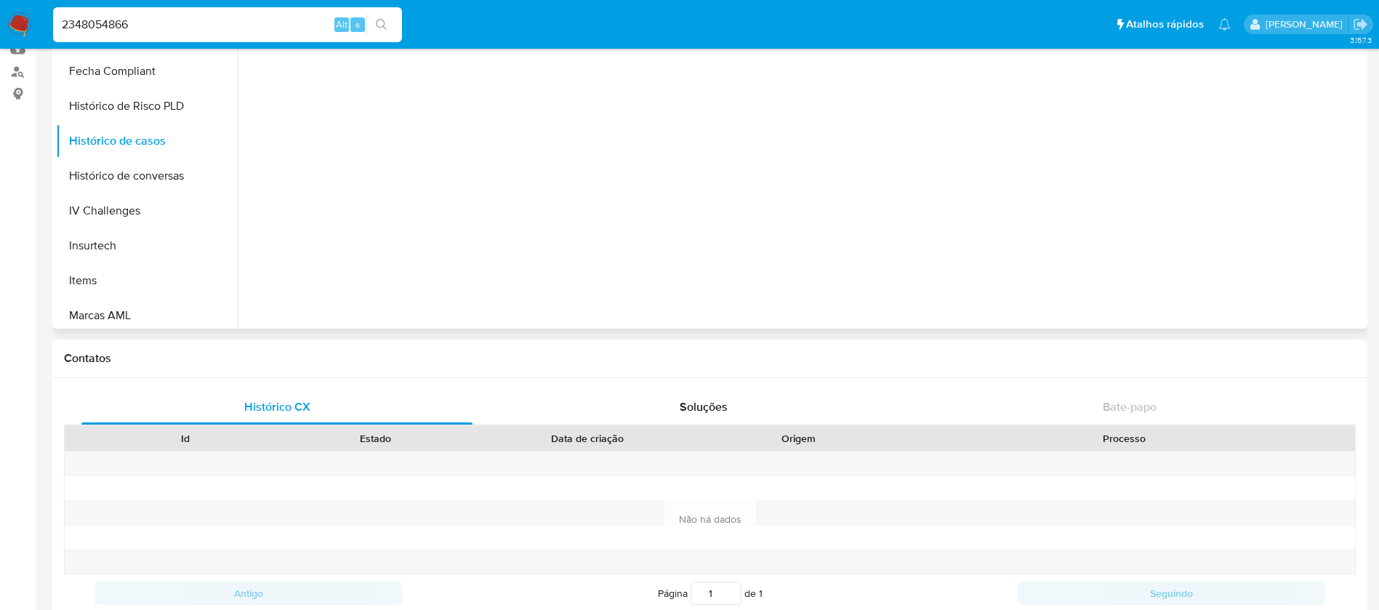
scroll to position [0, 0]
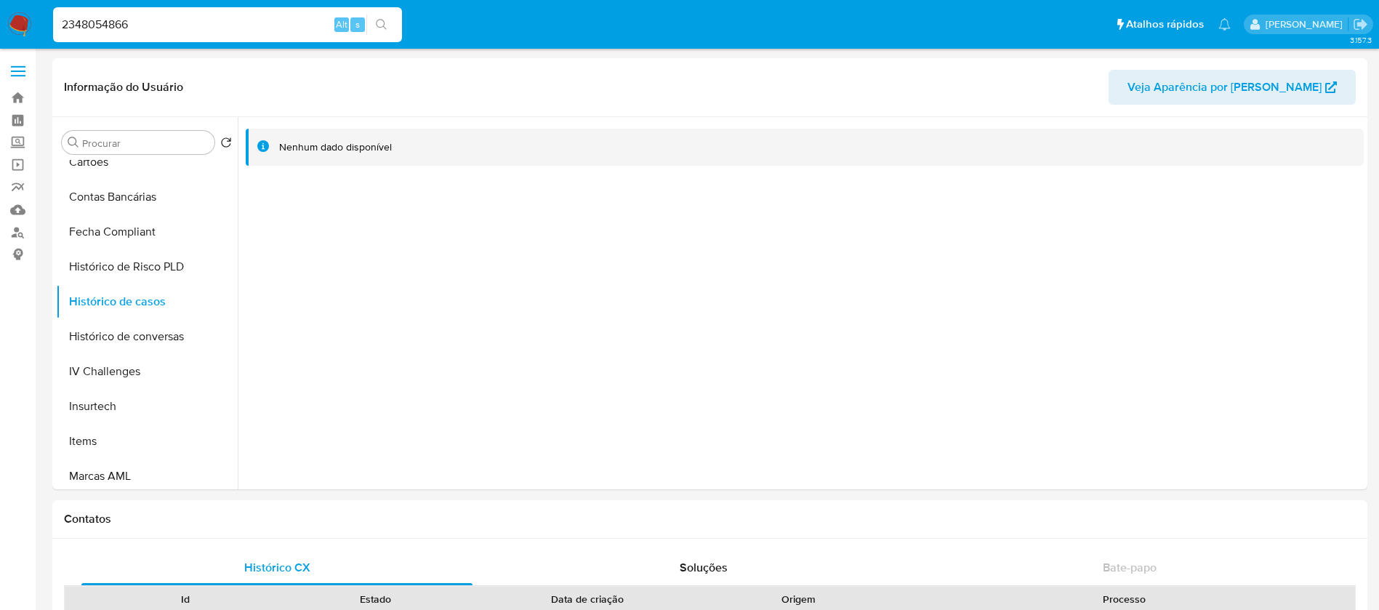
click at [174, 22] on input "2348054866" at bounding box center [227, 24] width 349 height 19
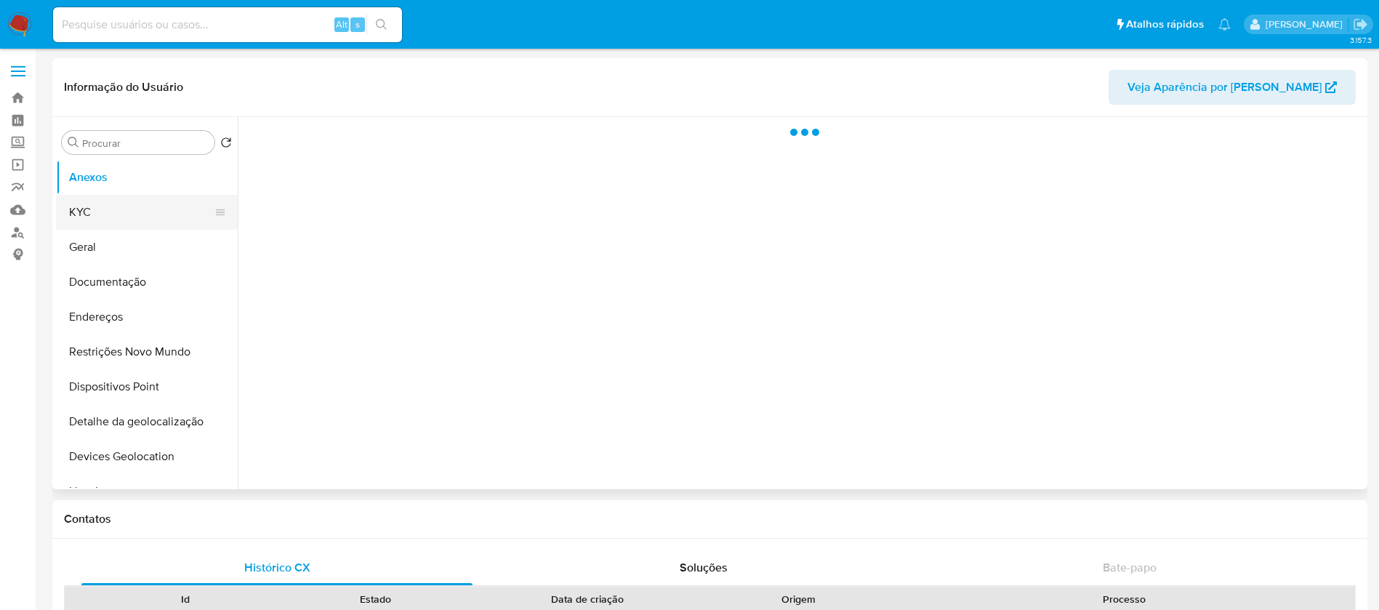
click at [107, 219] on button "KYC" at bounding box center [141, 212] width 170 height 35
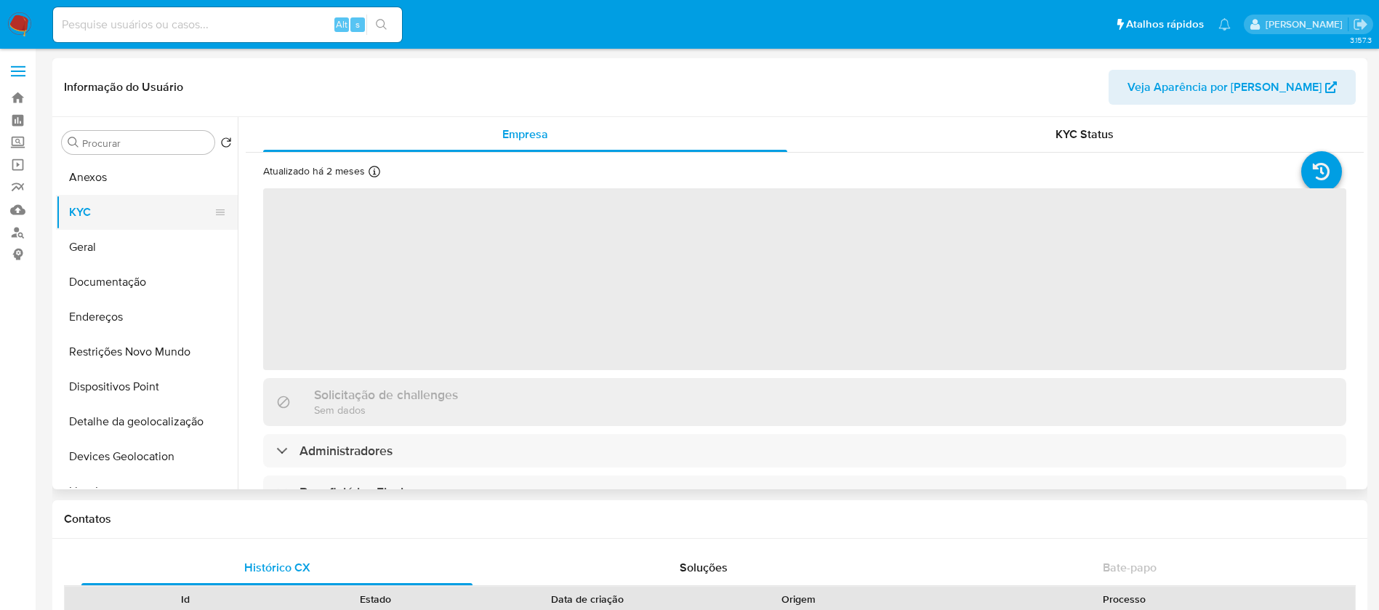
select select "10"
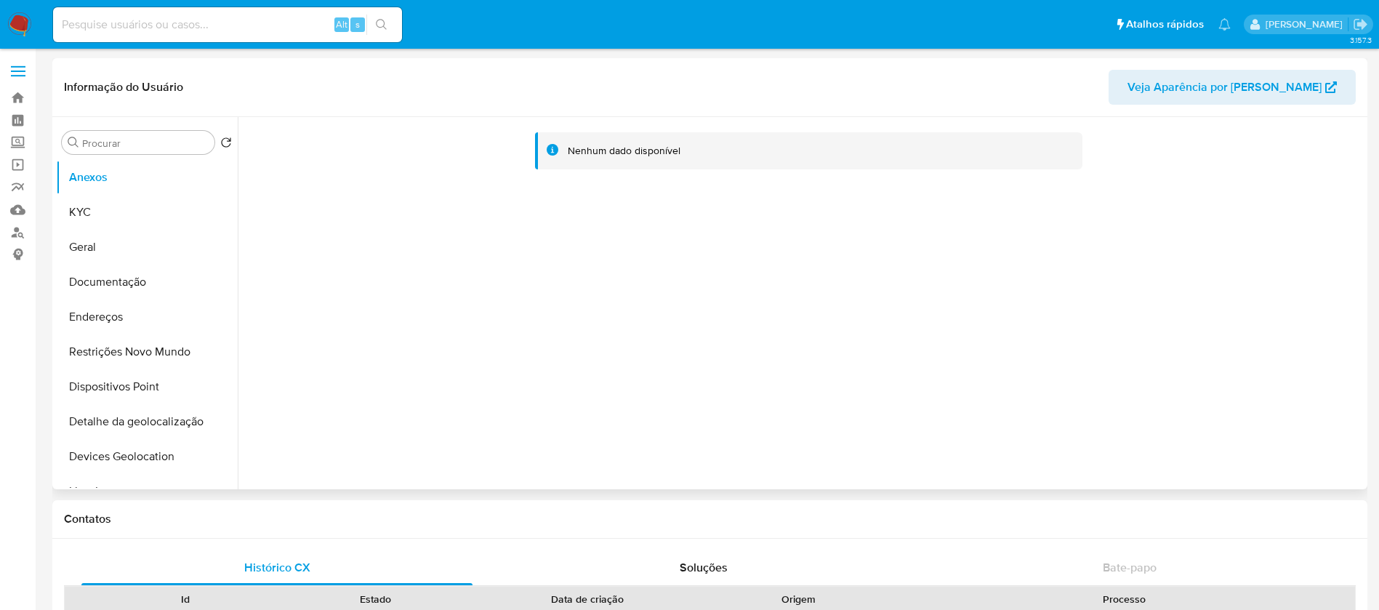
select select "10"
click at [90, 215] on button "KYC" at bounding box center [141, 212] width 170 height 35
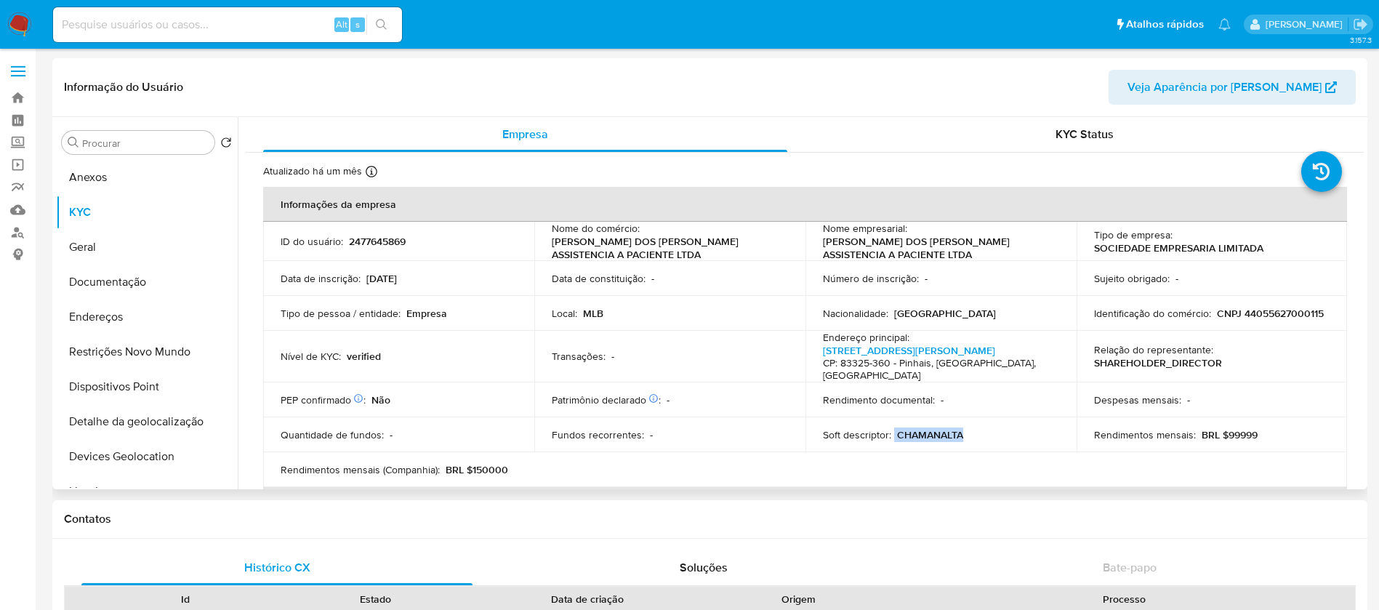
drag, startPoint x: 890, startPoint y: 424, endPoint x: 965, endPoint y: 418, distance: 75.1
click at [965, 428] on div "Soft descriptor : CHAMANALTA" at bounding box center [941, 434] width 236 height 13
copy div "CHAMANALTA"
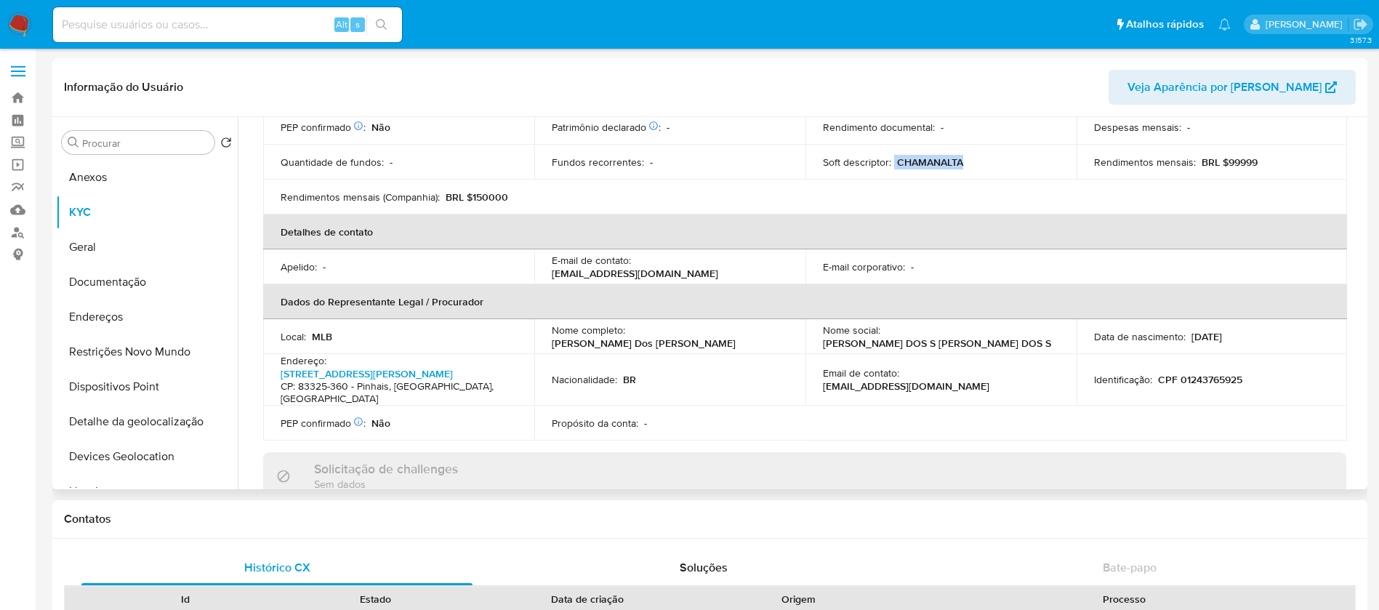
scroll to position [291, 0]
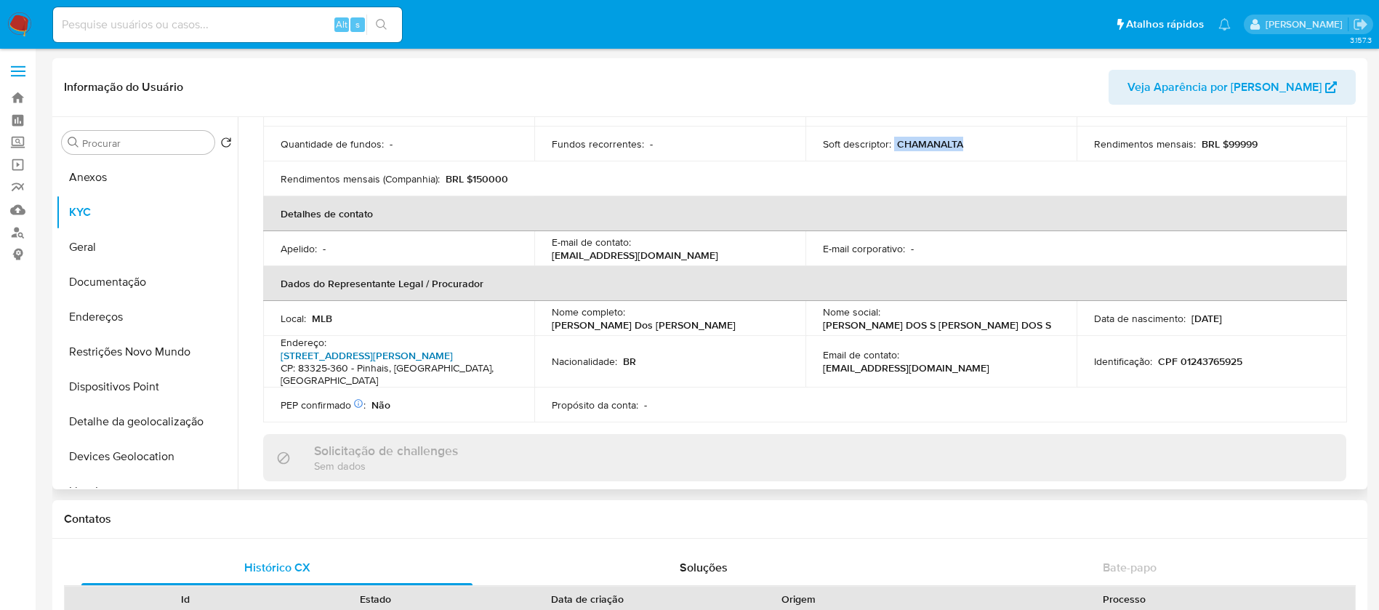
click at [432, 348] on link "[STREET_ADDRESS][PERSON_NAME]" at bounding box center [367, 355] width 172 height 15
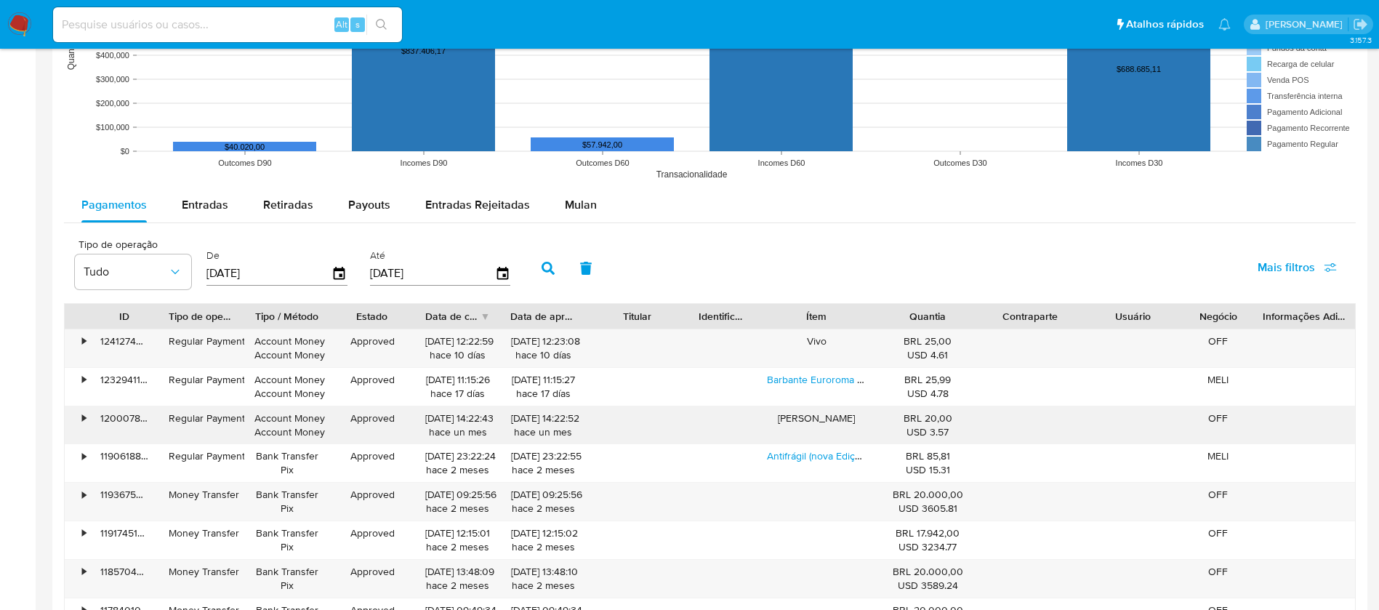
scroll to position [1308, 0]
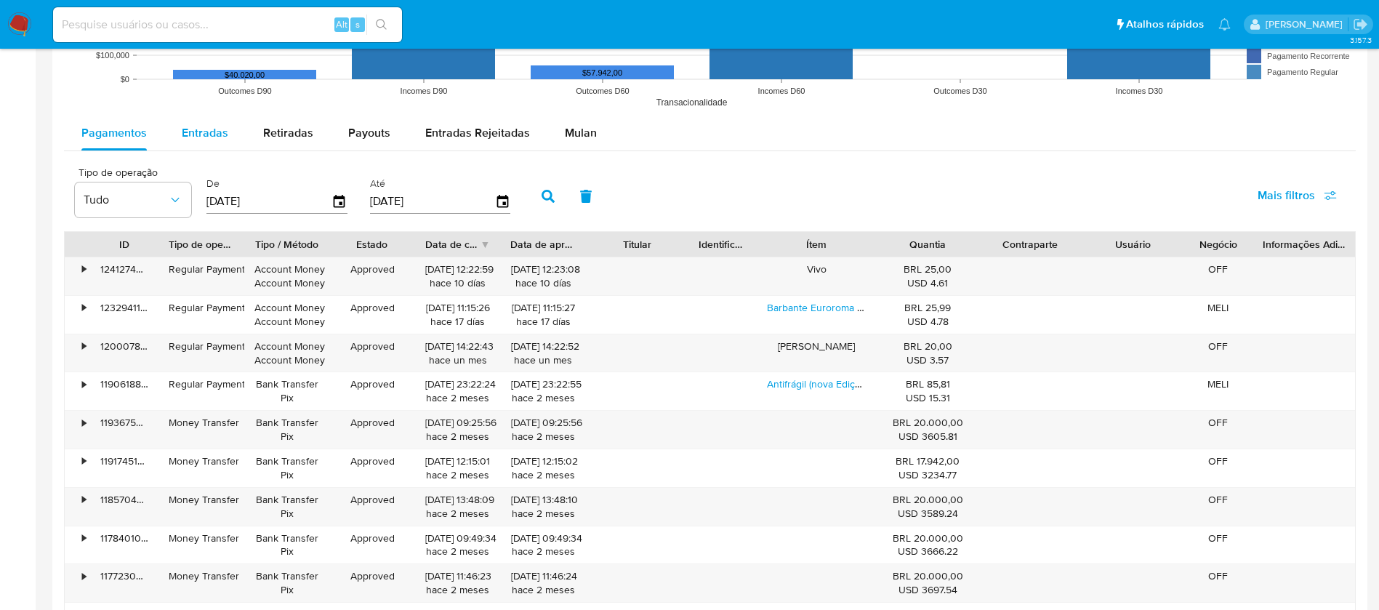
click at [194, 140] on span "Entradas" at bounding box center [205, 132] width 47 height 17
select select "10"
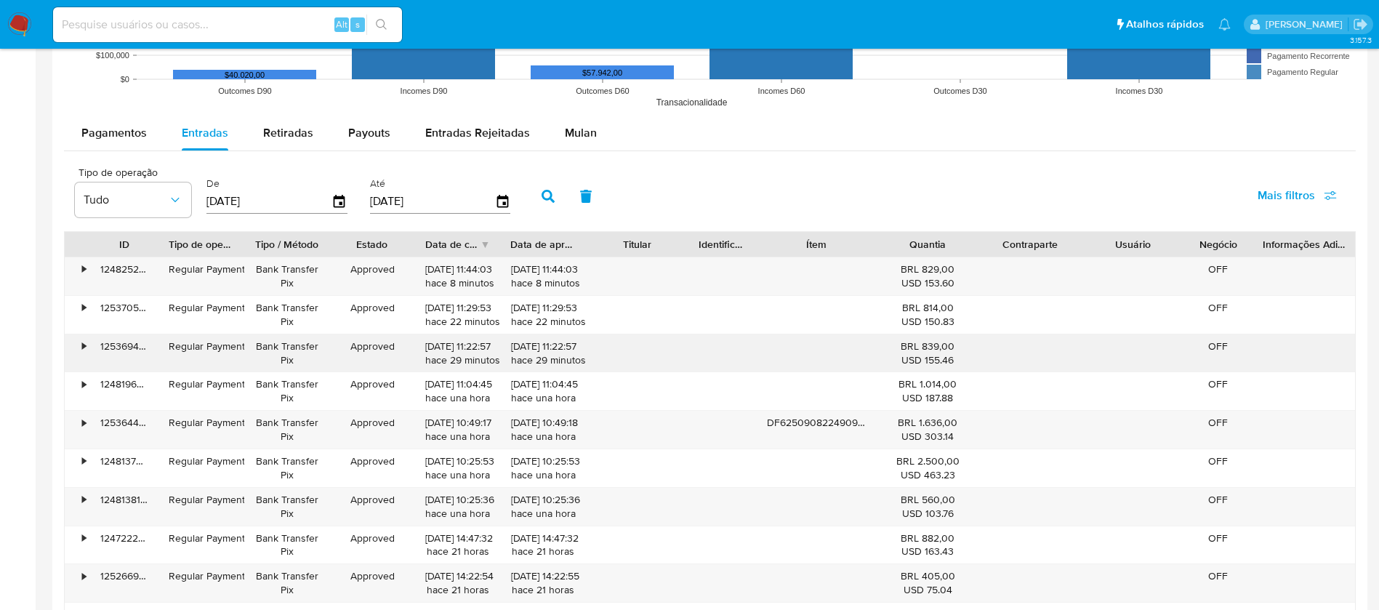
scroll to position [1454, 0]
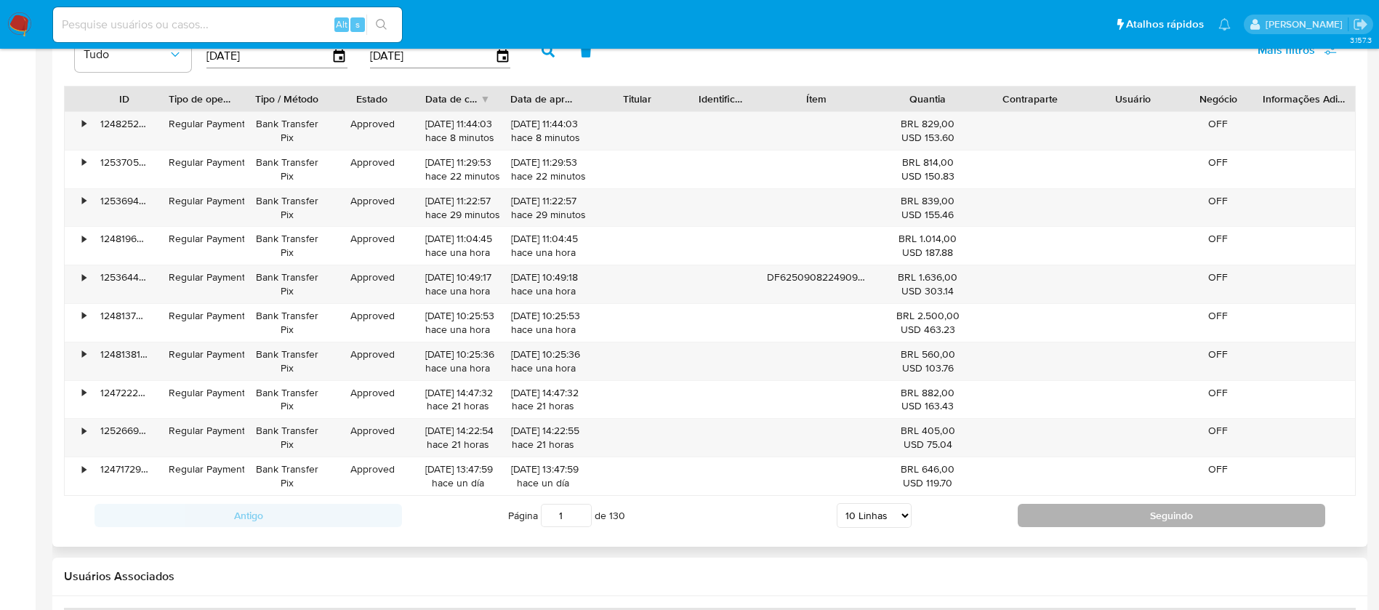
click at [1044, 523] on button "Seguindo" at bounding box center [1171, 515] width 307 height 23
type input "2"
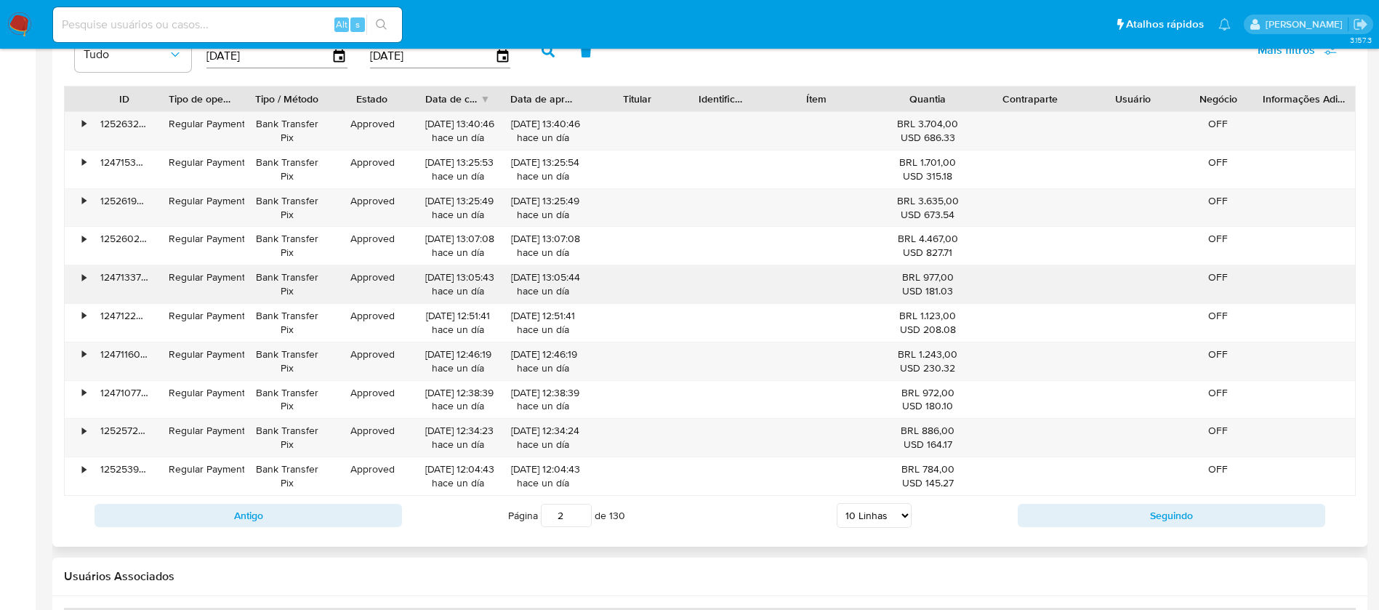
click at [77, 278] on div "•" at bounding box center [77, 284] width 25 height 38
